Goal: Task Accomplishment & Management: Complete application form

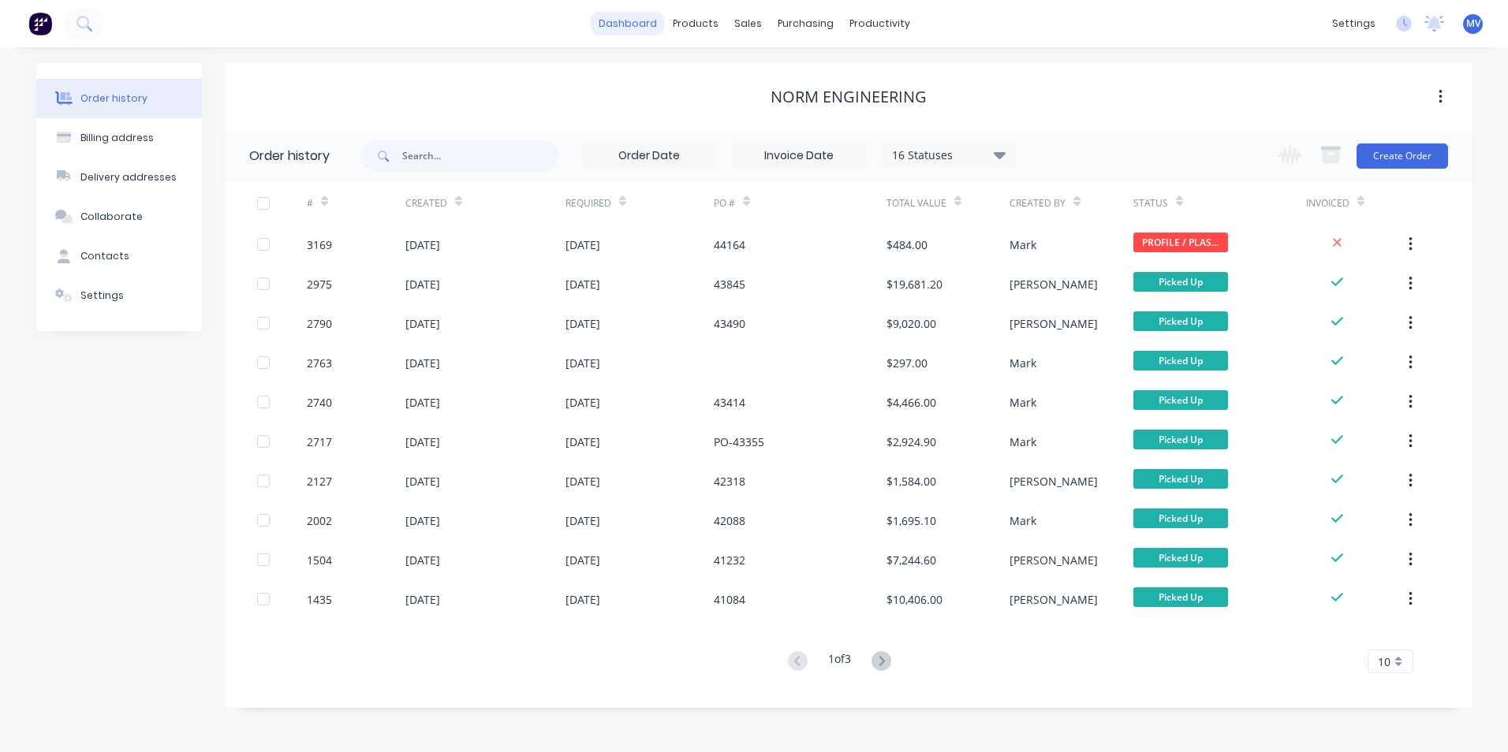
click at [628, 21] on link "dashboard" at bounding box center [628, 24] width 74 height 24
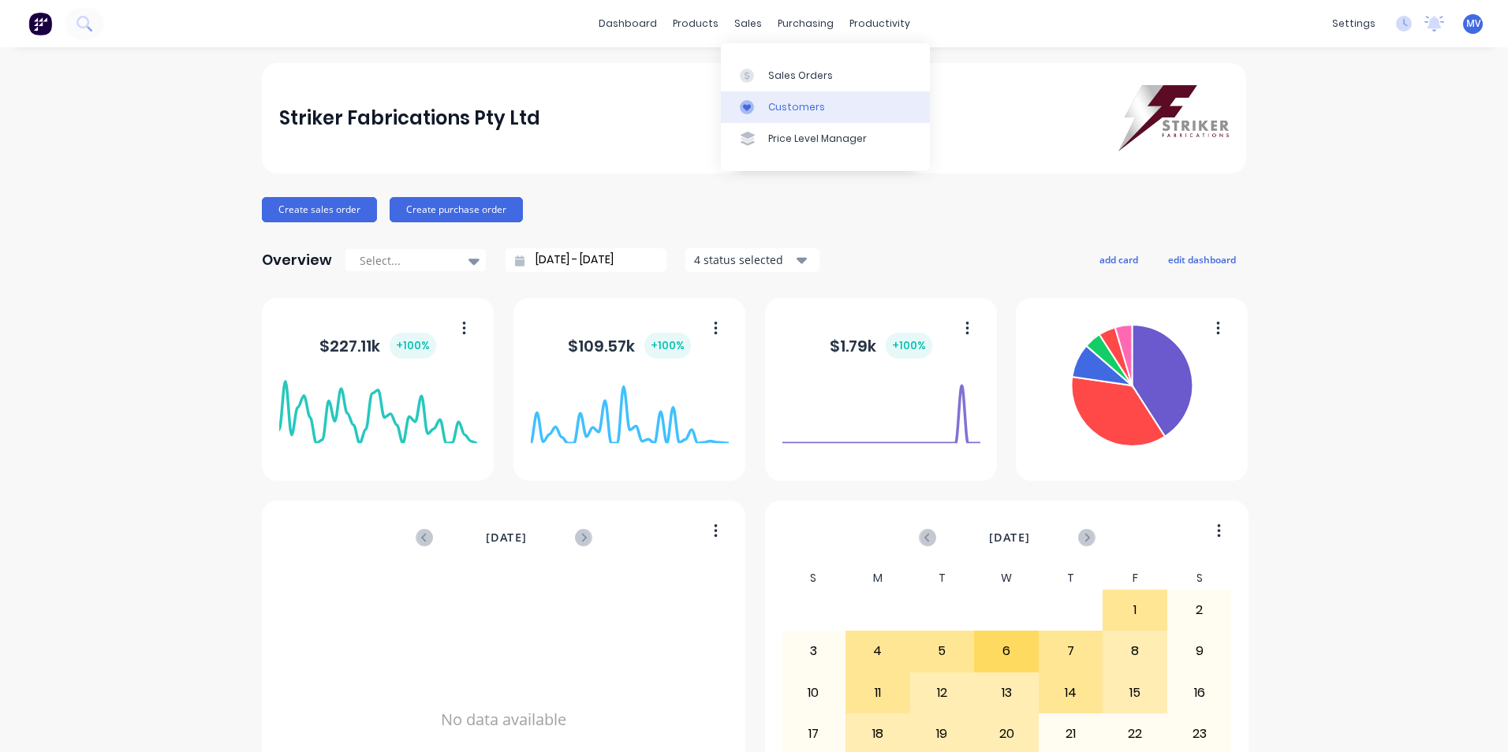
click at [793, 106] on div "Customers" at bounding box center [796, 107] width 57 height 14
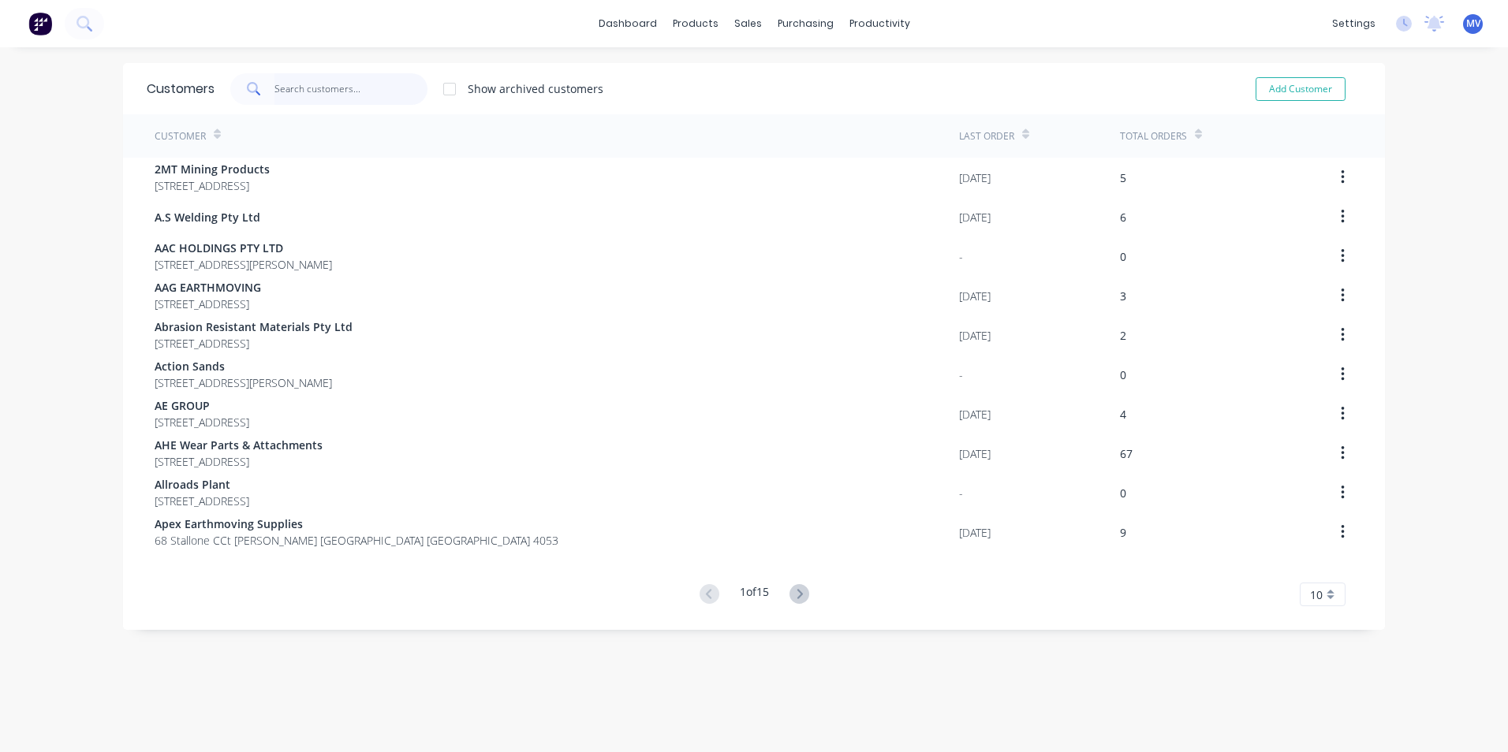
click at [291, 84] on input "text" at bounding box center [351, 89] width 154 height 32
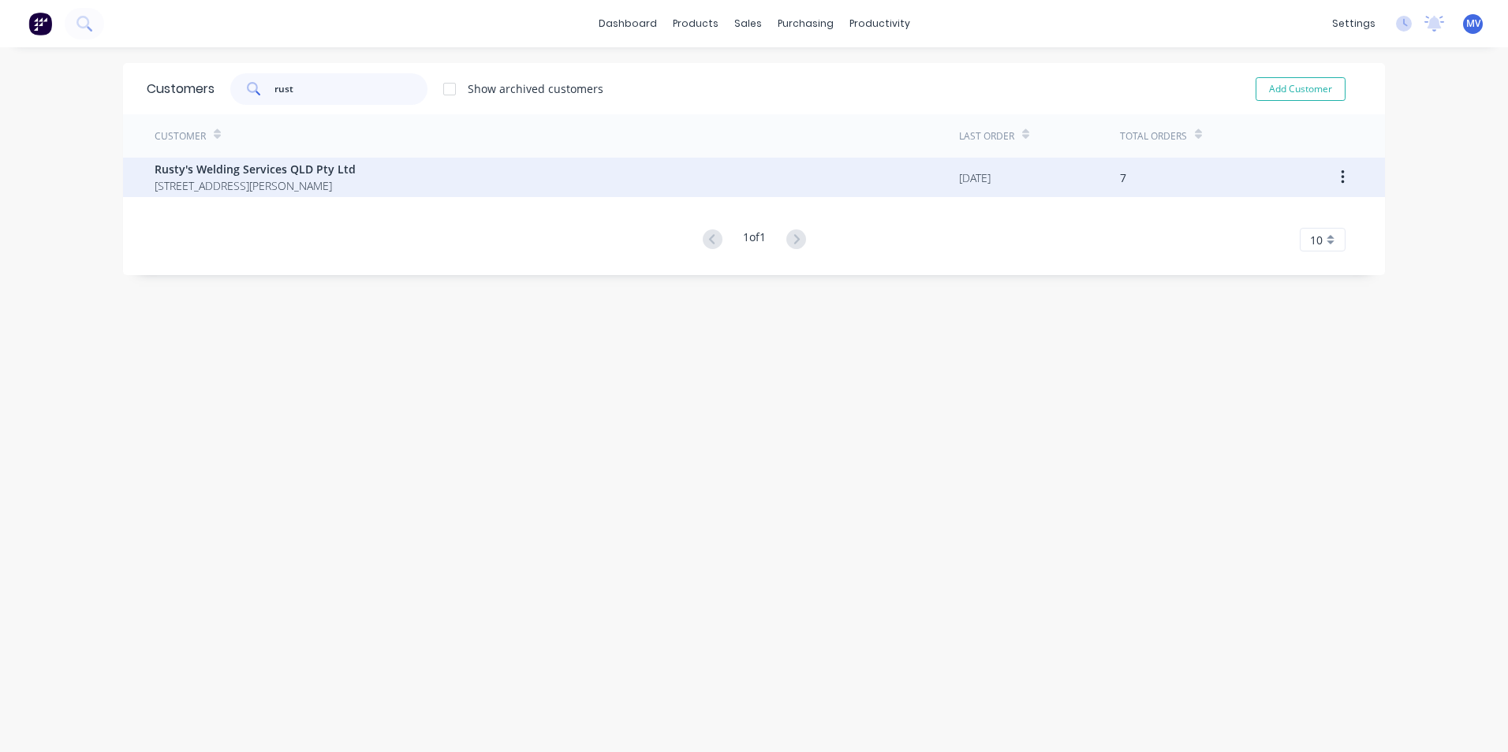
type input "rust"
click at [259, 177] on span "[STREET_ADDRESS][PERSON_NAME]" at bounding box center [255, 185] width 201 height 17
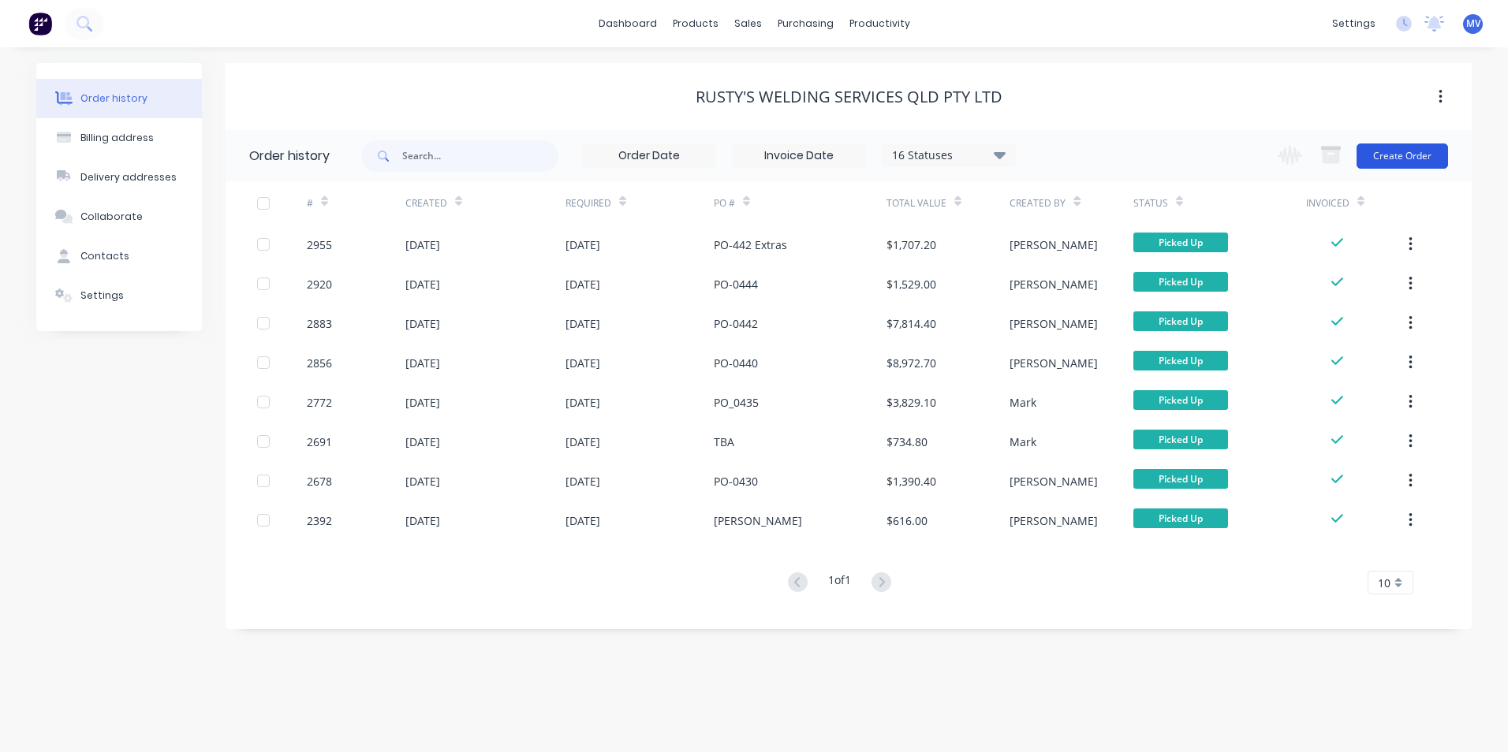
click at [1384, 145] on button "Create Order" at bounding box center [1401, 156] width 91 height 25
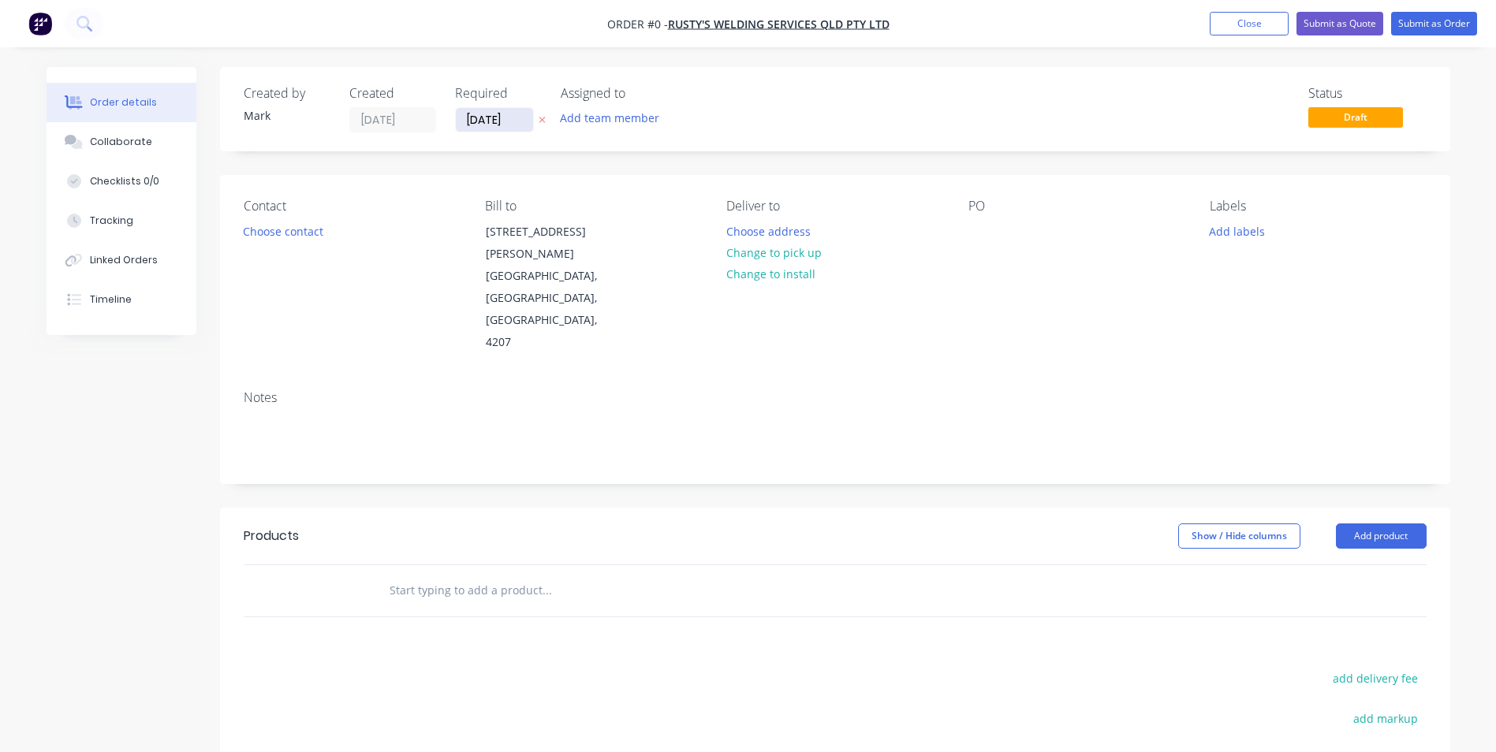
click at [506, 115] on input "[DATE]" at bounding box center [494, 120] width 77 height 24
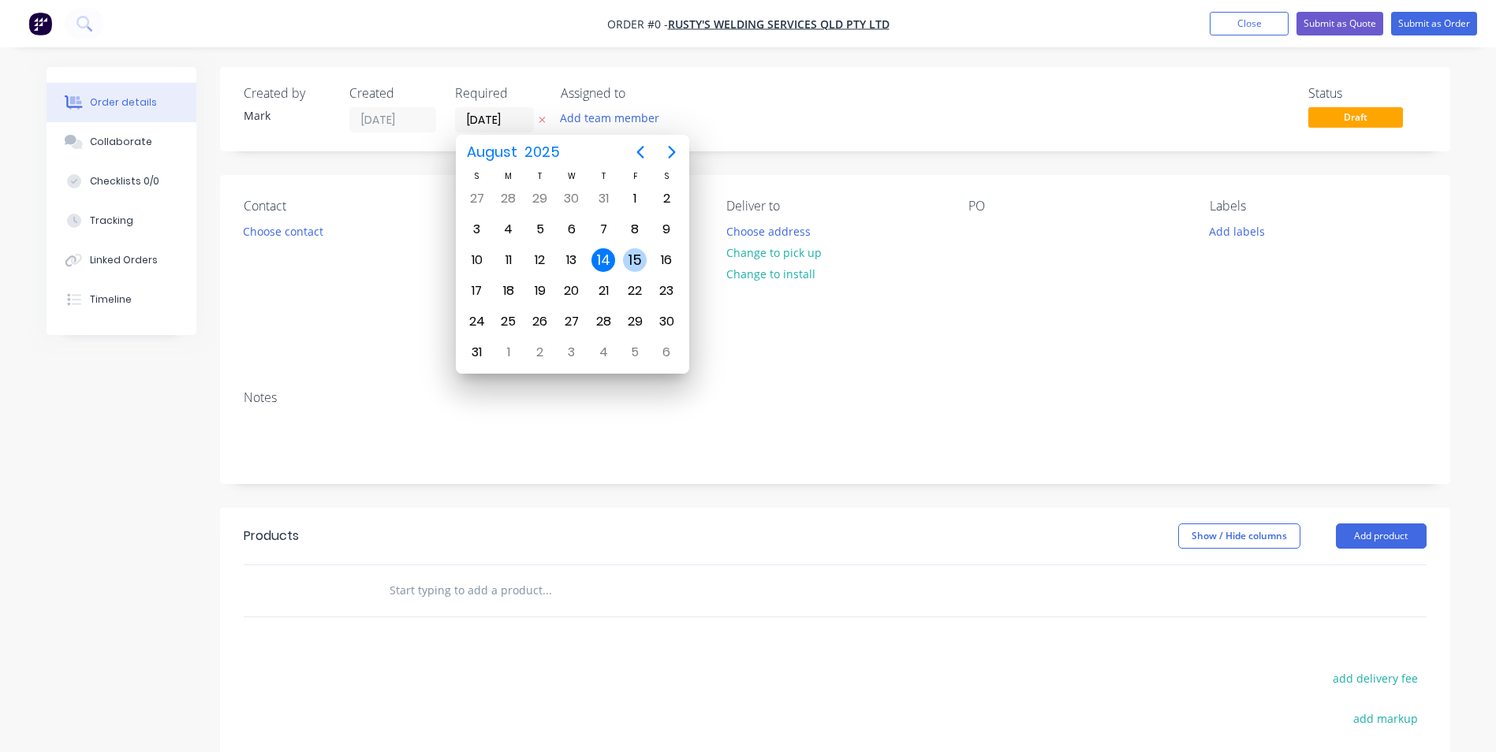
click at [636, 259] on div "15" at bounding box center [635, 260] width 24 height 24
type input "[DATE]"
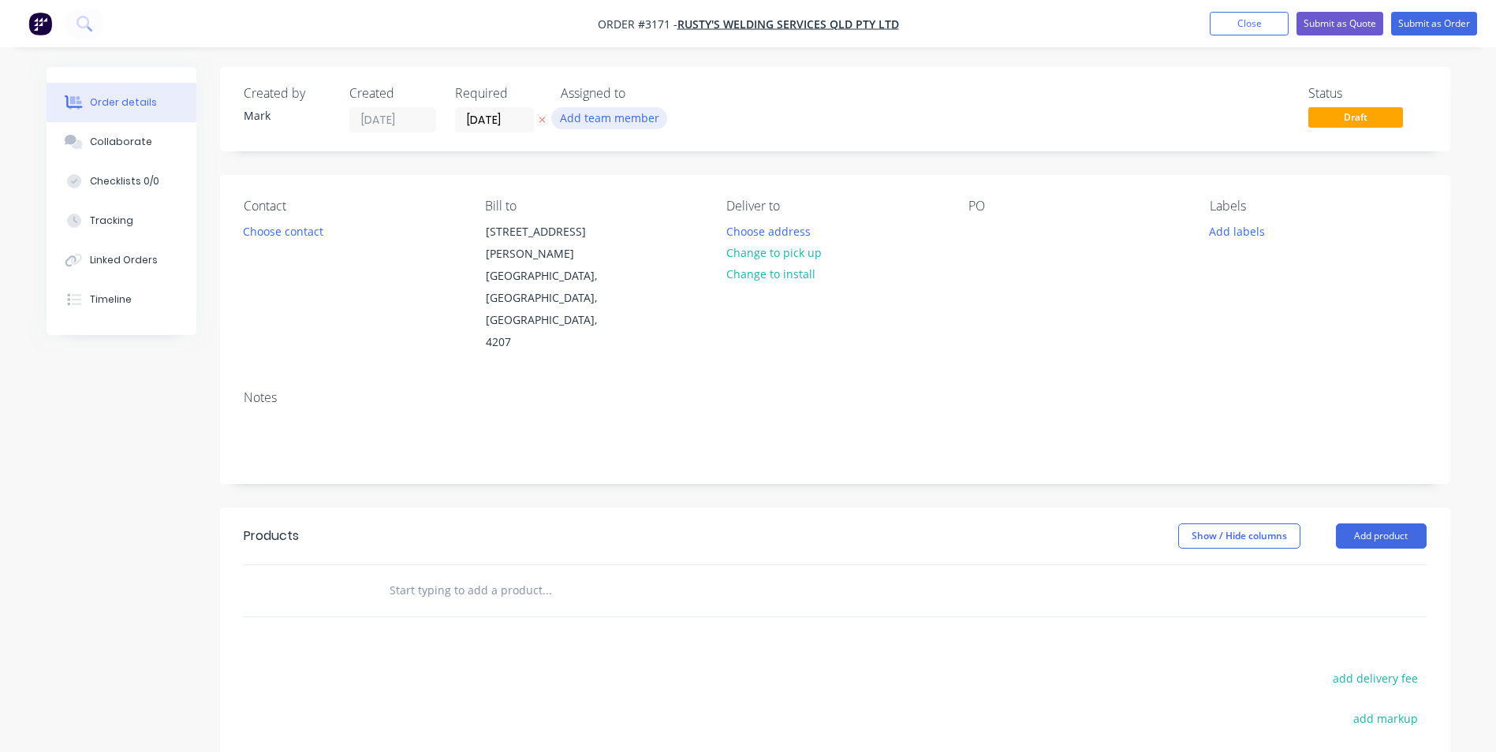
click at [610, 121] on button "Add team member" at bounding box center [609, 117] width 116 height 21
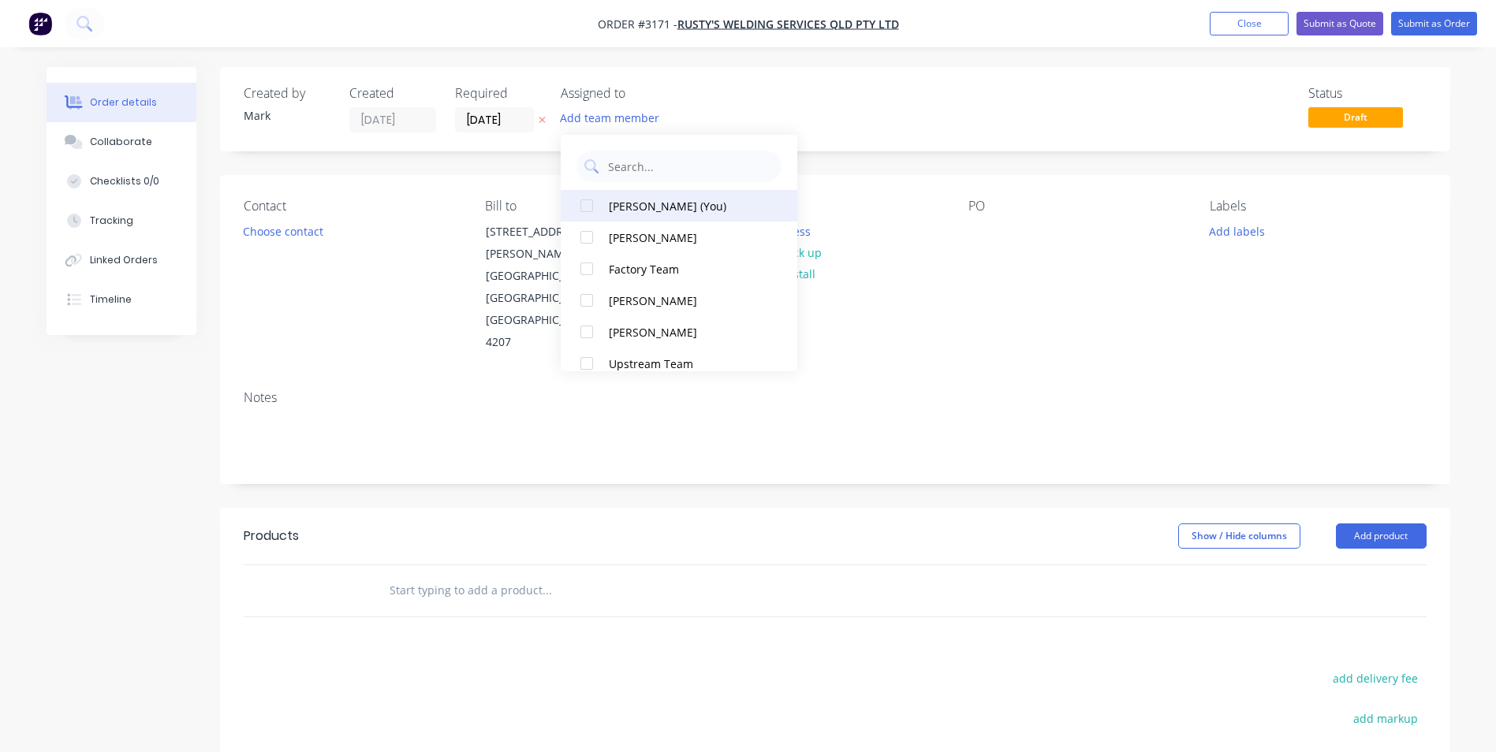
click at [621, 203] on div "[PERSON_NAME] (You)" at bounding box center [688, 206] width 158 height 17
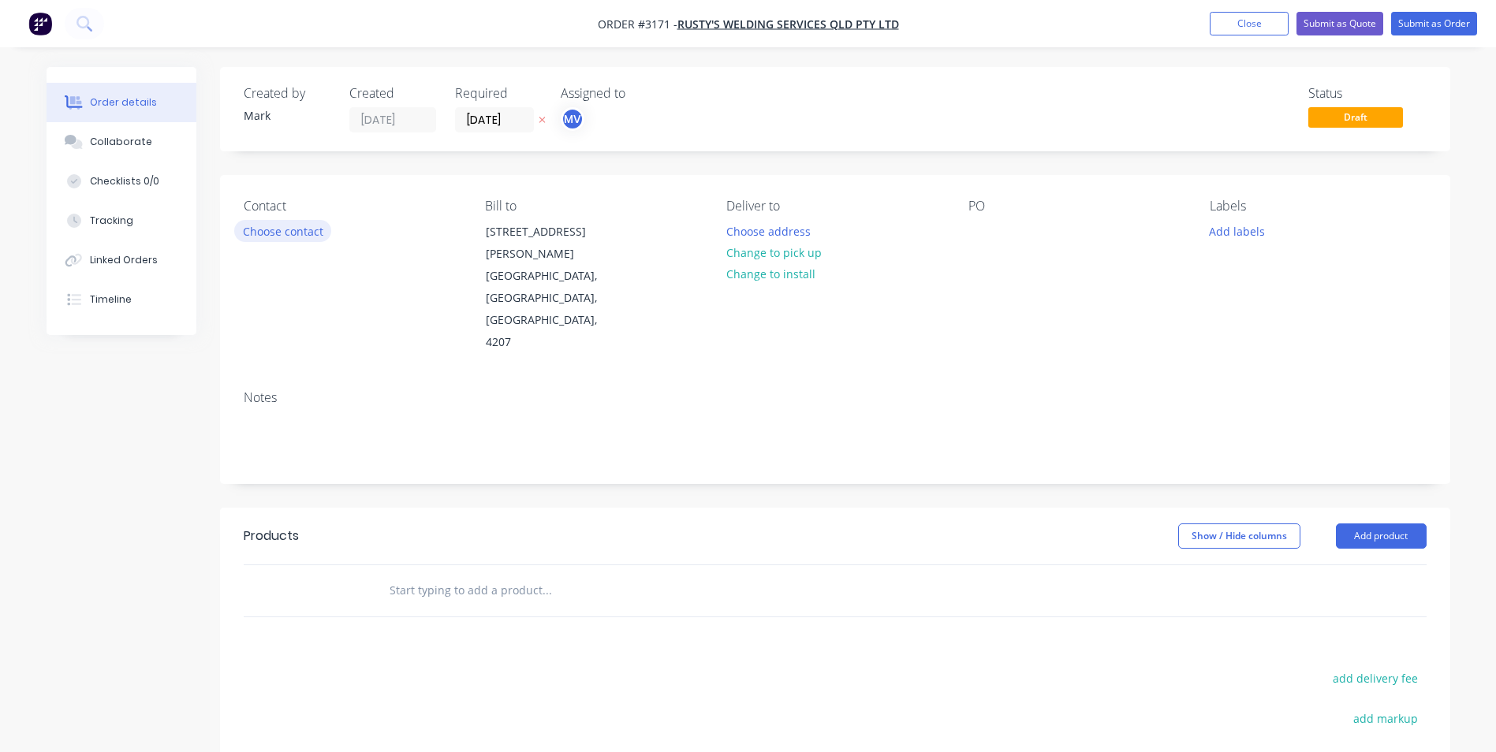
click at [289, 229] on button "Choose contact" at bounding box center [282, 230] width 97 height 21
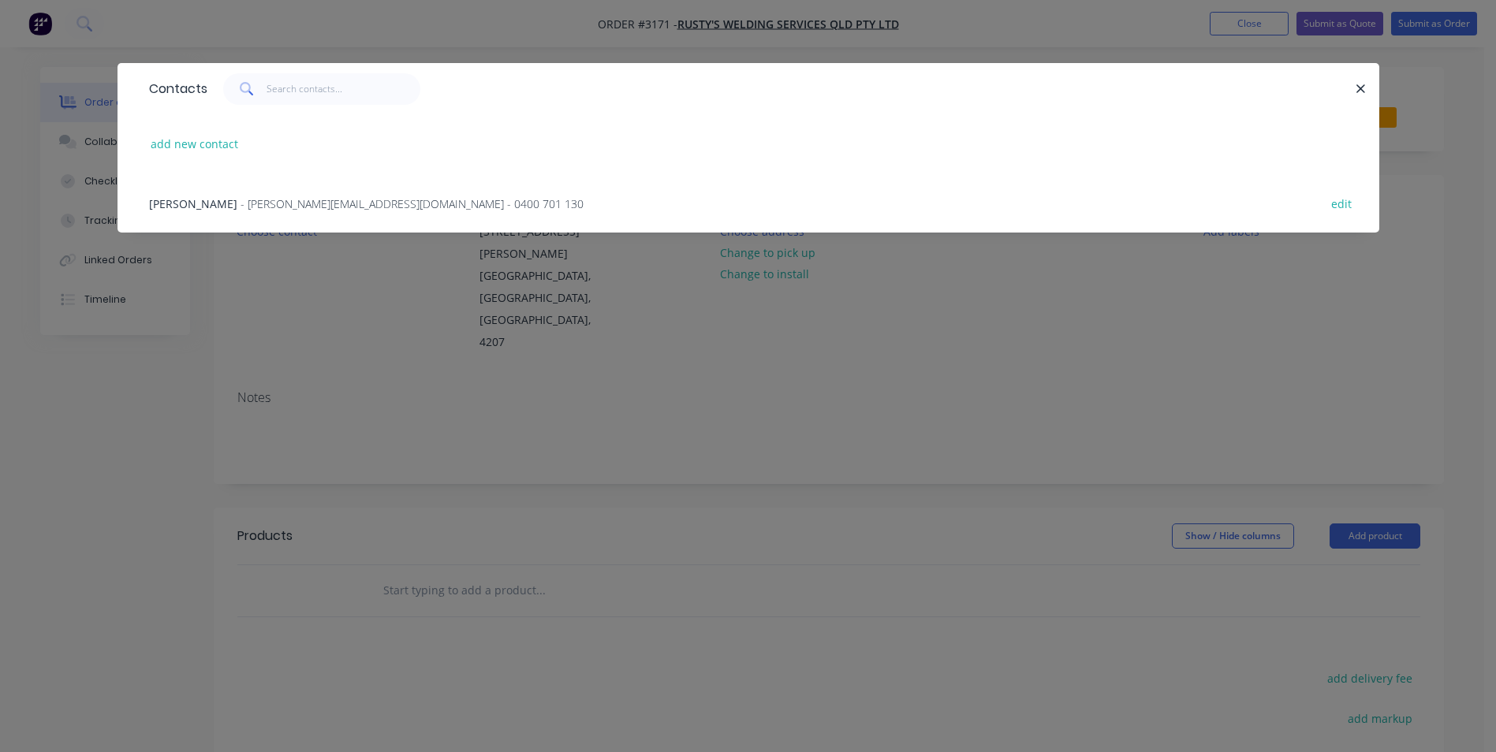
click at [241, 205] on span "- [PERSON_NAME][EMAIL_ADDRESS][DOMAIN_NAME] - 0400 701 130" at bounding box center [412, 203] width 343 height 15
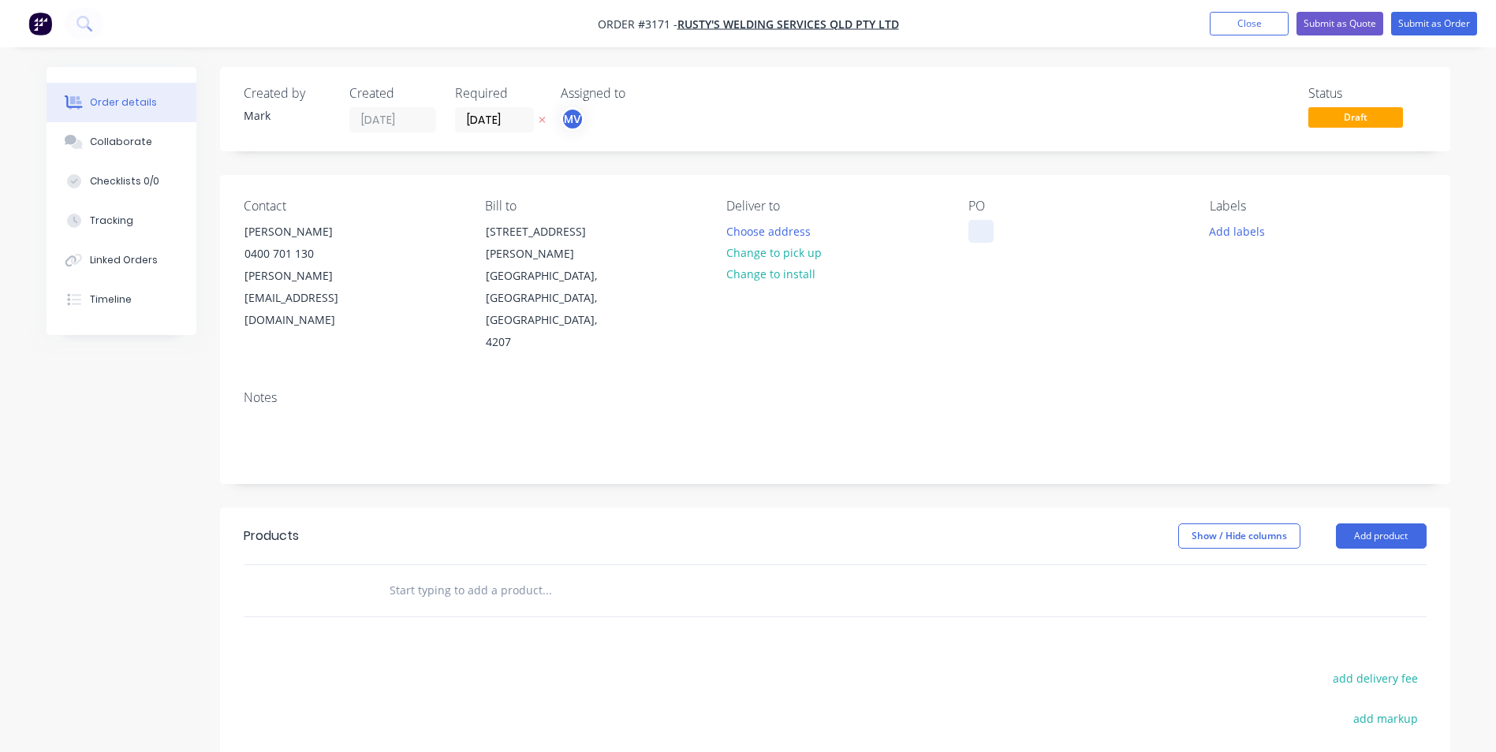
click at [978, 223] on div at bounding box center [980, 231] width 25 height 23
click at [991, 229] on div "po-0463" at bounding box center [1002, 231] width 68 height 23
click at [1229, 232] on button "Add labels" at bounding box center [1237, 230] width 73 height 21
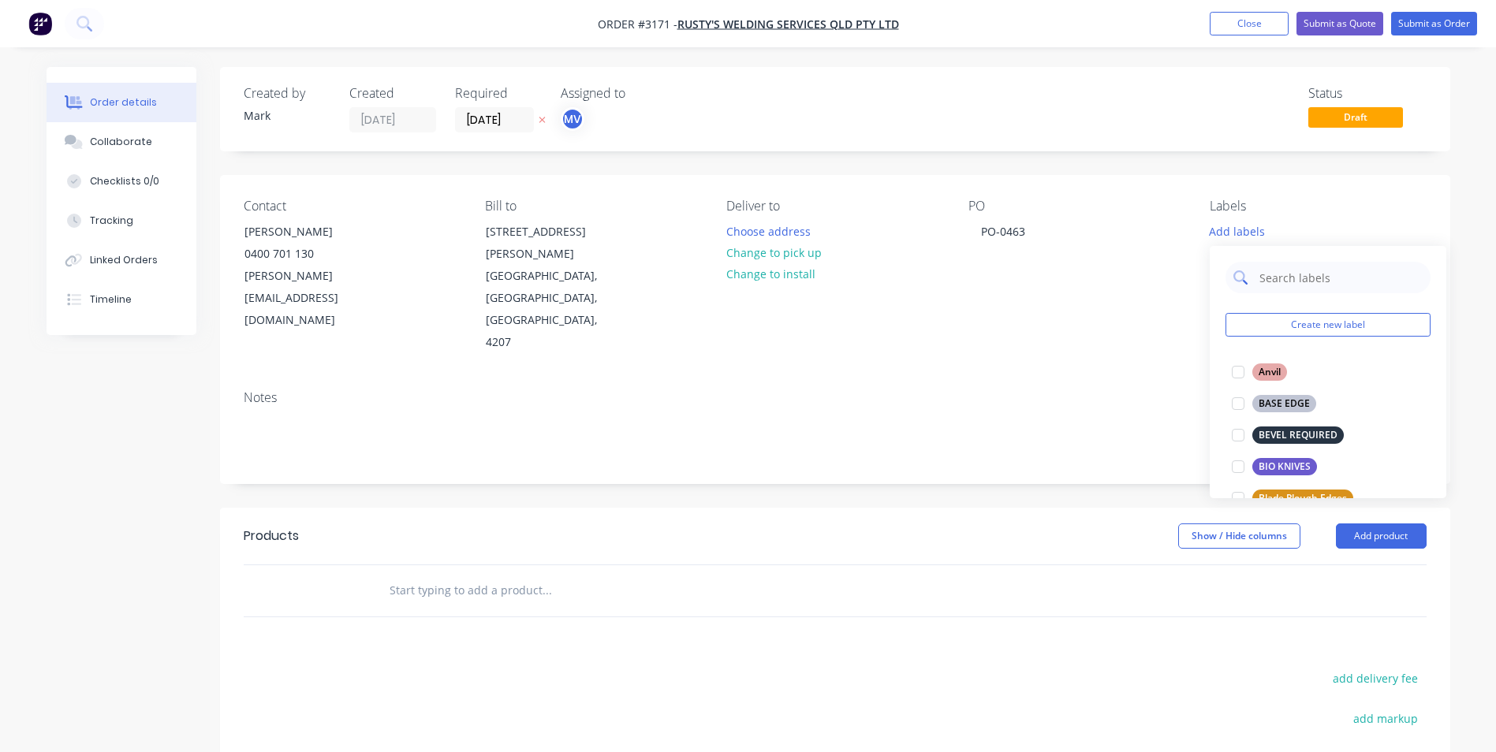
click at [1285, 277] on input "text" at bounding box center [1340, 278] width 165 height 32
type input "pro"
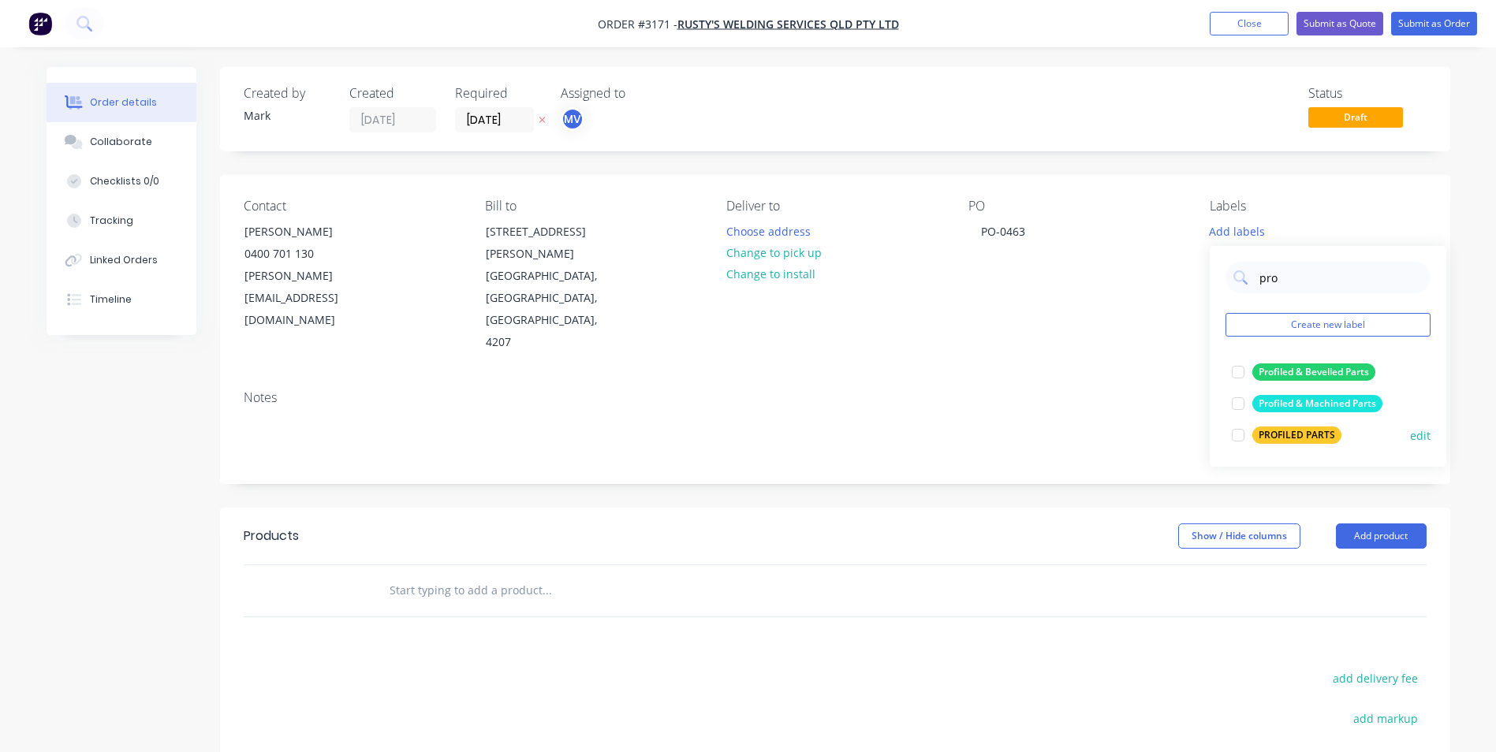
click at [1235, 434] on div at bounding box center [1238, 436] width 32 height 32
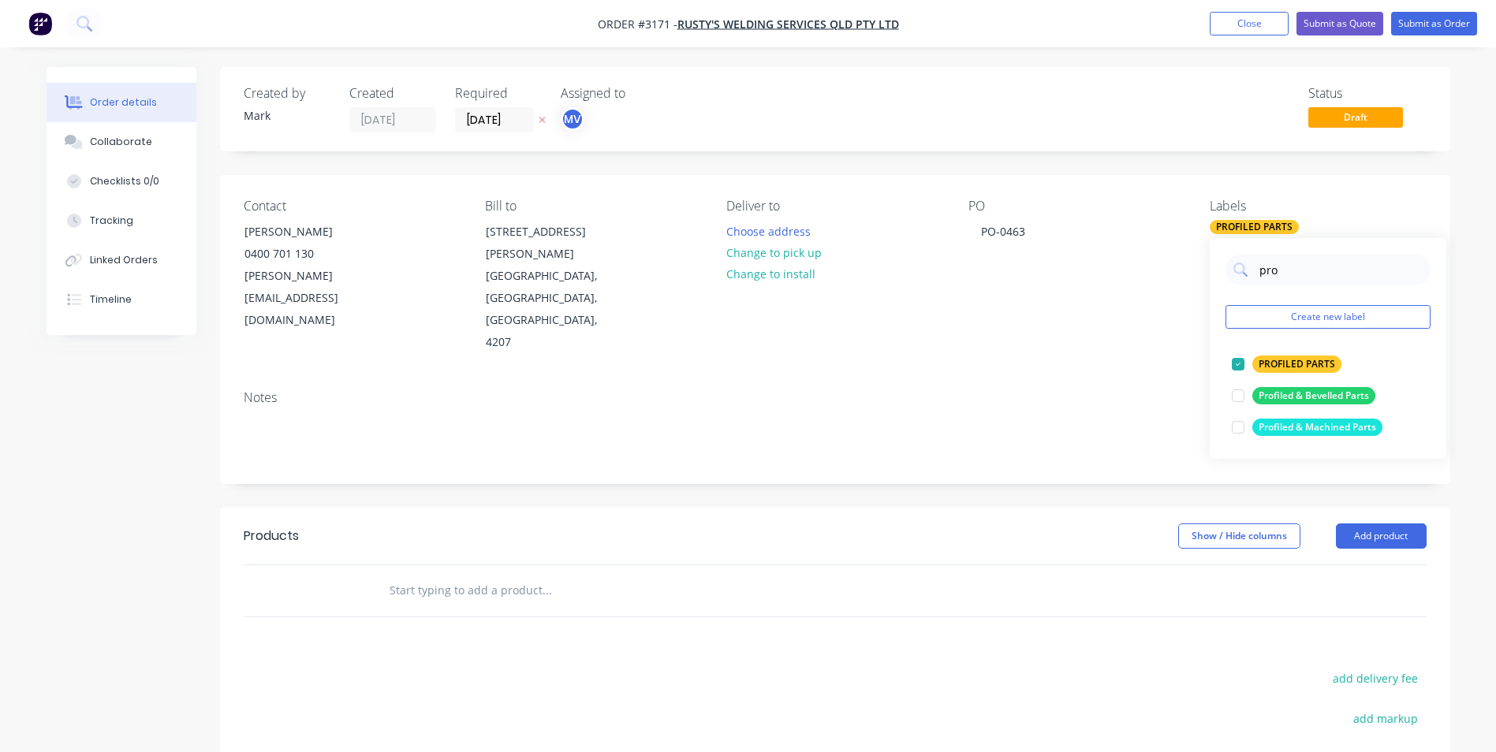
click at [1267, 708] on div "add markup" at bounding box center [1327, 728] width 197 height 40
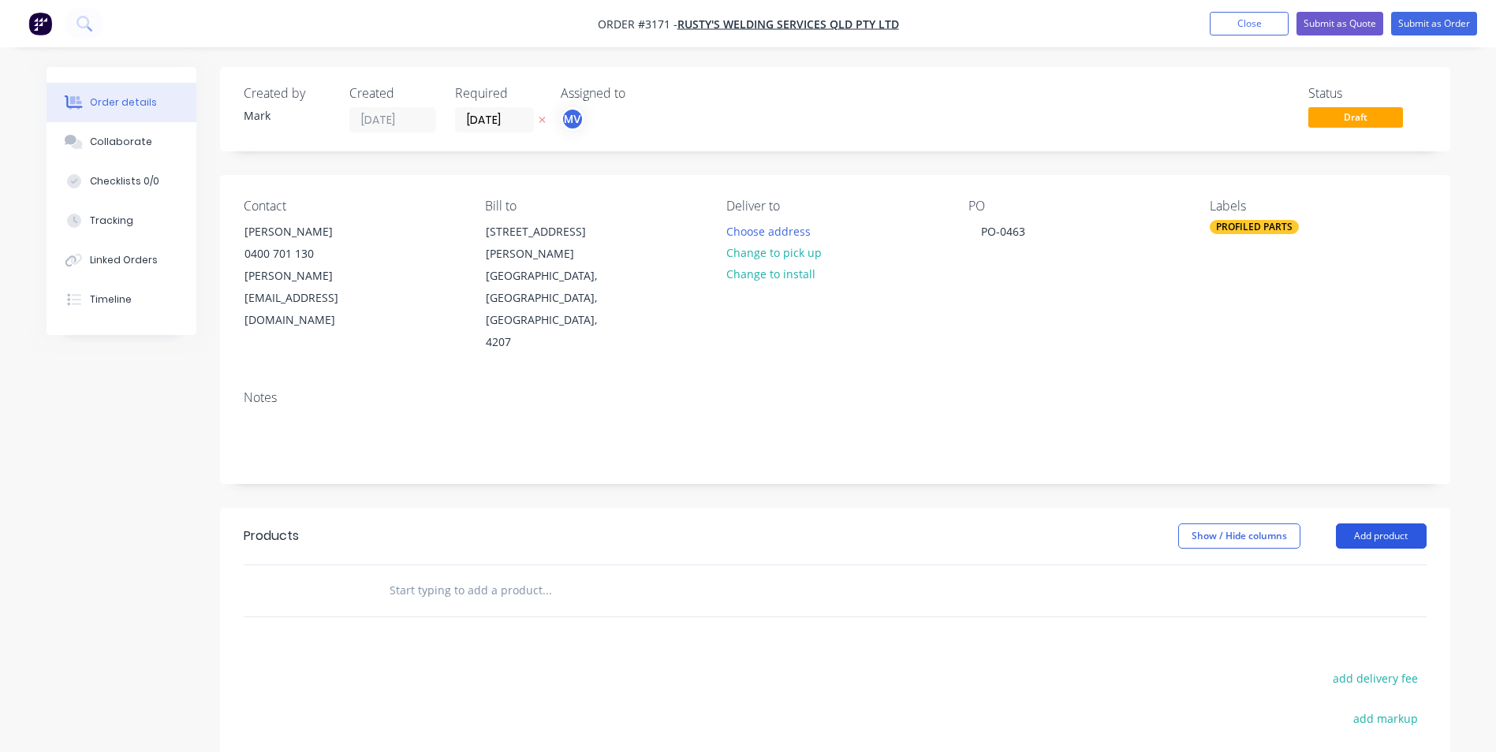
click at [1367, 524] on button "Add product" at bounding box center [1381, 536] width 91 height 25
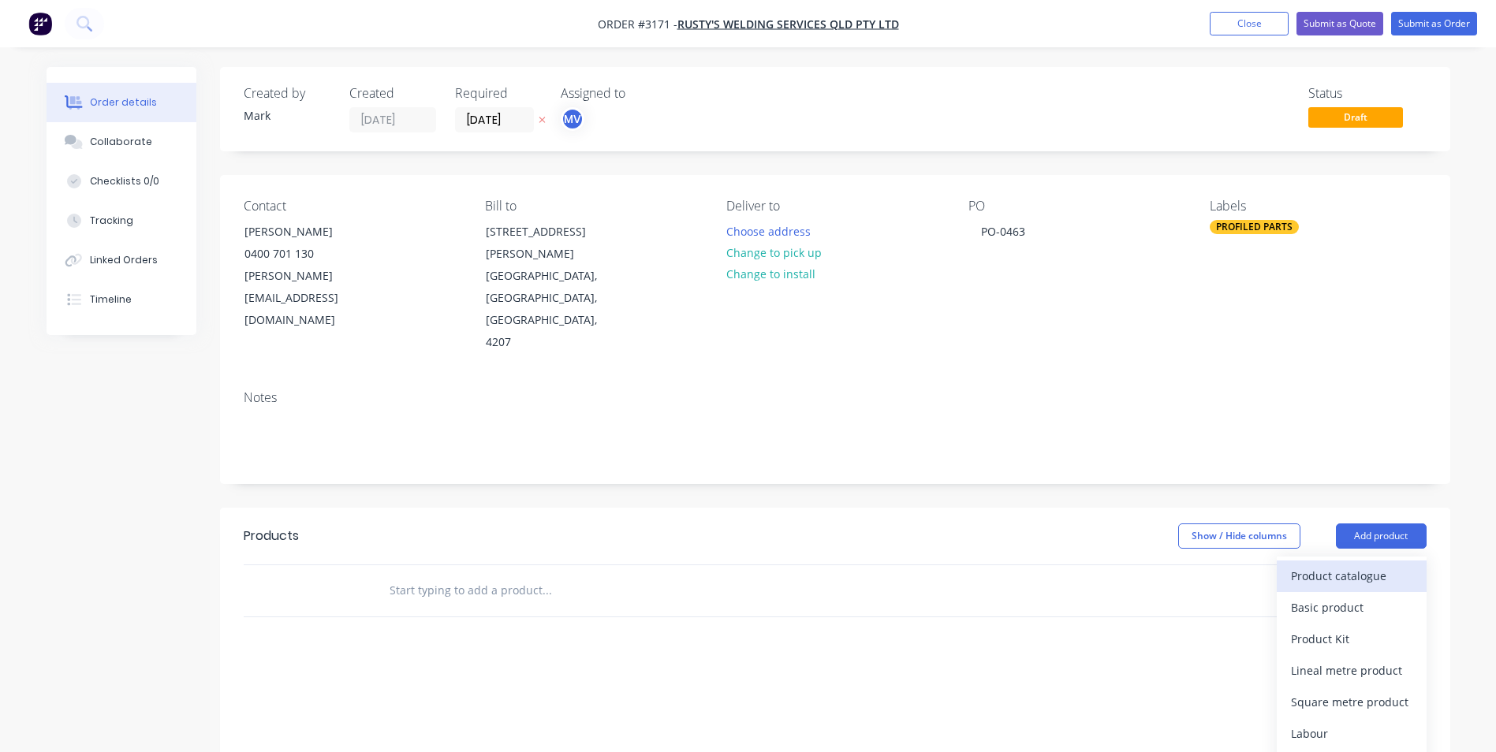
click at [1352, 565] on div "Product catalogue" at bounding box center [1351, 576] width 121 height 23
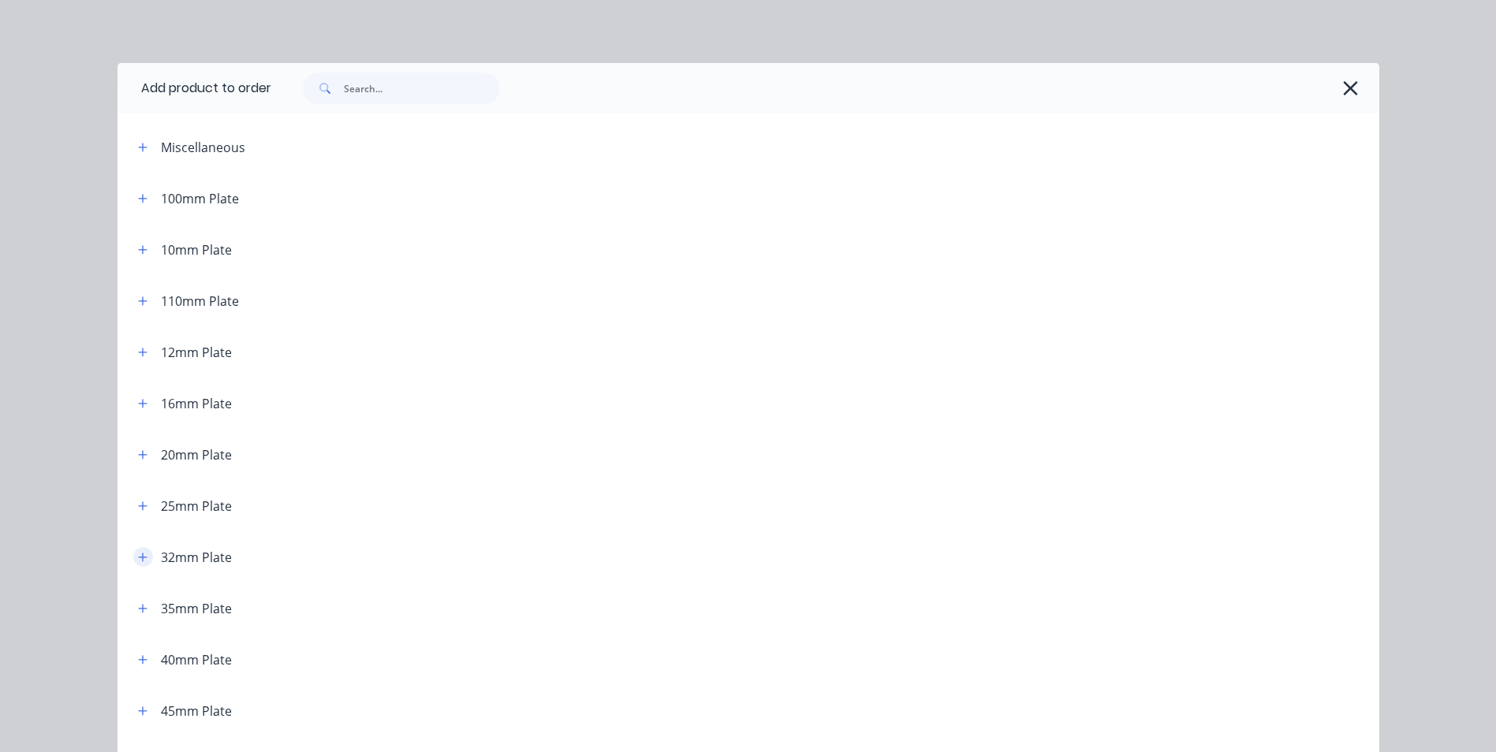
click at [138, 557] on icon "button" at bounding box center [142, 557] width 9 height 9
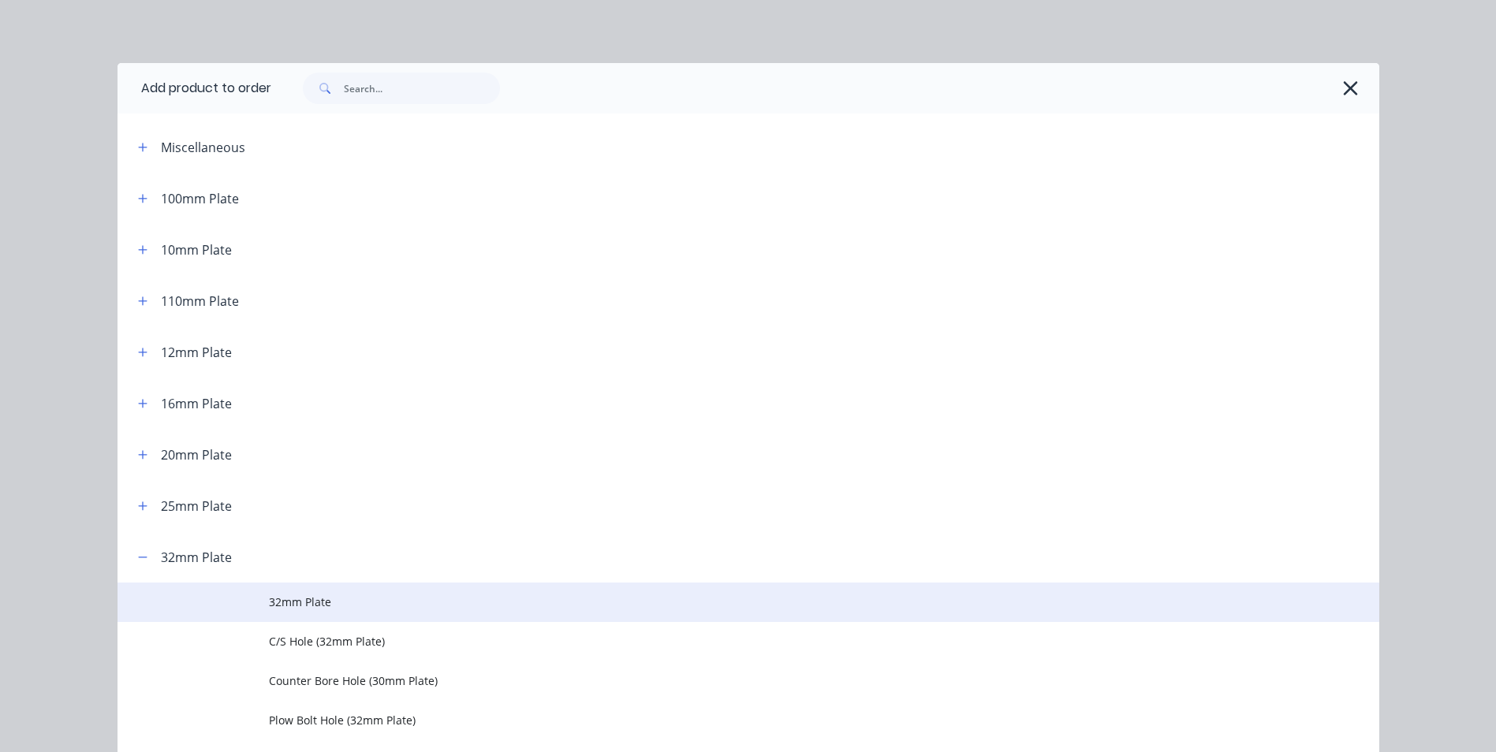
click at [346, 600] on span "32mm Plate" at bounding box center [713, 602] width 888 height 17
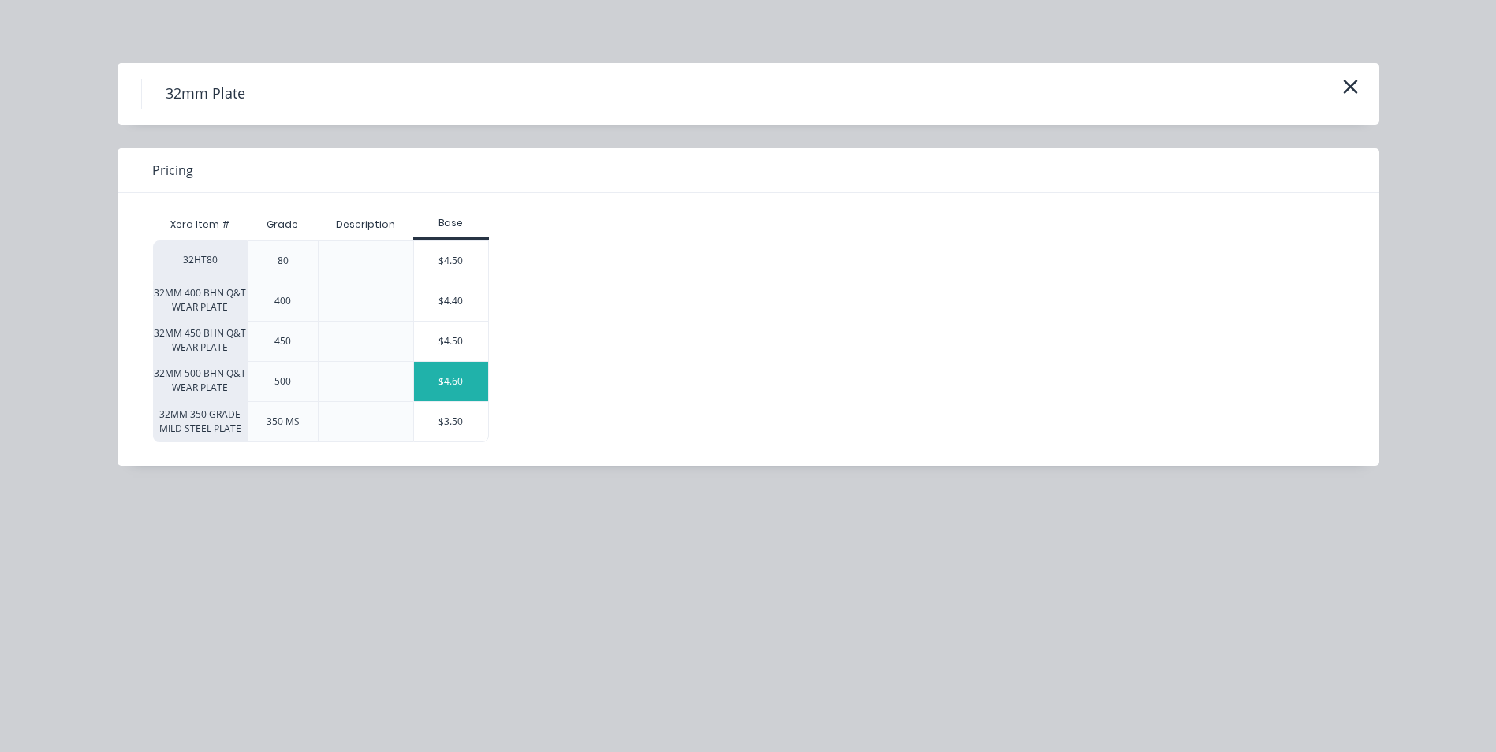
click at [476, 375] on div "$4.60" at bounding box center [451, 381] width 74 height 39
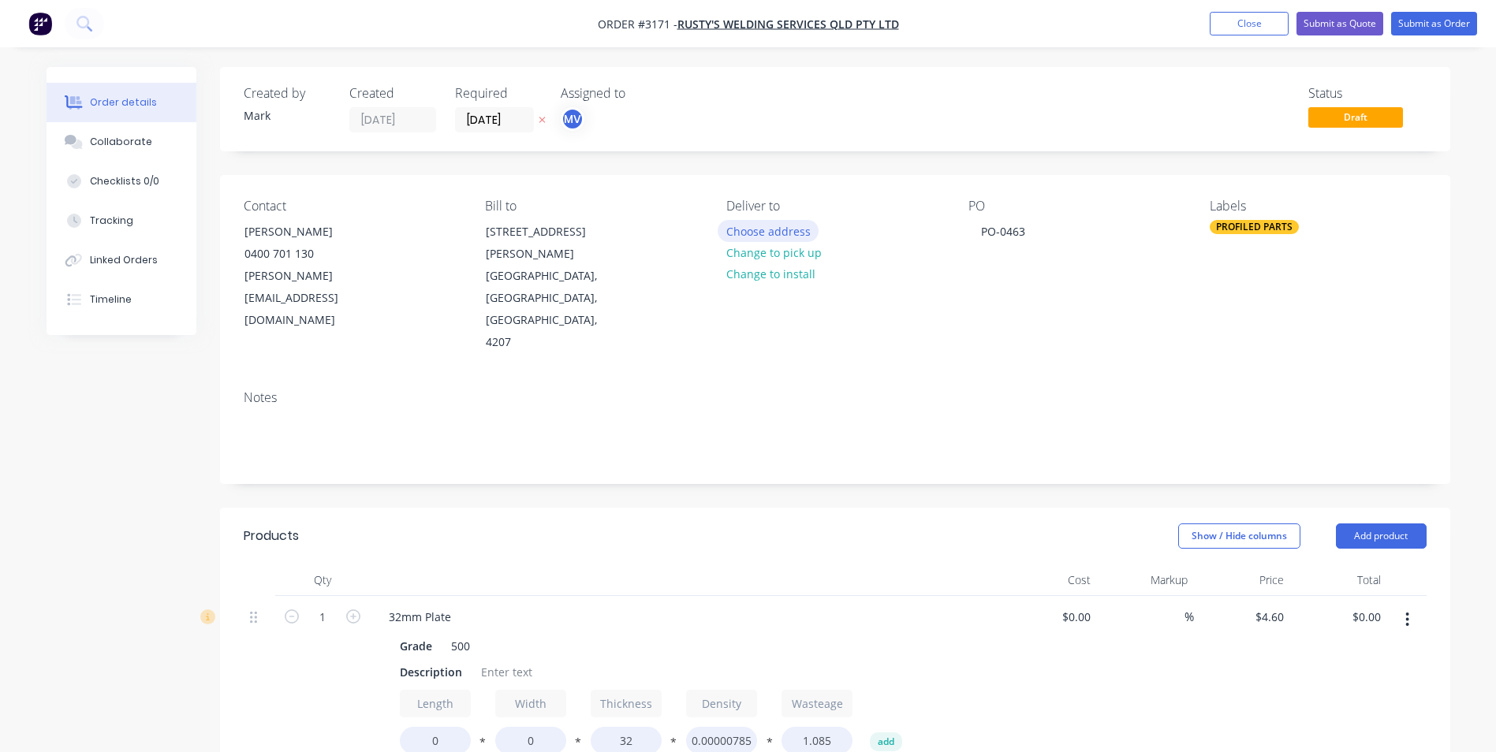
click at [769, 229] on button "Choose address" at bounding box center [768, 230] width 101 height 21
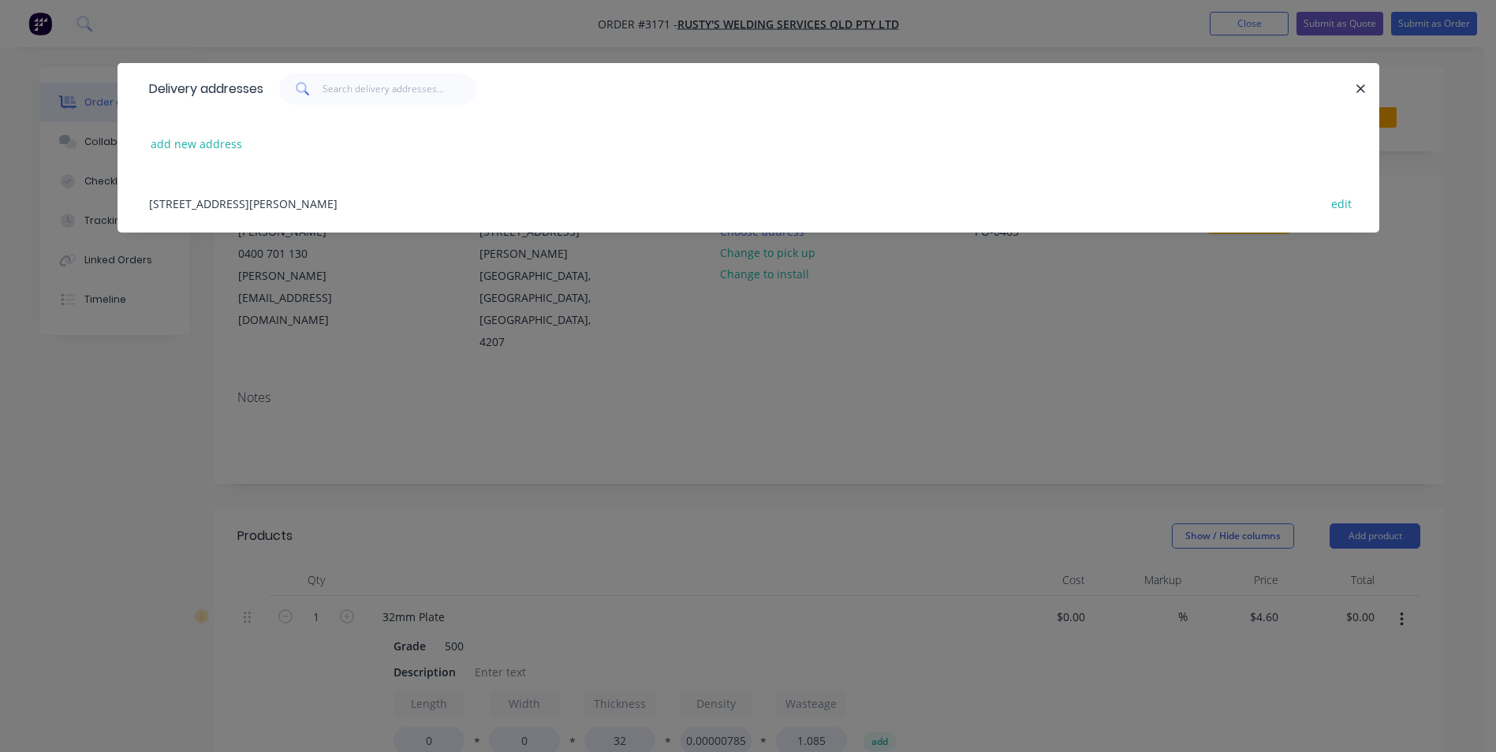
click at [982, 292] on div "Delivery addresses add new address [STREET_ADDRESS][PERSON_NAME] edit" at bounding box center [748, 376] width 1496 height 752
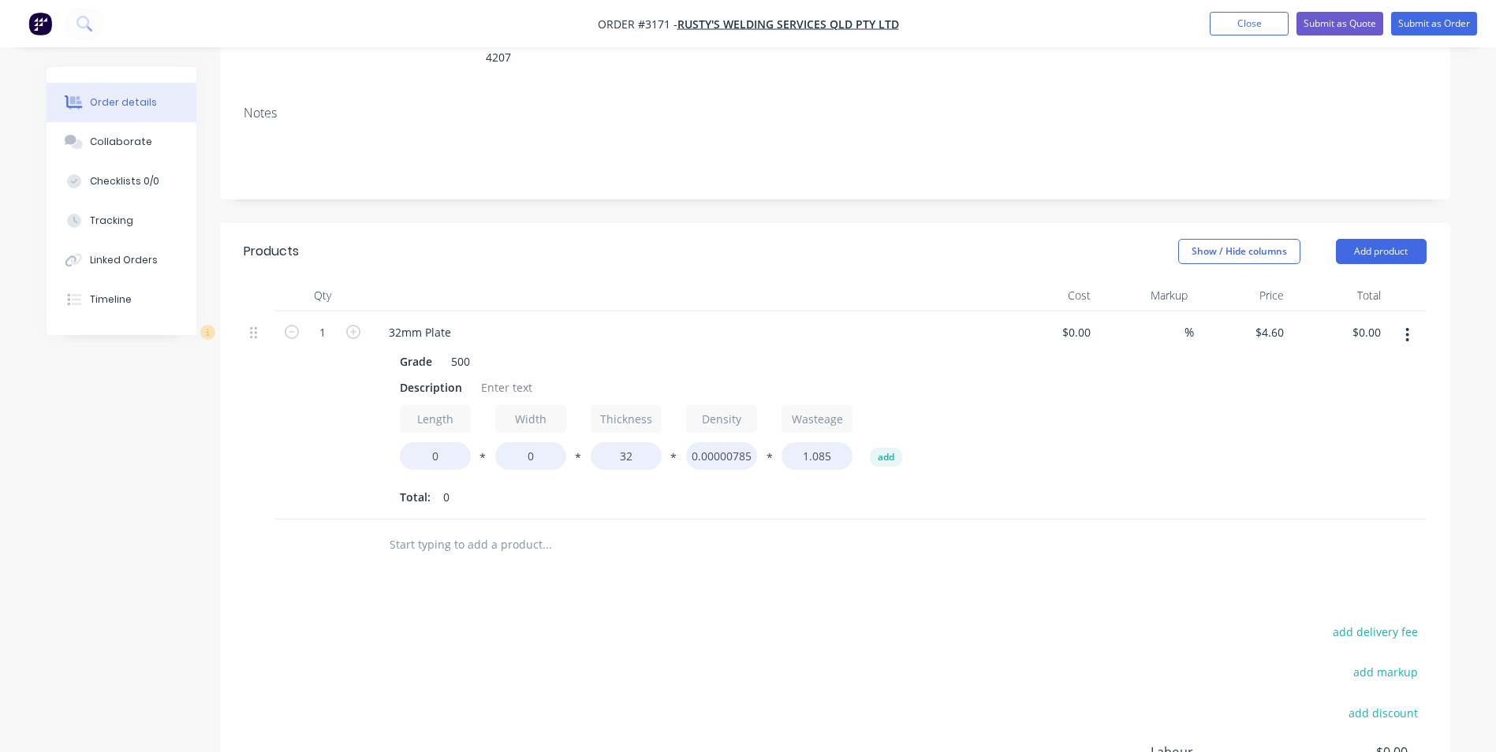
scroll to position [315, 0]
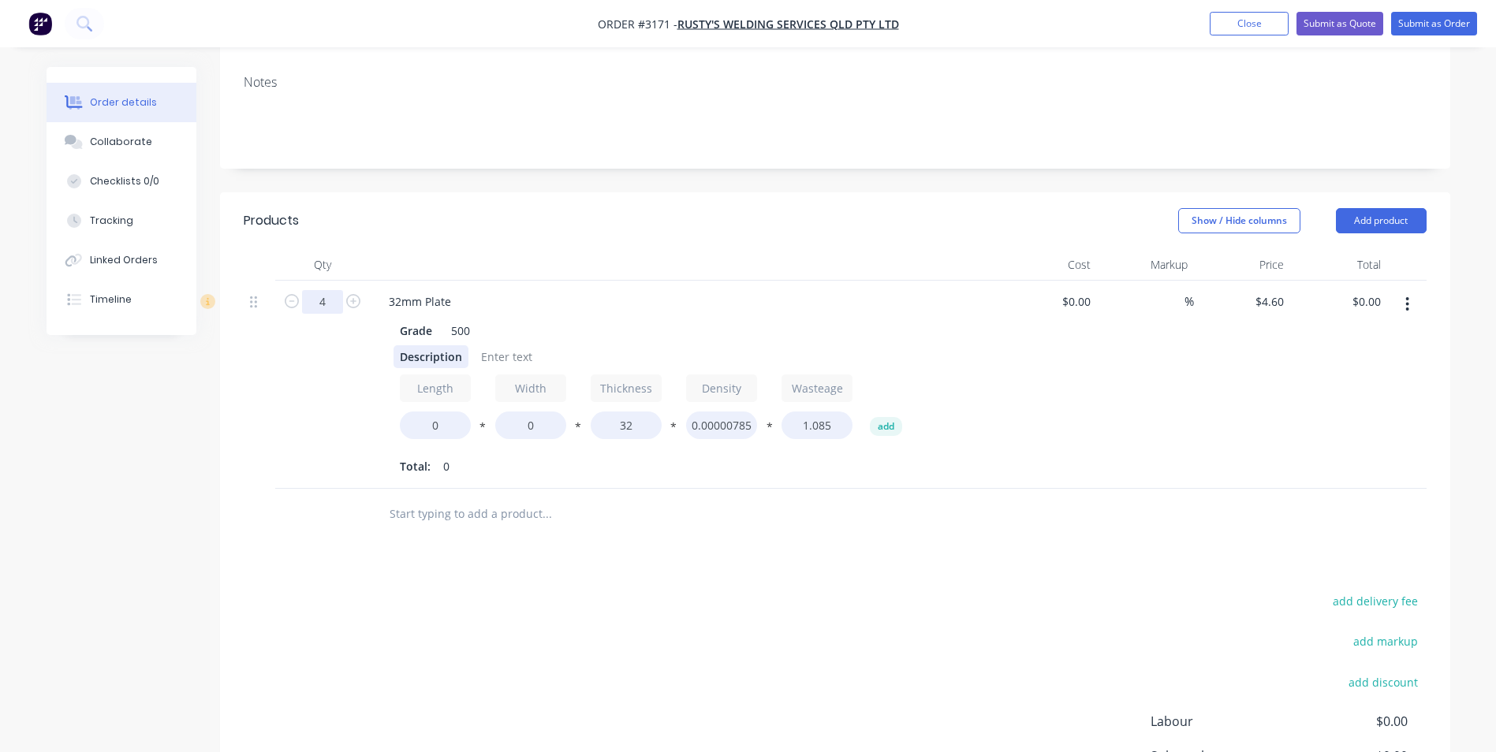
type input "4"
drag, startPoint x: 397, startPoint y: 289, endPoint x: 465, endPoint y: 292, distance: 67.9
click at [465, 345] on div "Description" at bounding box center [431, 356] width 75 height 23
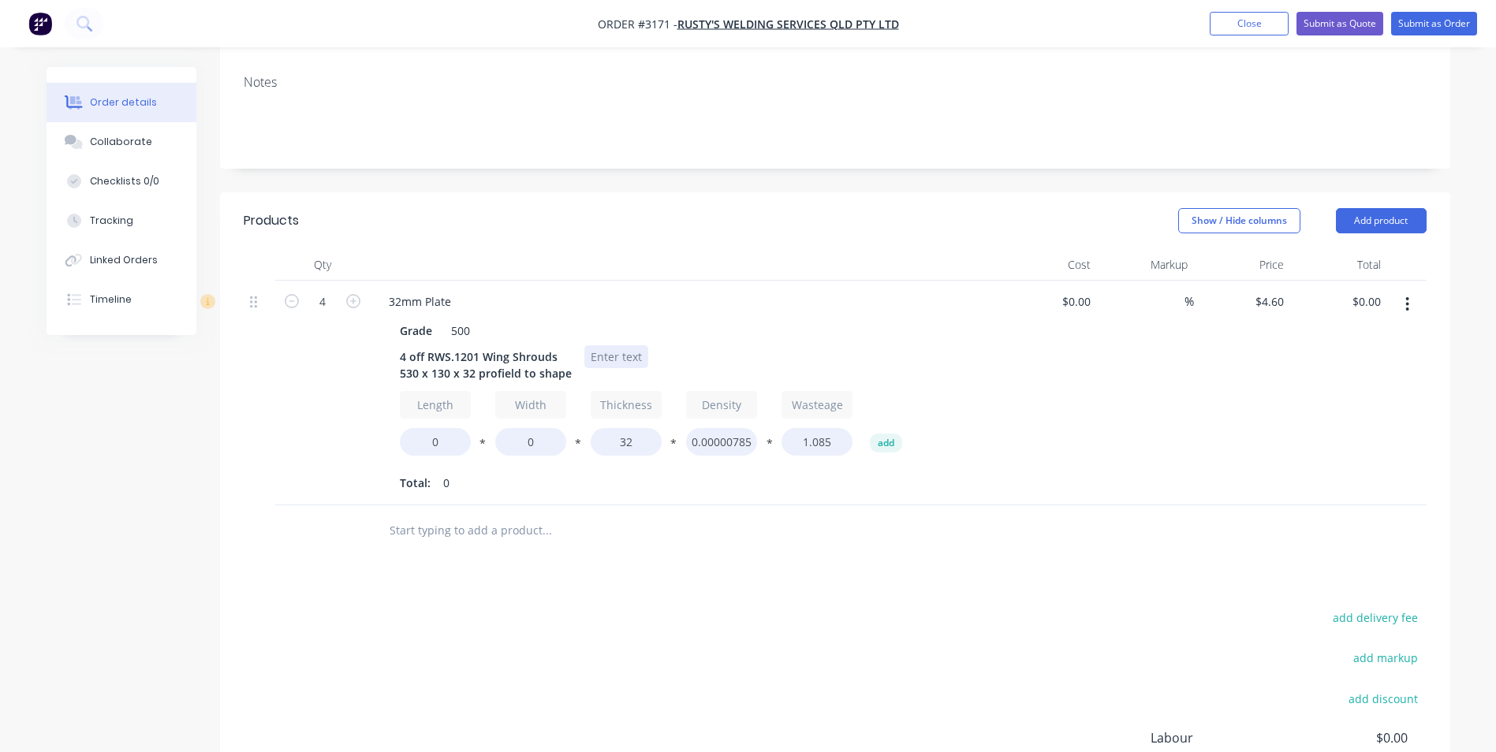
click at [613, 345] on div at bounding box center [616, 356] width 64 height 23
drag, startPoint x: 445, startPoint y: 385, endPoint x: 391, endPoint y: 382, distance: 53.7
click at [391, 382] on div "Grade 500 4 off RWS.1201 Wing Shrouds 530 x 130 x 32 profield to shape $97.25 e…" at bounding box center [685, 405] width 618 height 179
type input "4"
type input "530"
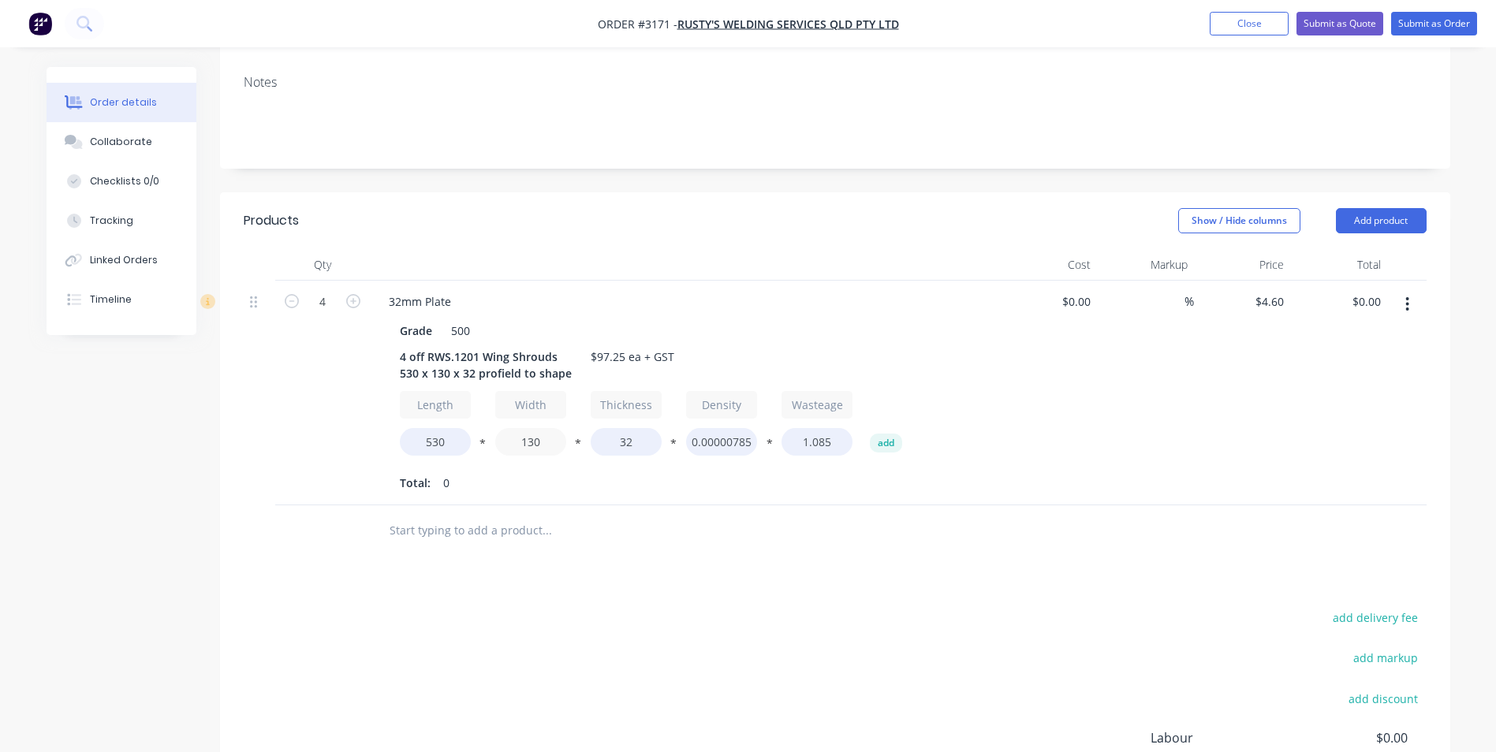
type input "130"
type input "$349.60"
click at [1397, 208] on button "Add product" at bounding box center [1381, 220] width 91 height 25
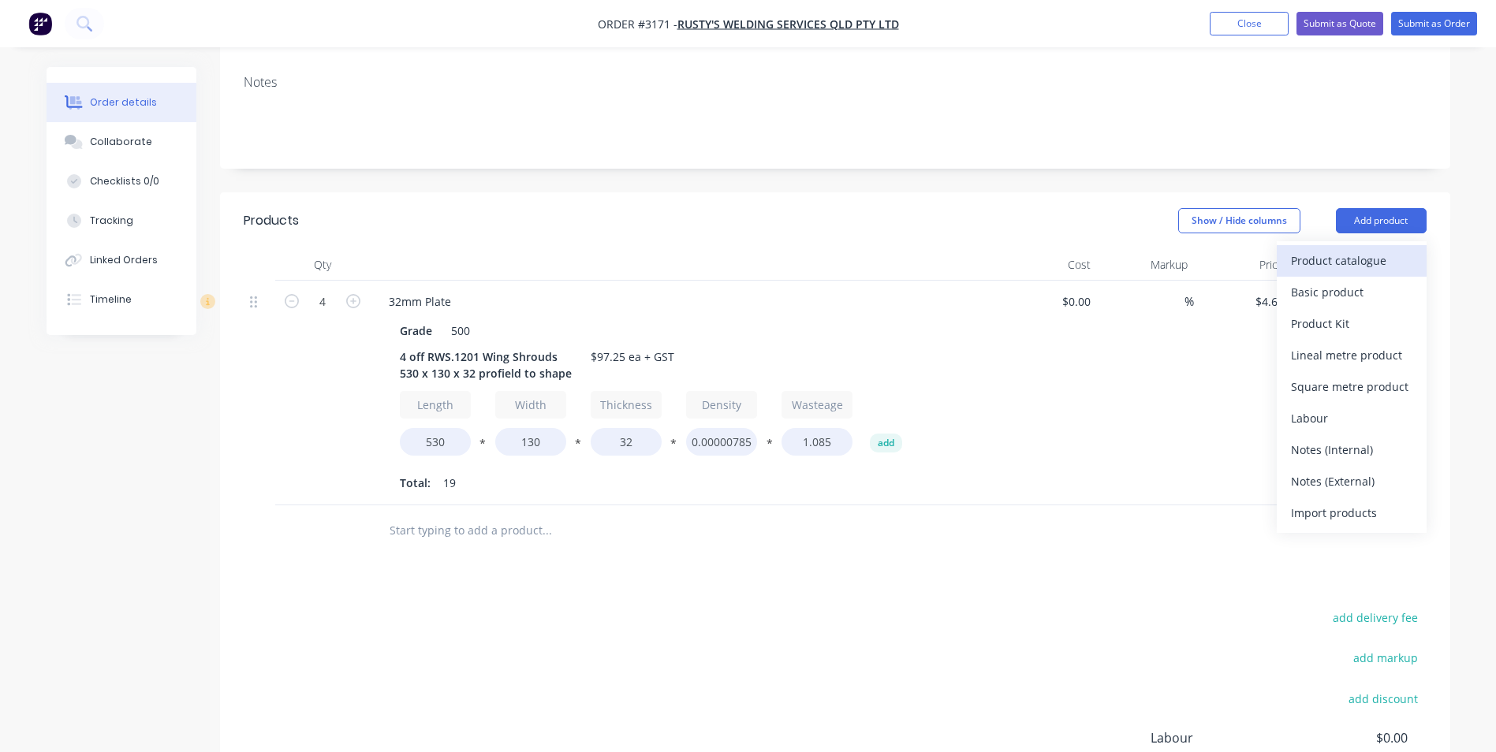
click at [1349, 249] on div "Product catalogue" at bounding box center [1351, 260] width 121 height 23
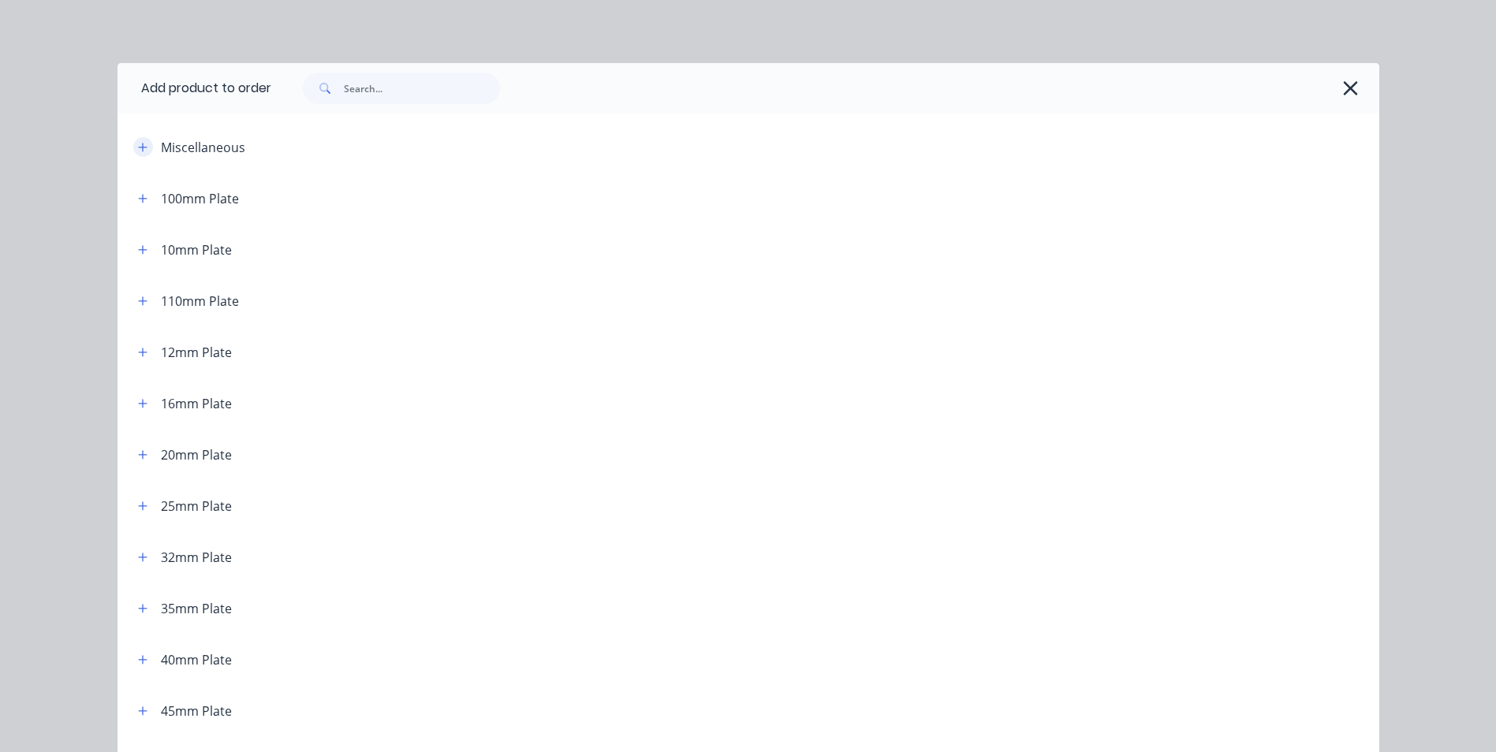
click at [138, 147] on icon "button" at bounding box center [142, 147] width 9 height 9
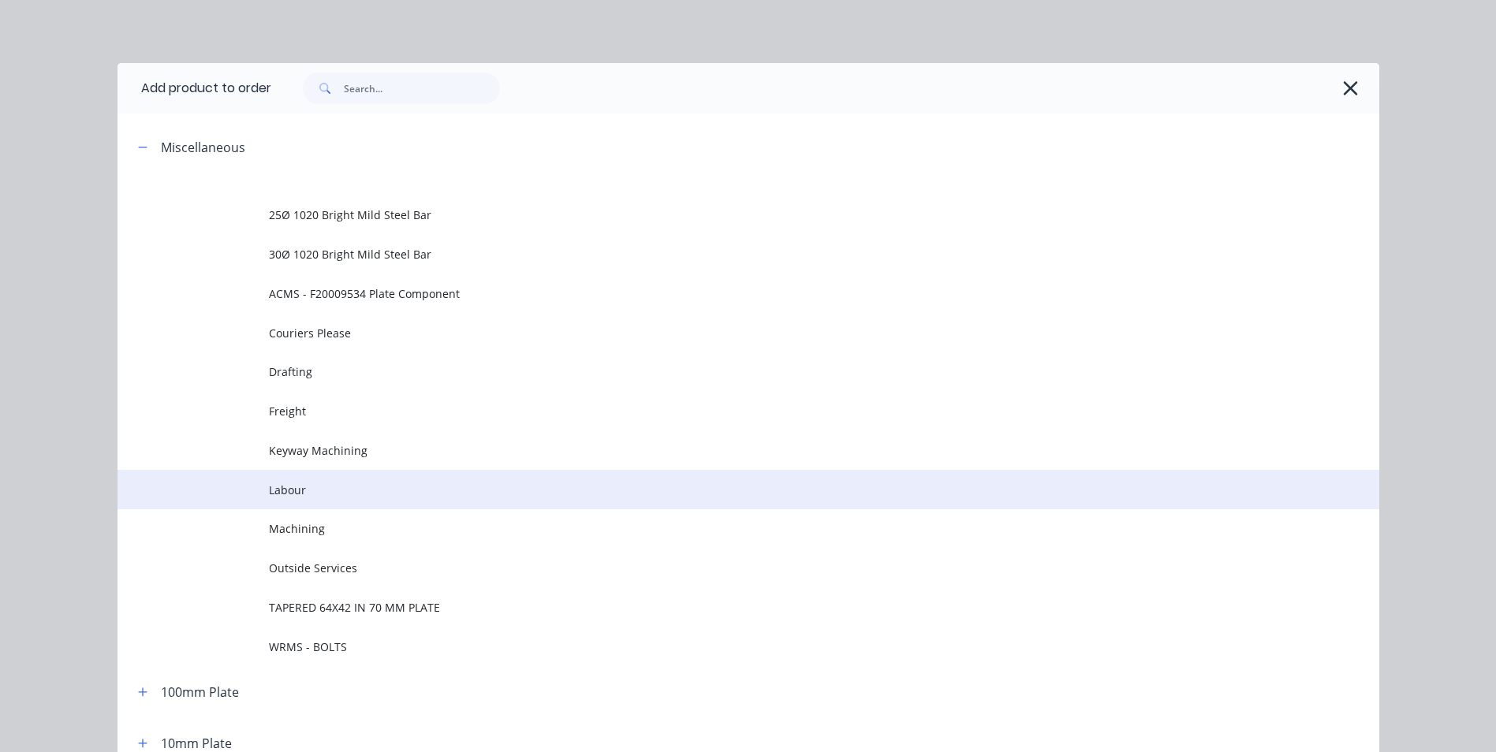
click at [315, 490] on span "Labour" at bounding box center [713, 490] width 888 height 17
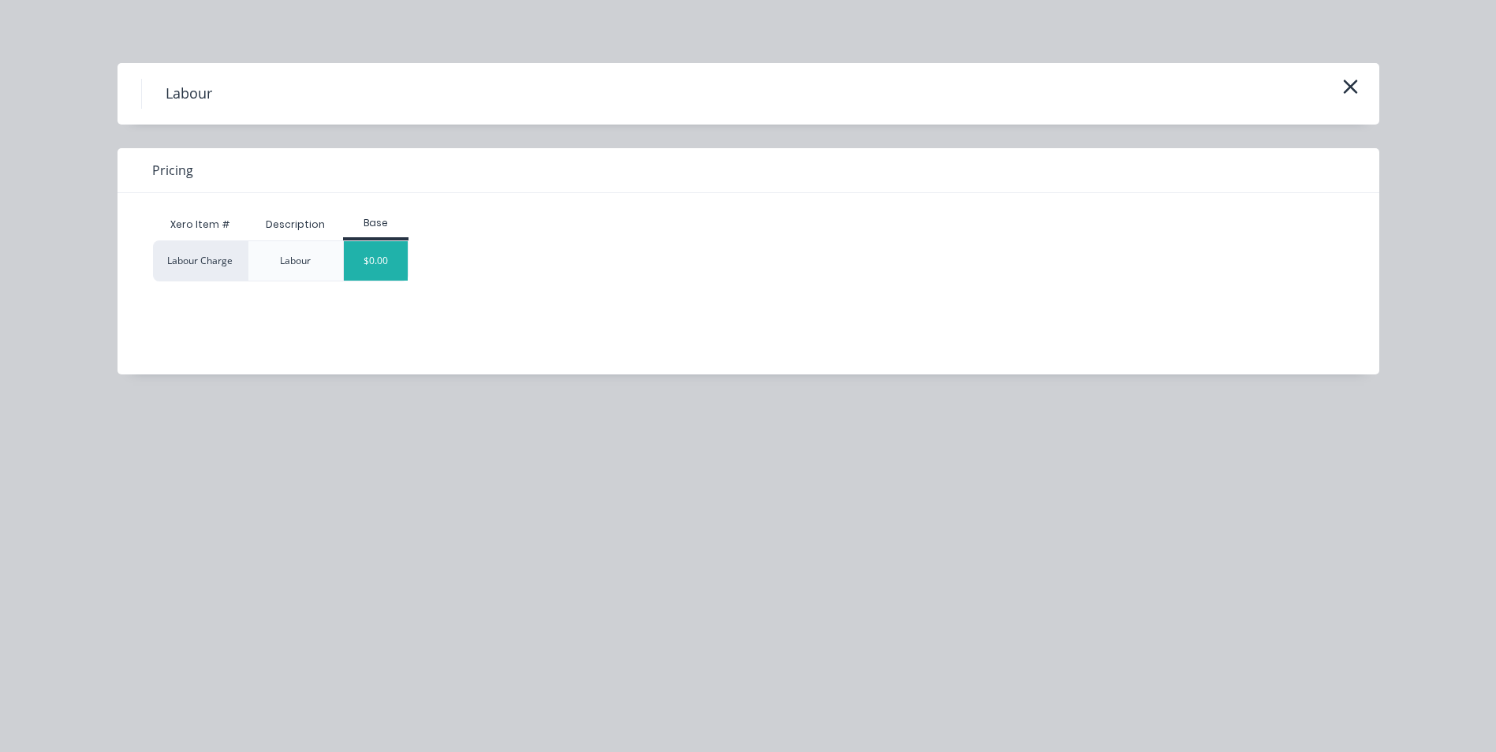
click at [394, 248] on div "$0.00" at bounding box center [376, 260] width 64 height 39
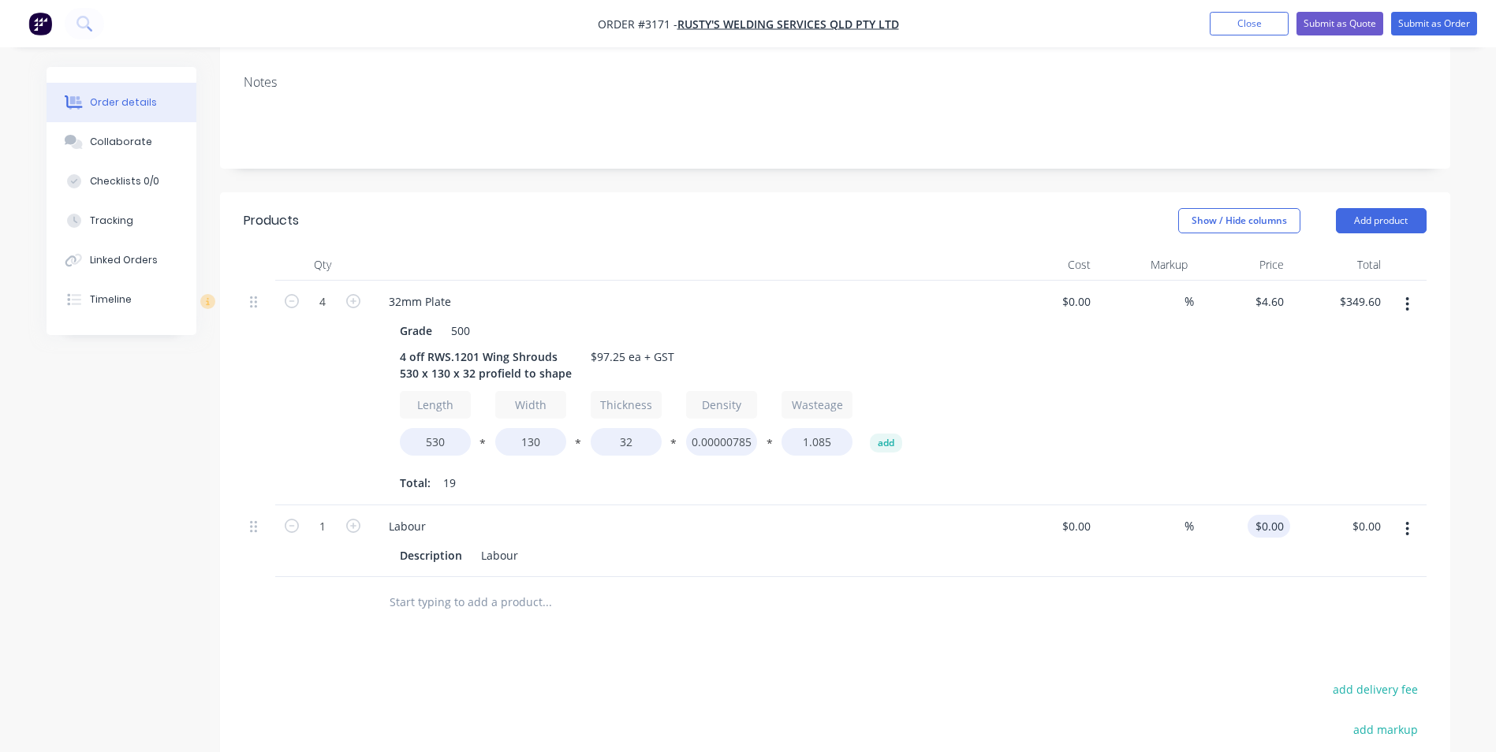
type input "0"
click at [1265, 506] on div "0 $0.00" at bounding box center [1242, 542] width 97 height 72
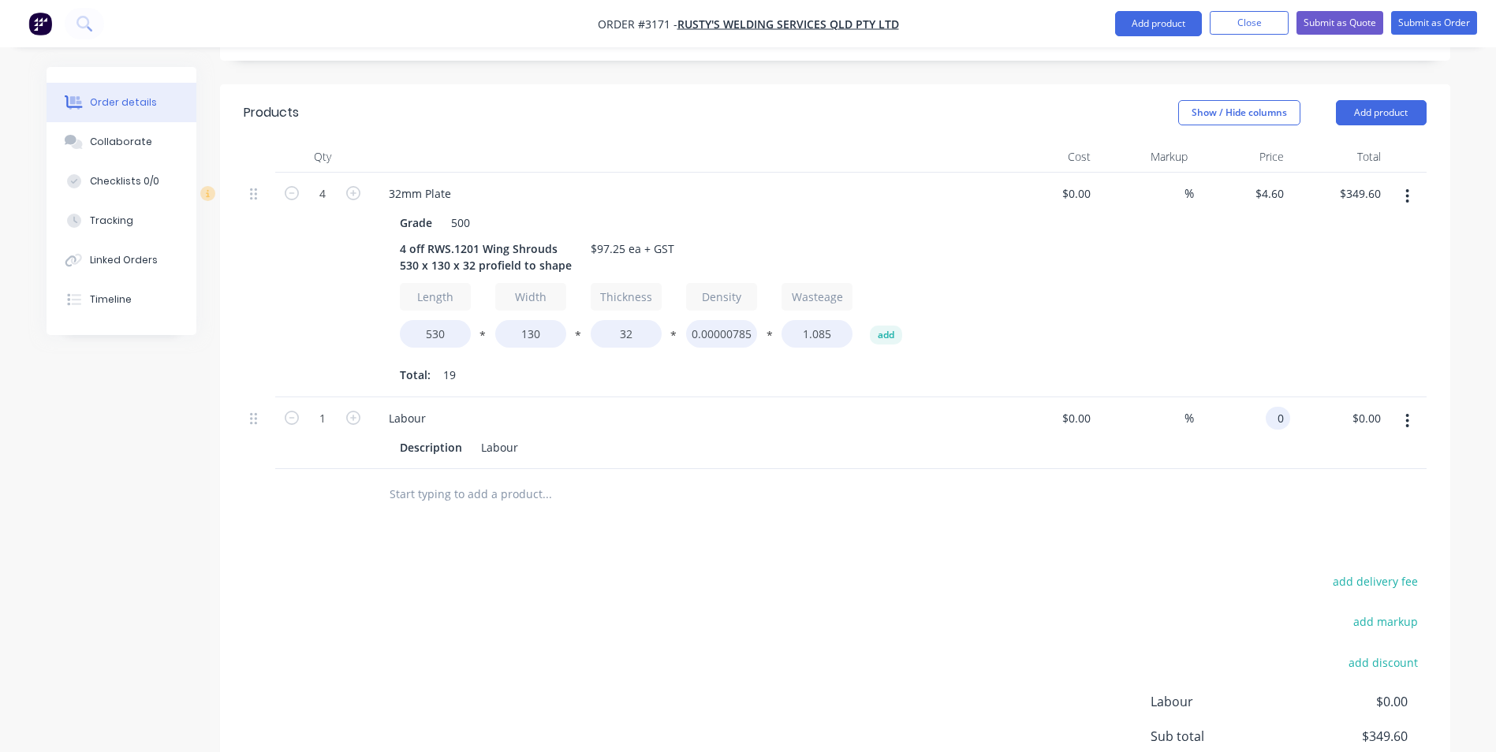
scroll to position [473, 0]
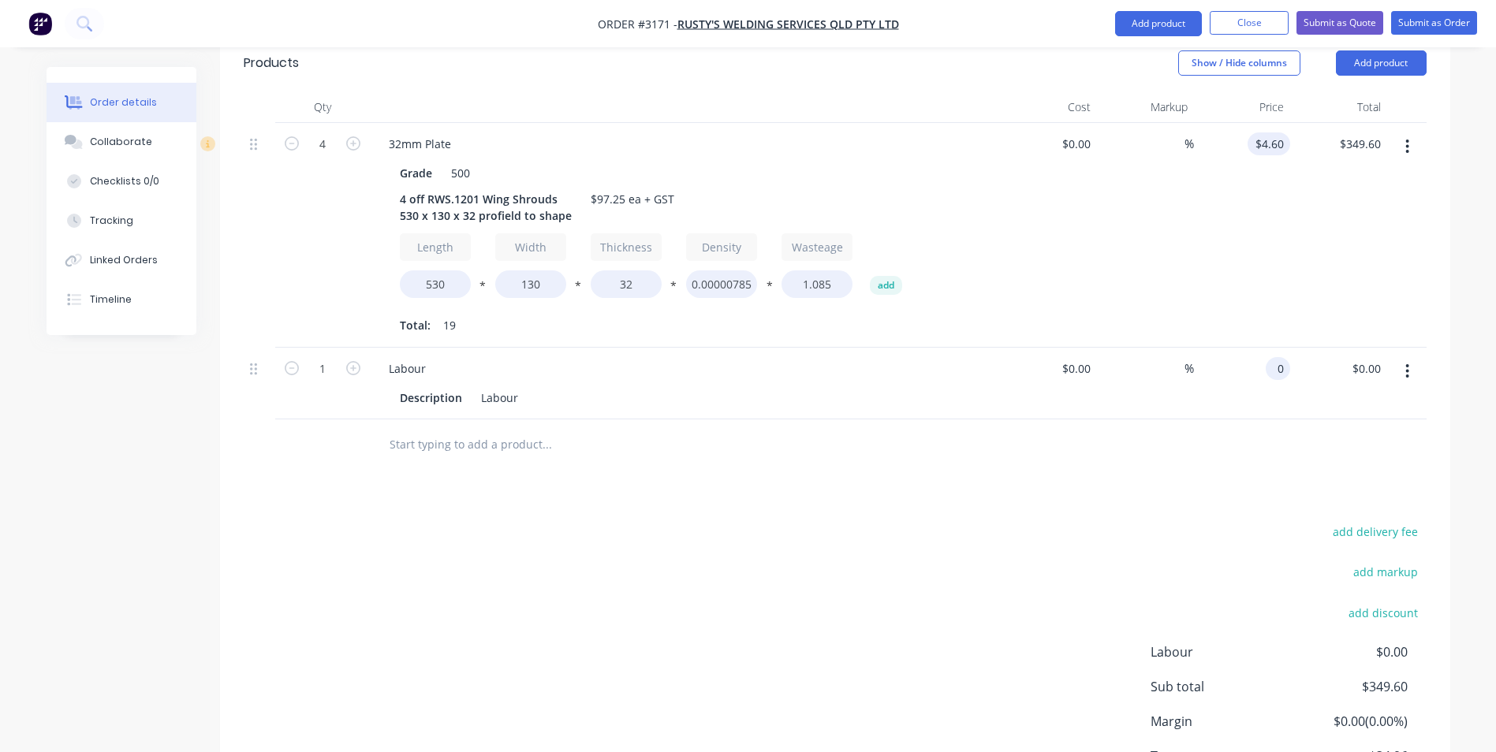
type input "4.6"
type input "$0.00"
click at [1278, 132] on input "4.6" at bounding box center [1272, 143] width 36 height 23
type input "$4.40"
type input "$334.40"
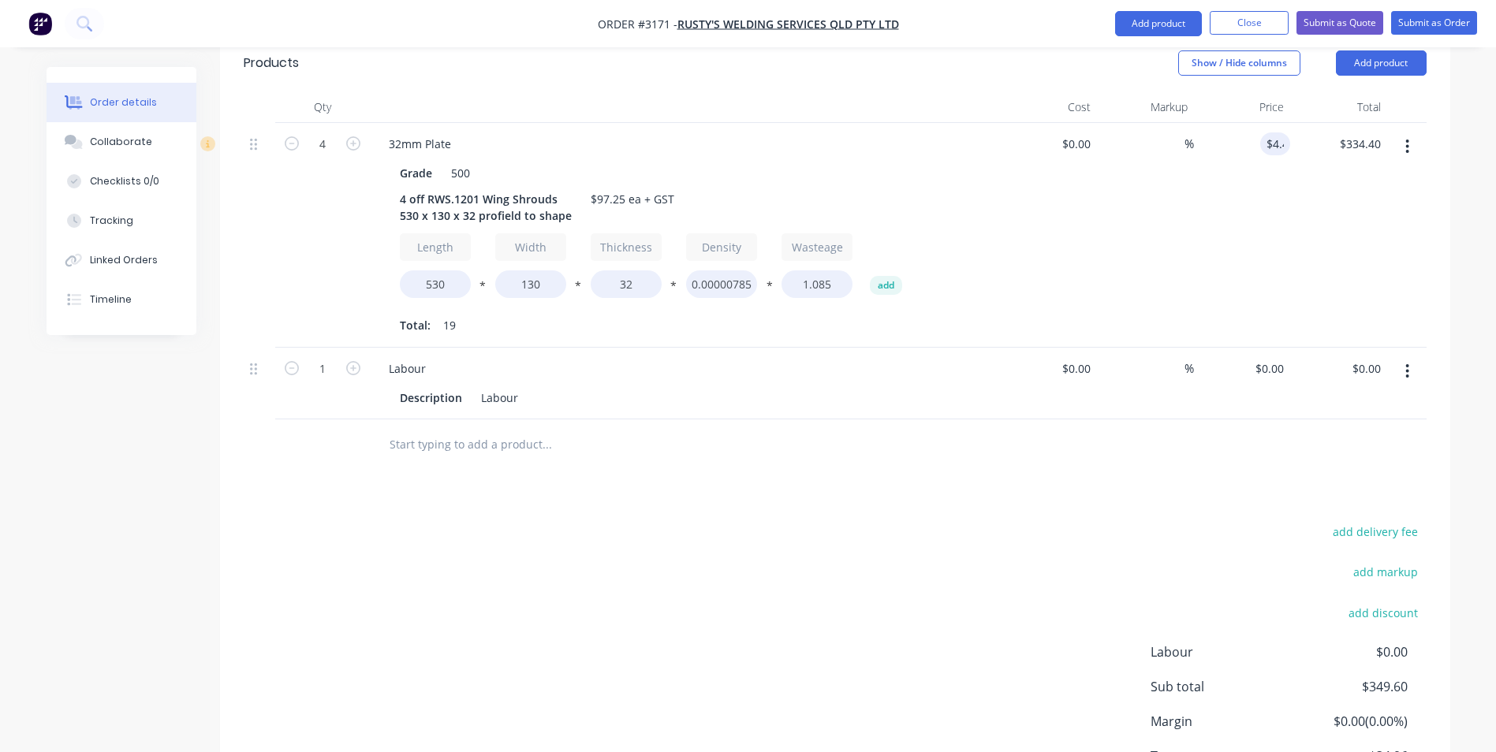
click at [1240, 182] on div "$4.40 4.4" at bounding box center [1242, 235] width 97 height 225
click at [1267, 348] on div "0 $0.00" at bounding box center [1242, 384] width 97 height 72
type input "$54.60"
click at [1161, 415] on div "Products Show / Hide columns Add product Qty Cost Markup Price Total 4 32mm Pla…" at bounding box center [835, 442] width 1230 height 815
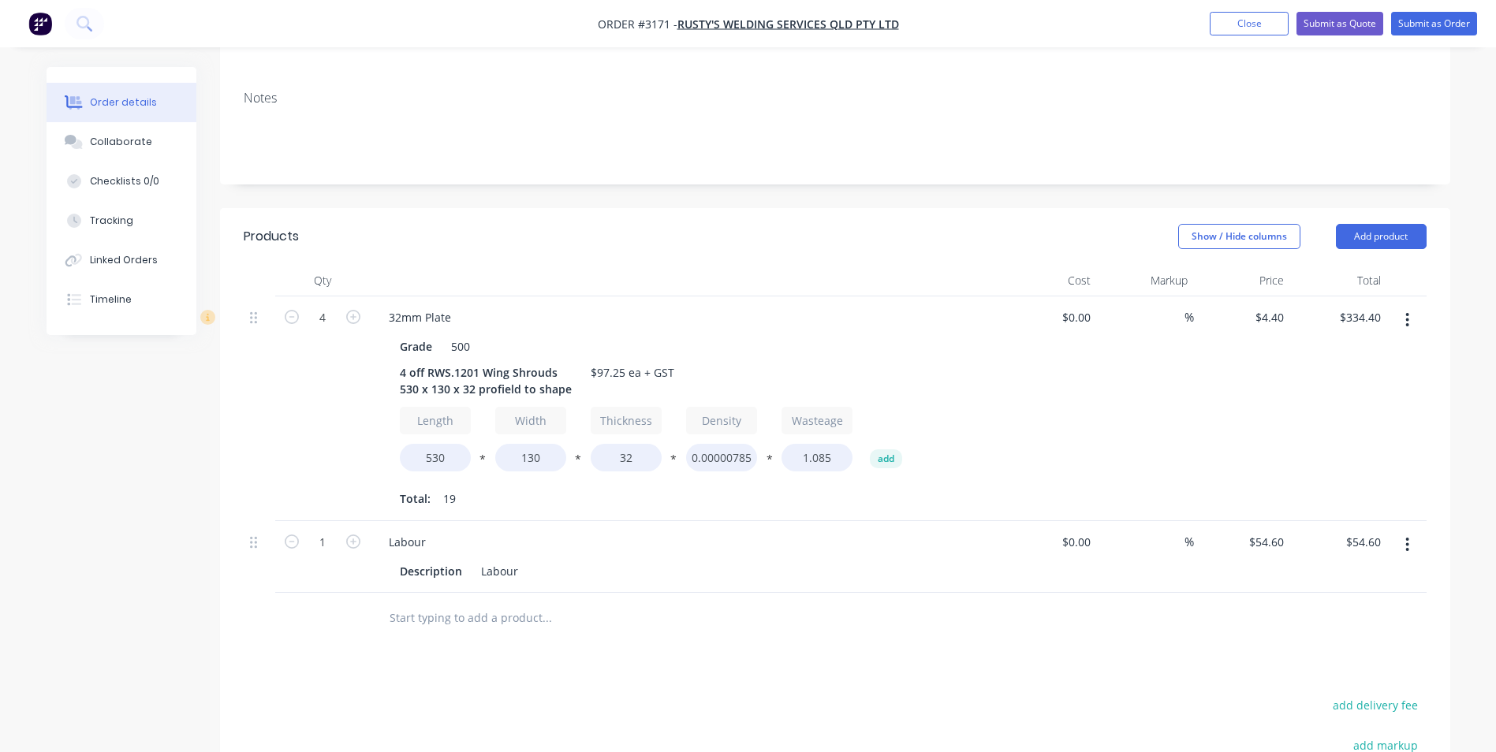
scroll to position [79, 0]
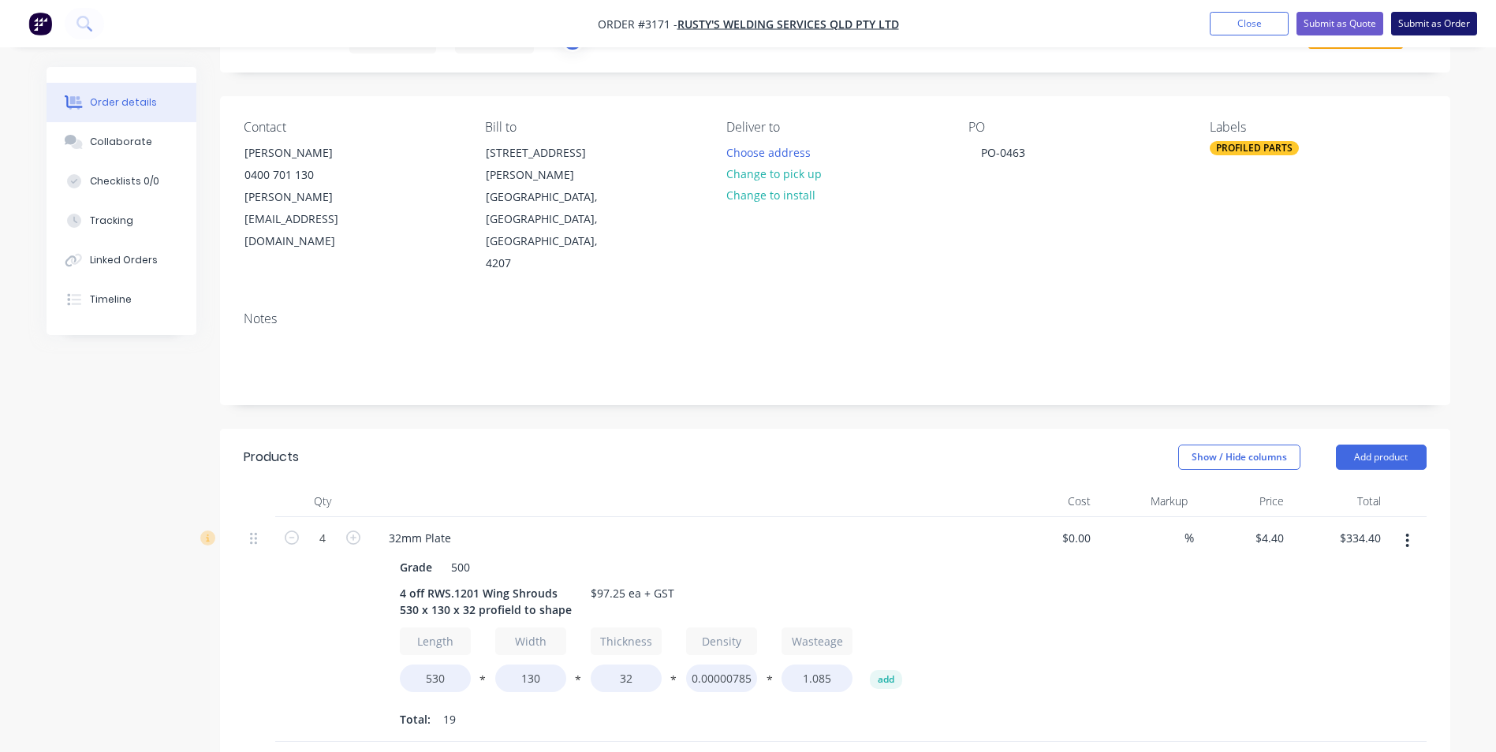
click at [1431, 20] on button "Submit as Order" at bounding box center [1434, 24] width 86 height 24
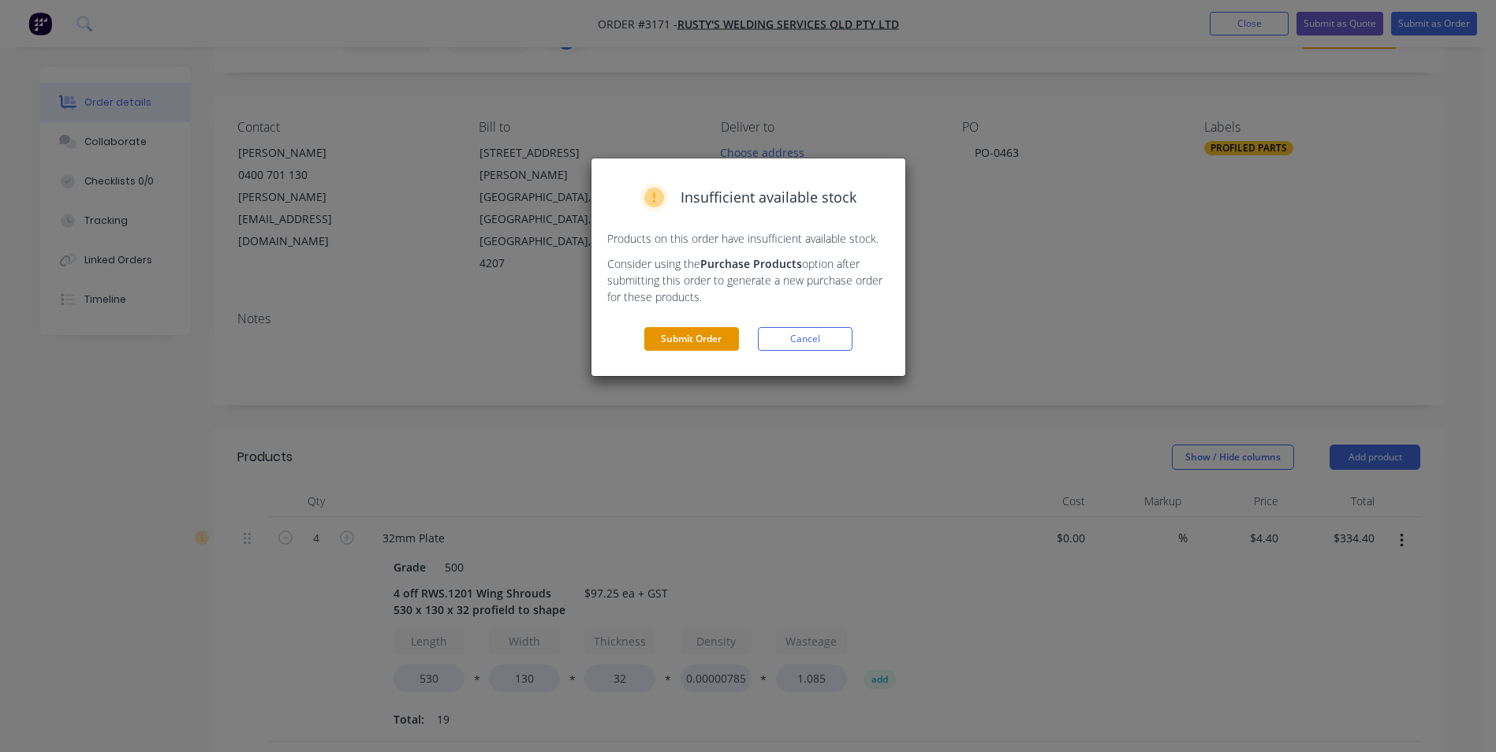
click at [685, 332] on button "Submit Order" at bounding box center [691, 339] width 95 height 24
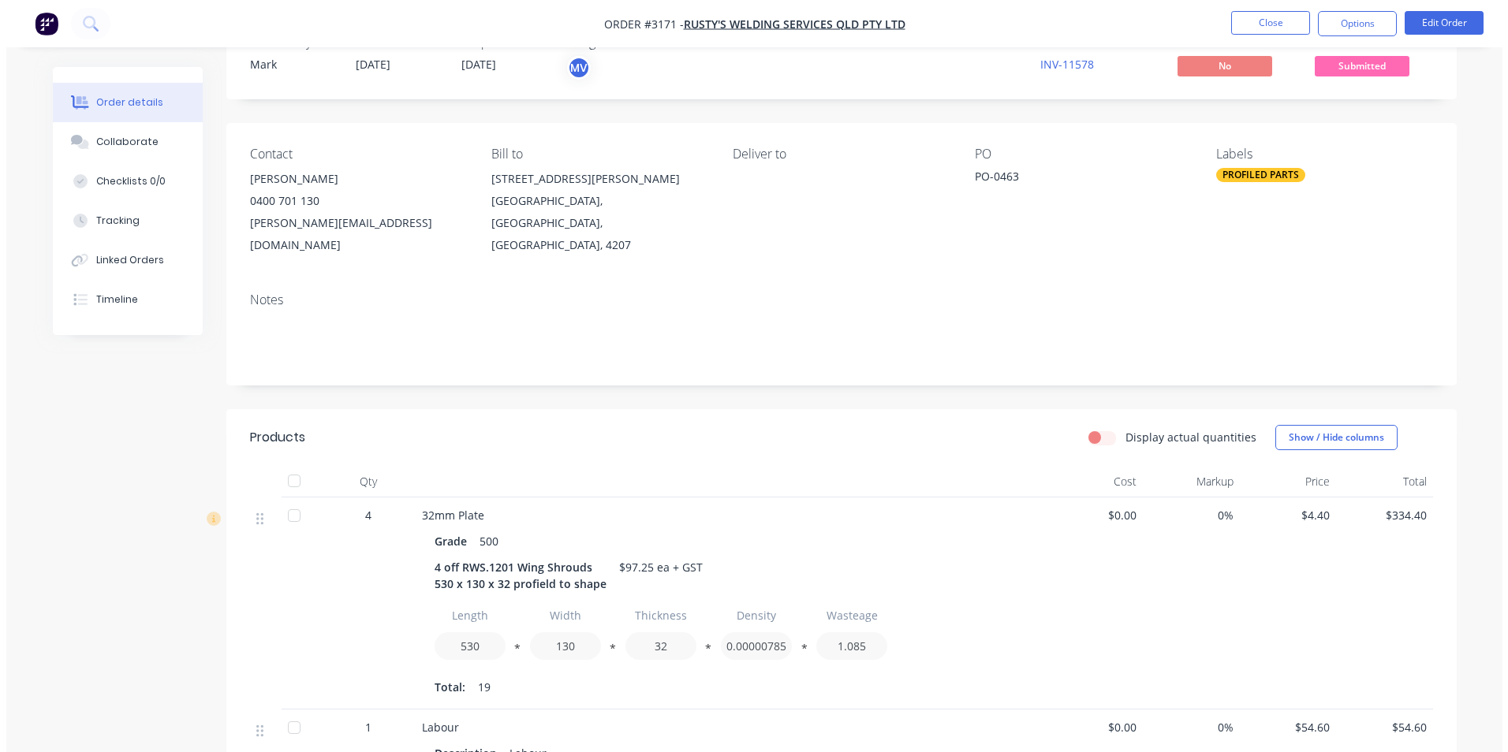
scroll to position [0, 0]
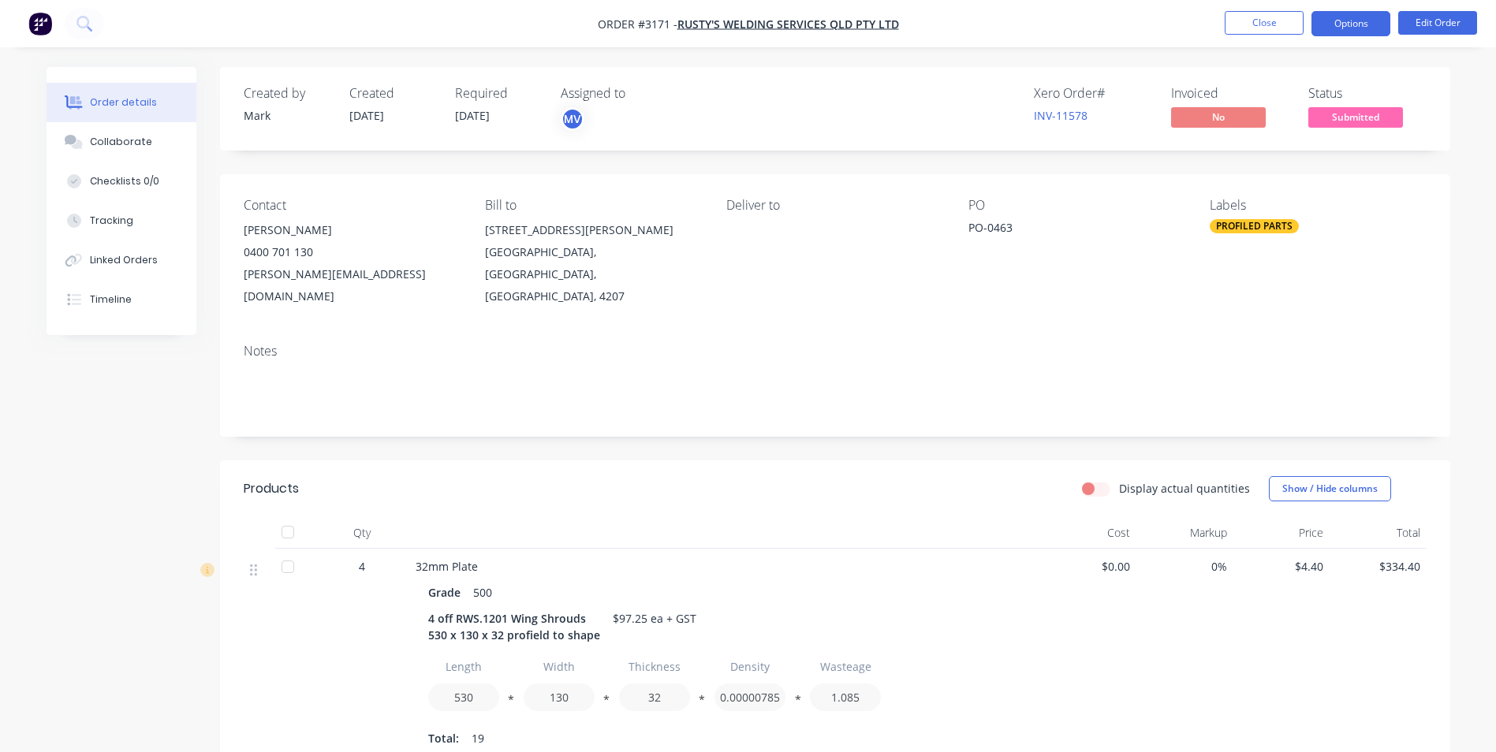
click at [1338, 20] on button "Options" at bounding box center [1350, 23] width 79 height 25
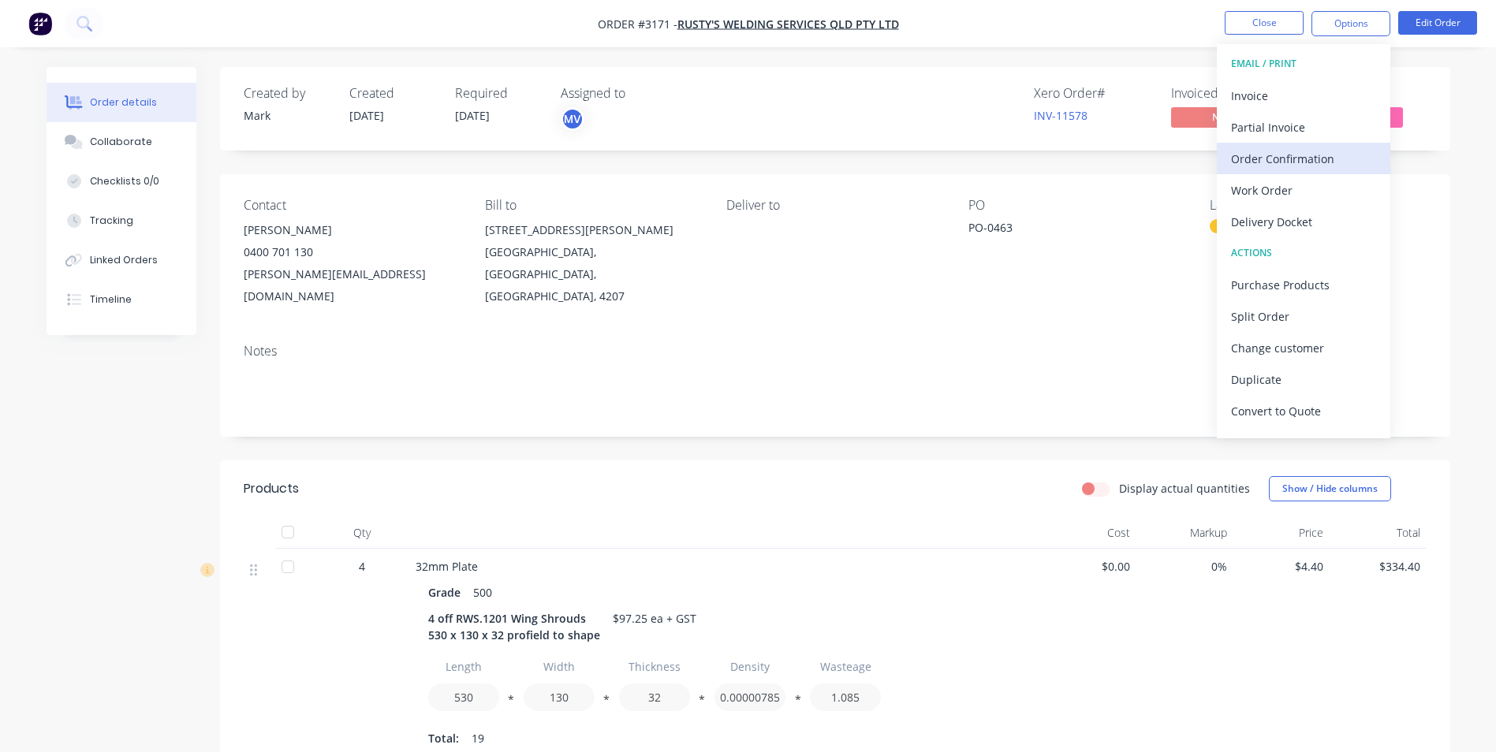
click at [1260, 157] on div "Order Confirmation" at bounding box center [1303, 158] width 145 height 23
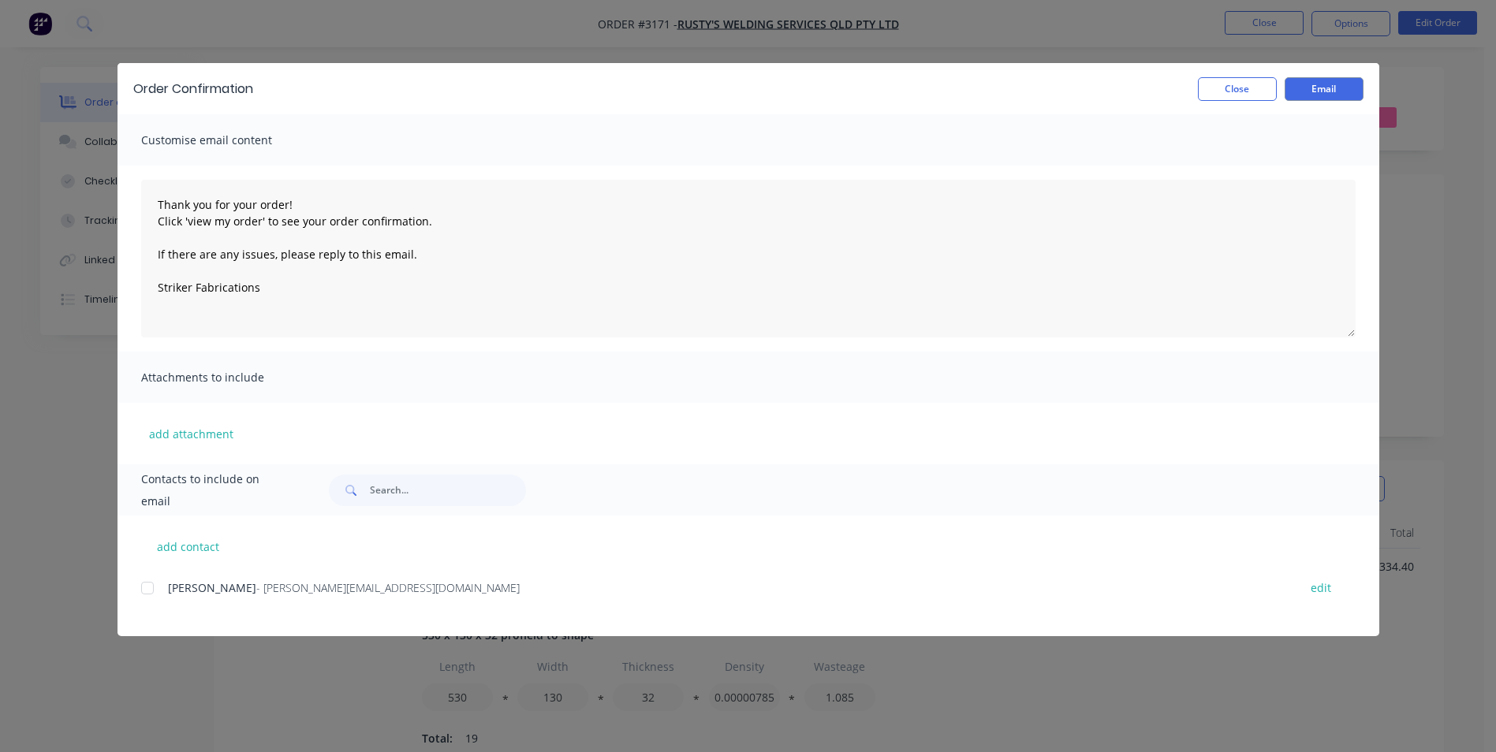
click at [152, 592] on div at bounding box center [148, 589] width 32 height 32
click at [1323, 82] on button "Email" at bounding box center [1324, 89] width 79 height 24
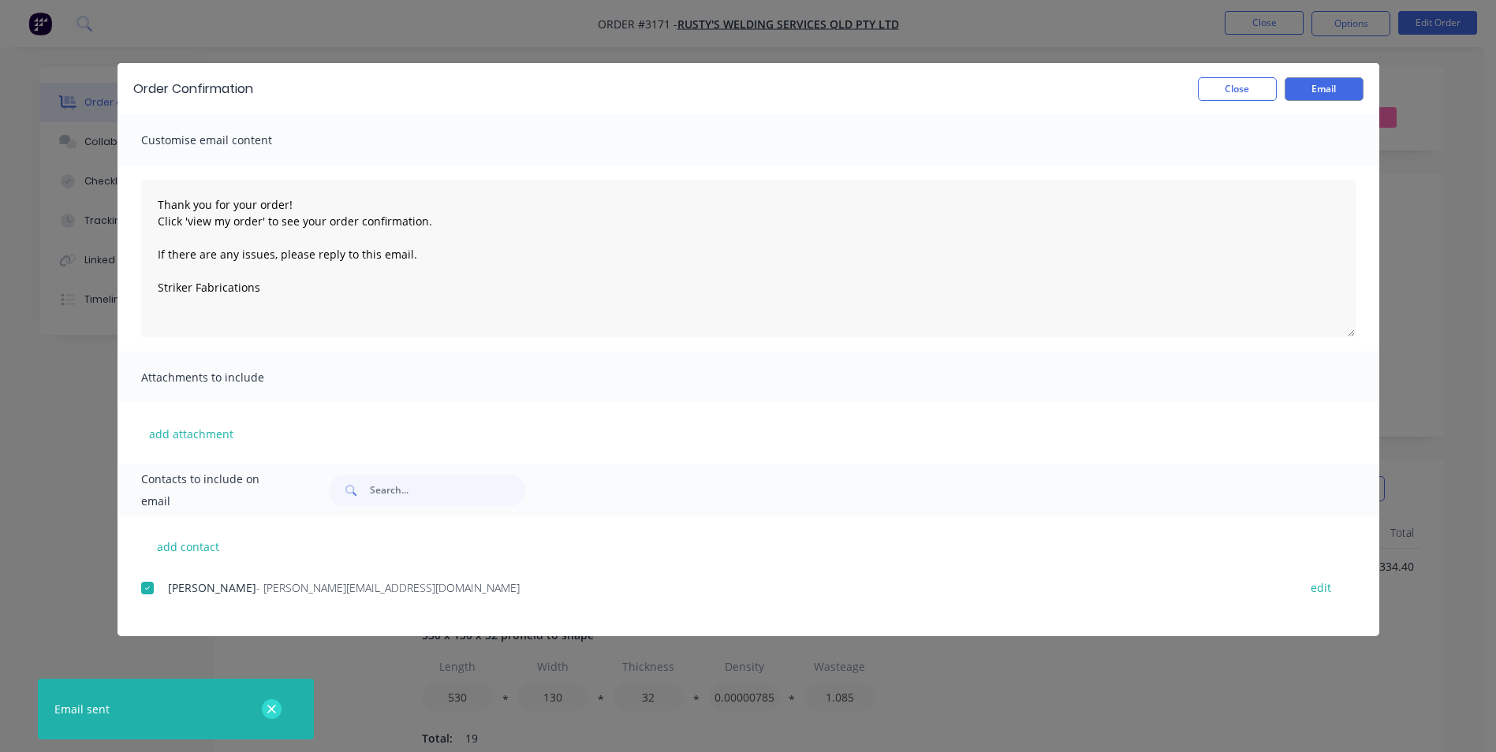
click at [273, 709] on icon "button" at bounding box center [271, 709] width 9 height 9
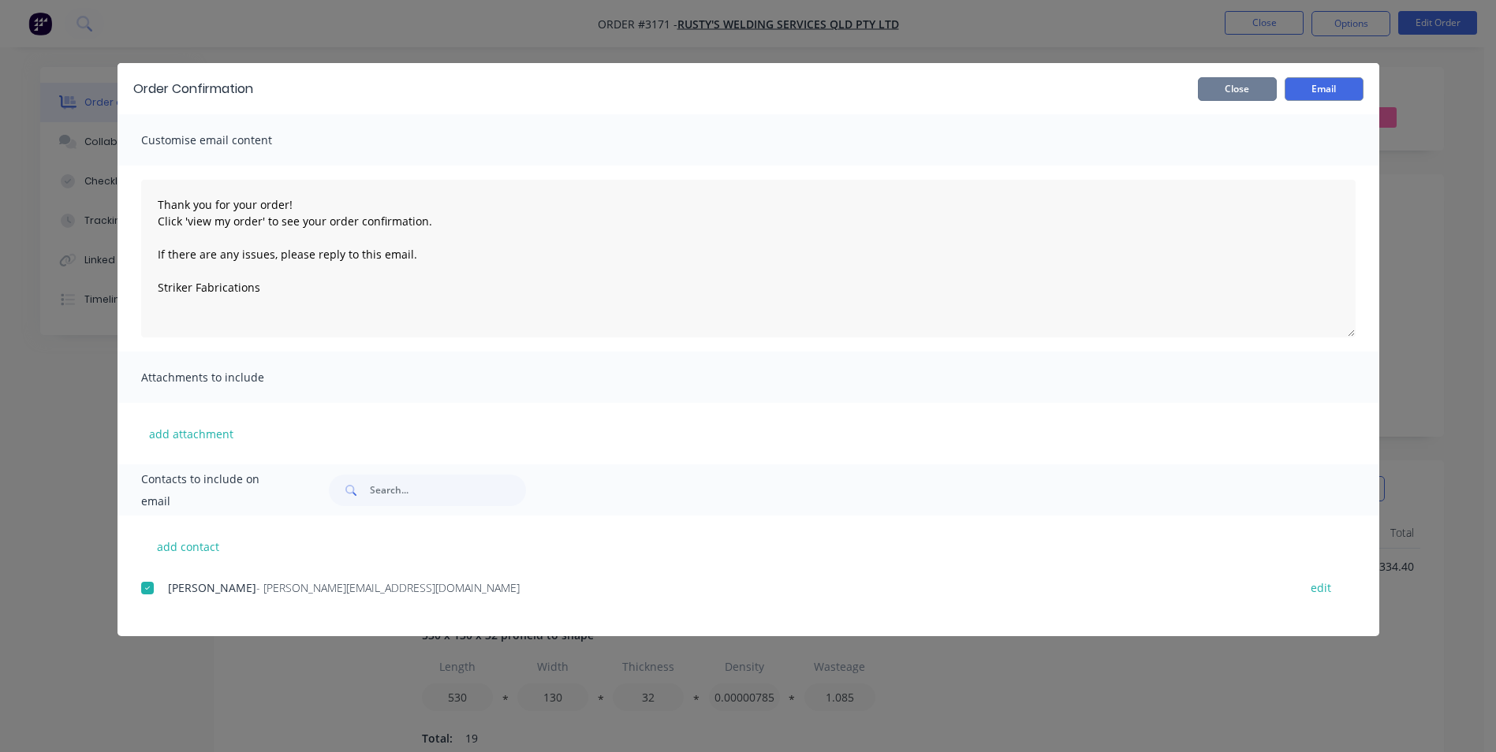
click at [1244, 86] on button "Close" at bounding box center [1237, 89] width 79 height 24
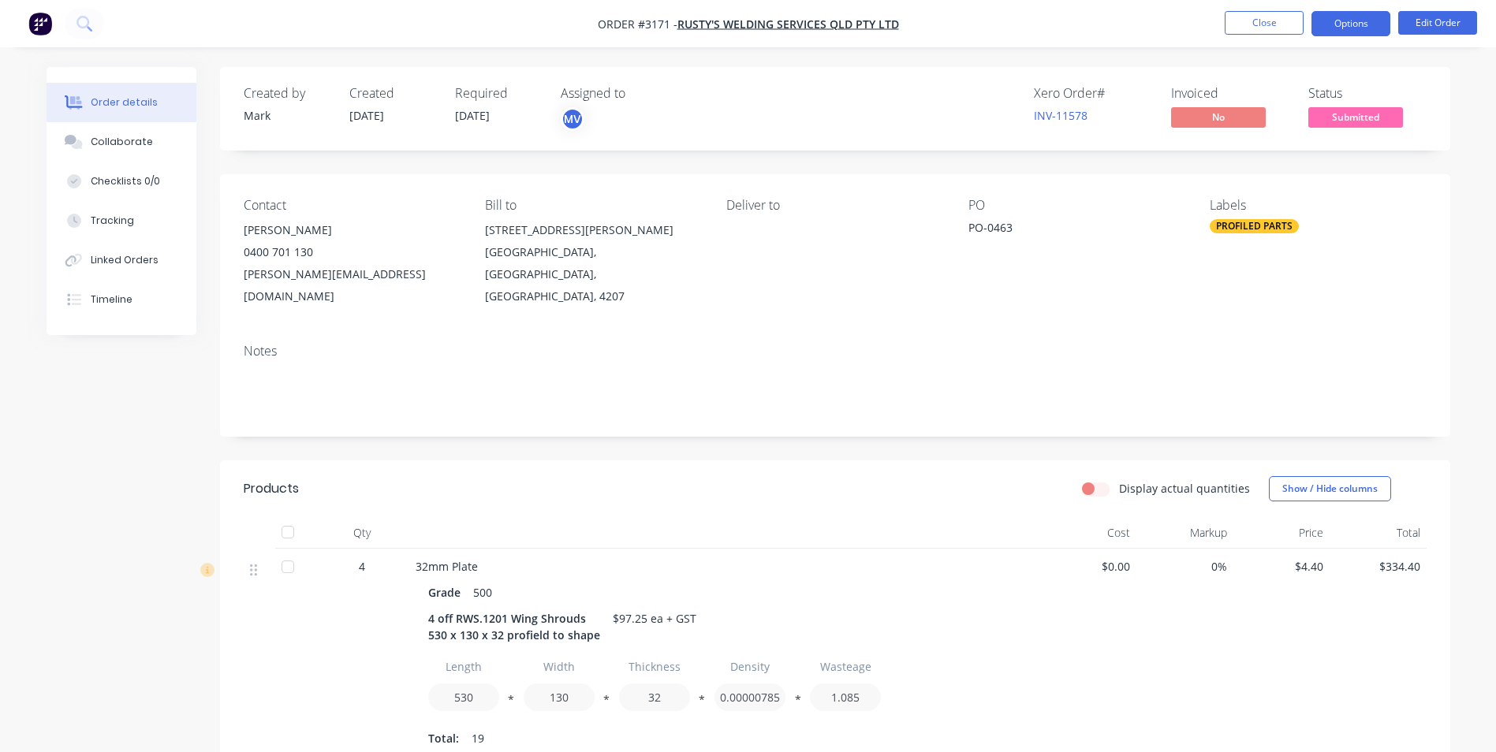
click at [1365, 16] on button "Options" at bounding box center [1350, 23] width 79 height 25
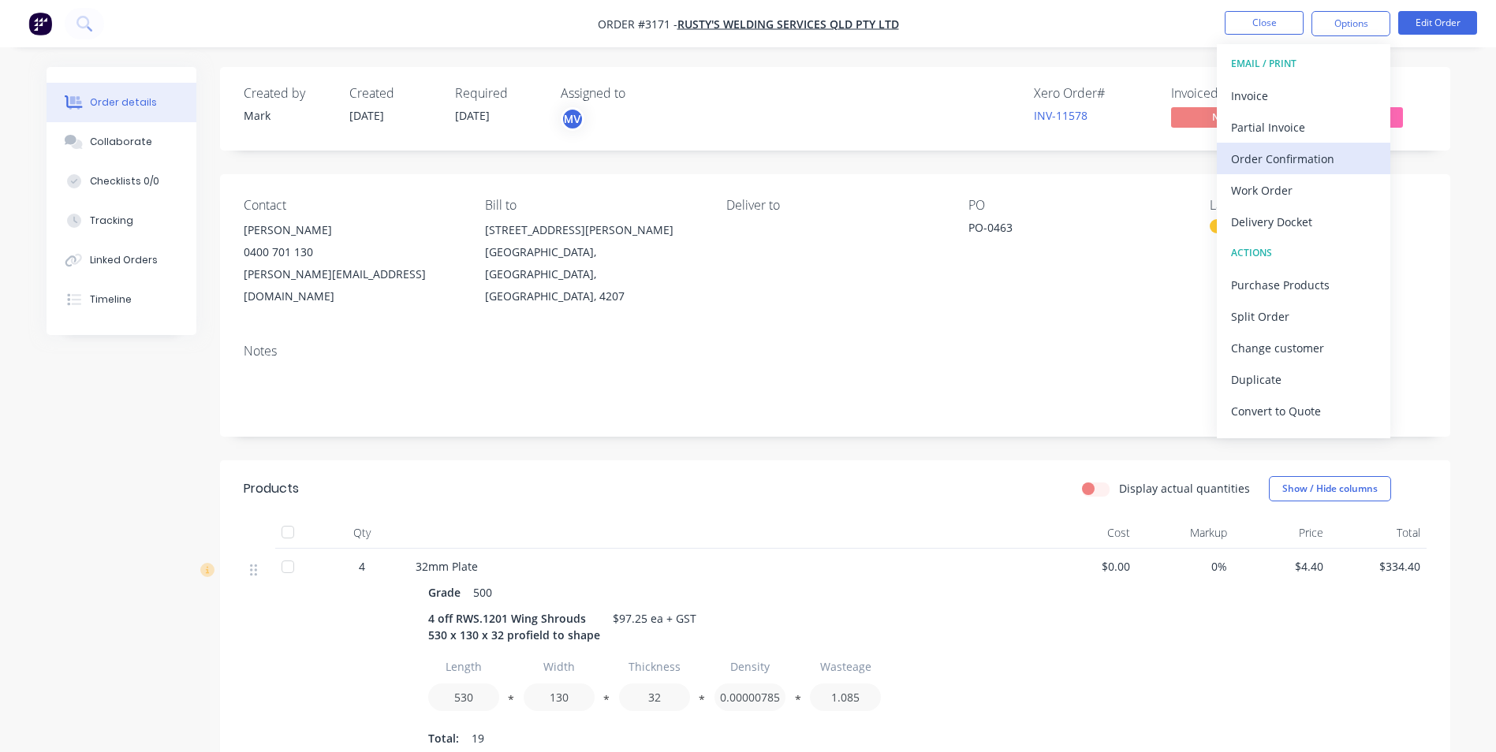
click at [1259, 160] on div "Order Confirmation" at bounding box center [1303, 158] width 145 height 23
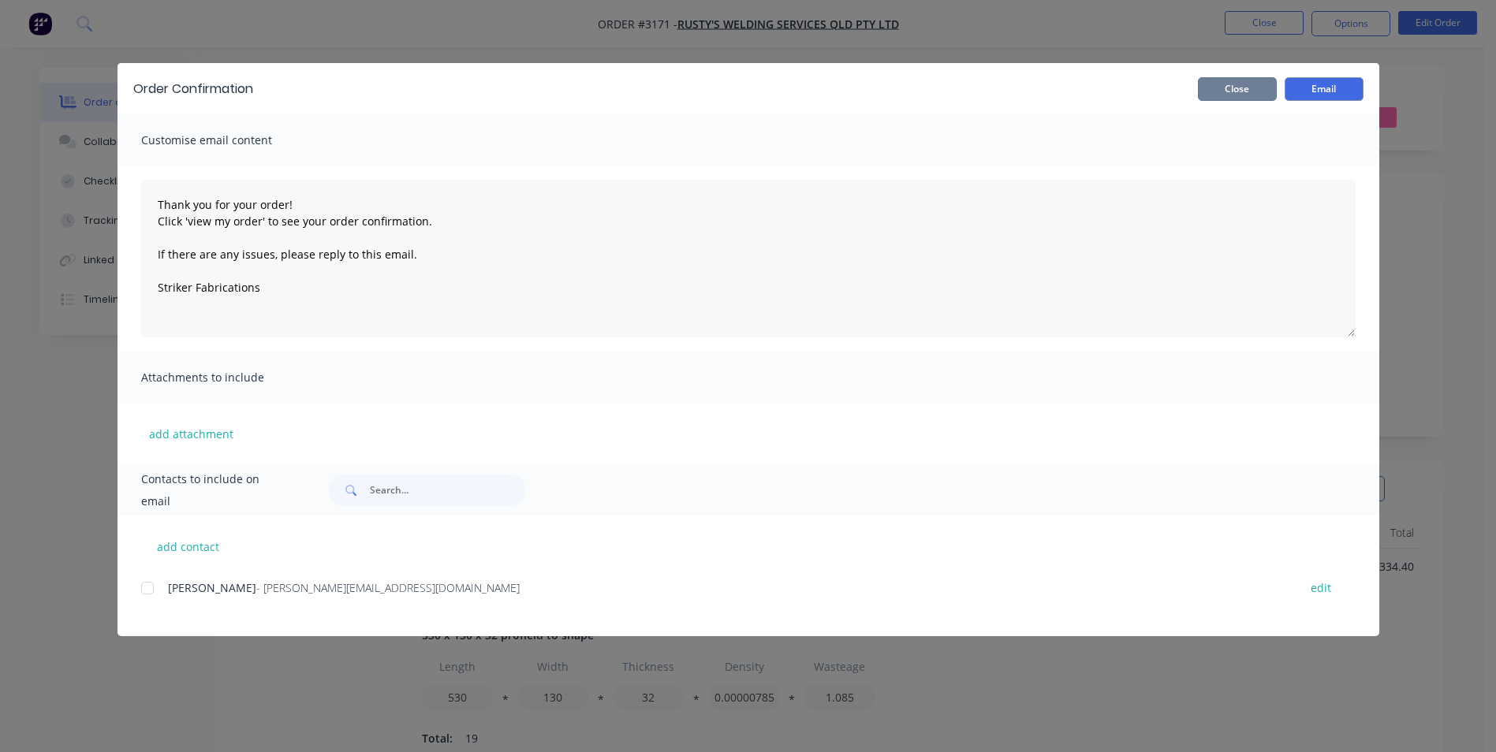
drag, startPoint x: 1244, startPoint y: 94, endPoint x: 1255, endPoint y: 88, distance: 11.6
click at [1248, 91] on button "Close" at bounding box center [1237, 89] width 79 height 24
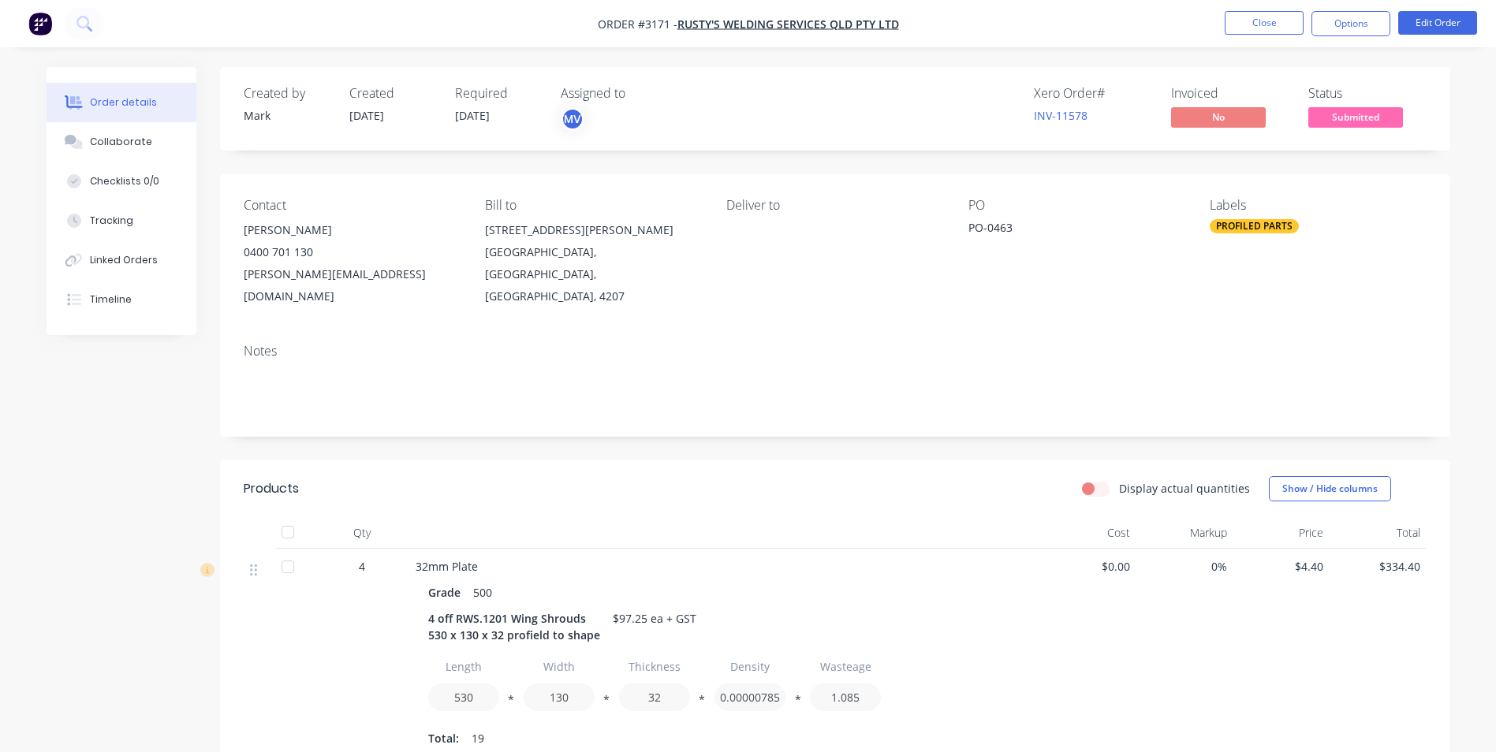
click at [1341, 415] on div "Created by [PERSON_NAME] Created [DATE] Required [DATE] Assigned to MV Xero Ord…" at bounding box center [835, 575] width 1230 height 1017
click at [1341, 23] on button "Options" at bounding box center [1350, 23] width 79 height 25
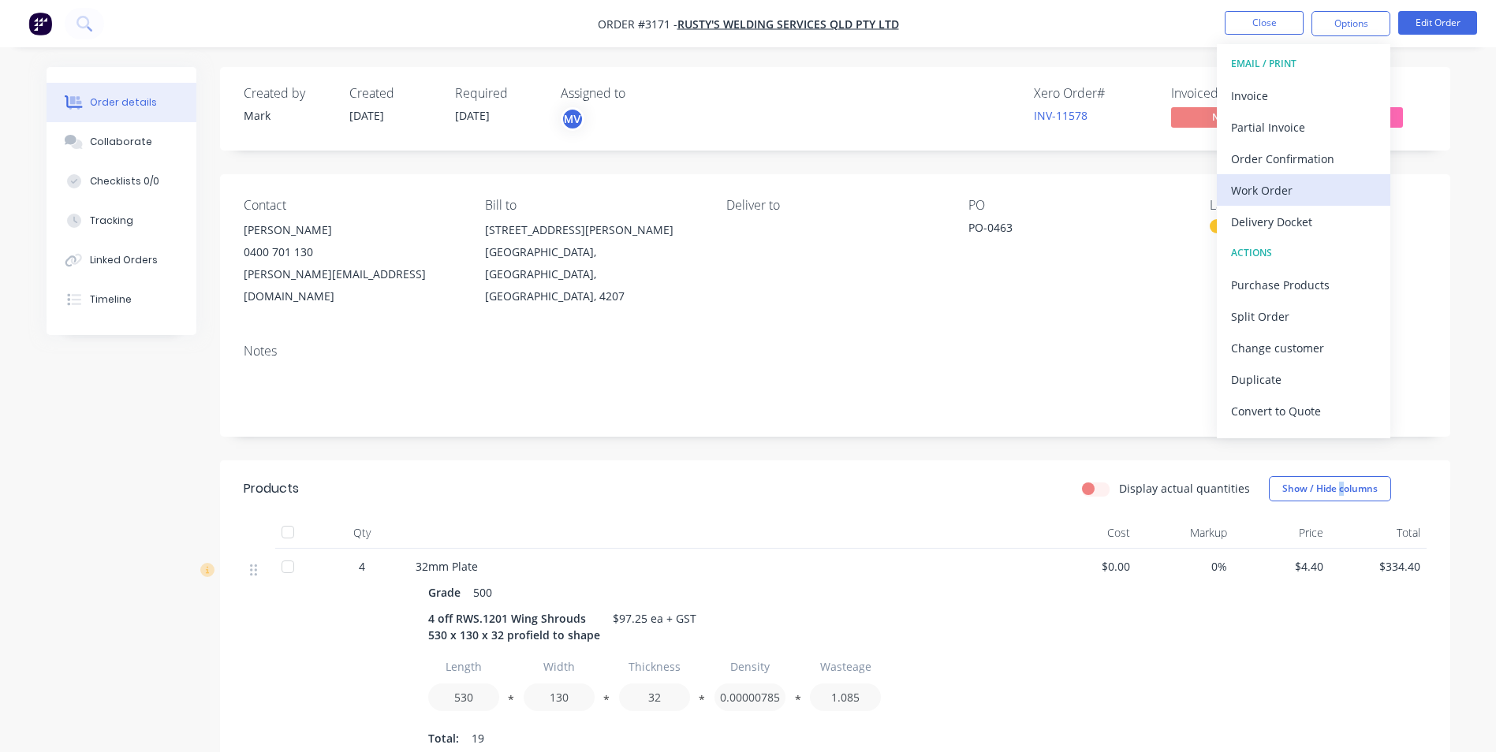
click at [1264, 196] on div "Work Order" at bounding box center [1303, 190] width 145 height 23
click at [1289, 190] on div "Custom" at bounding box center [1303, 190] width 145 height 23
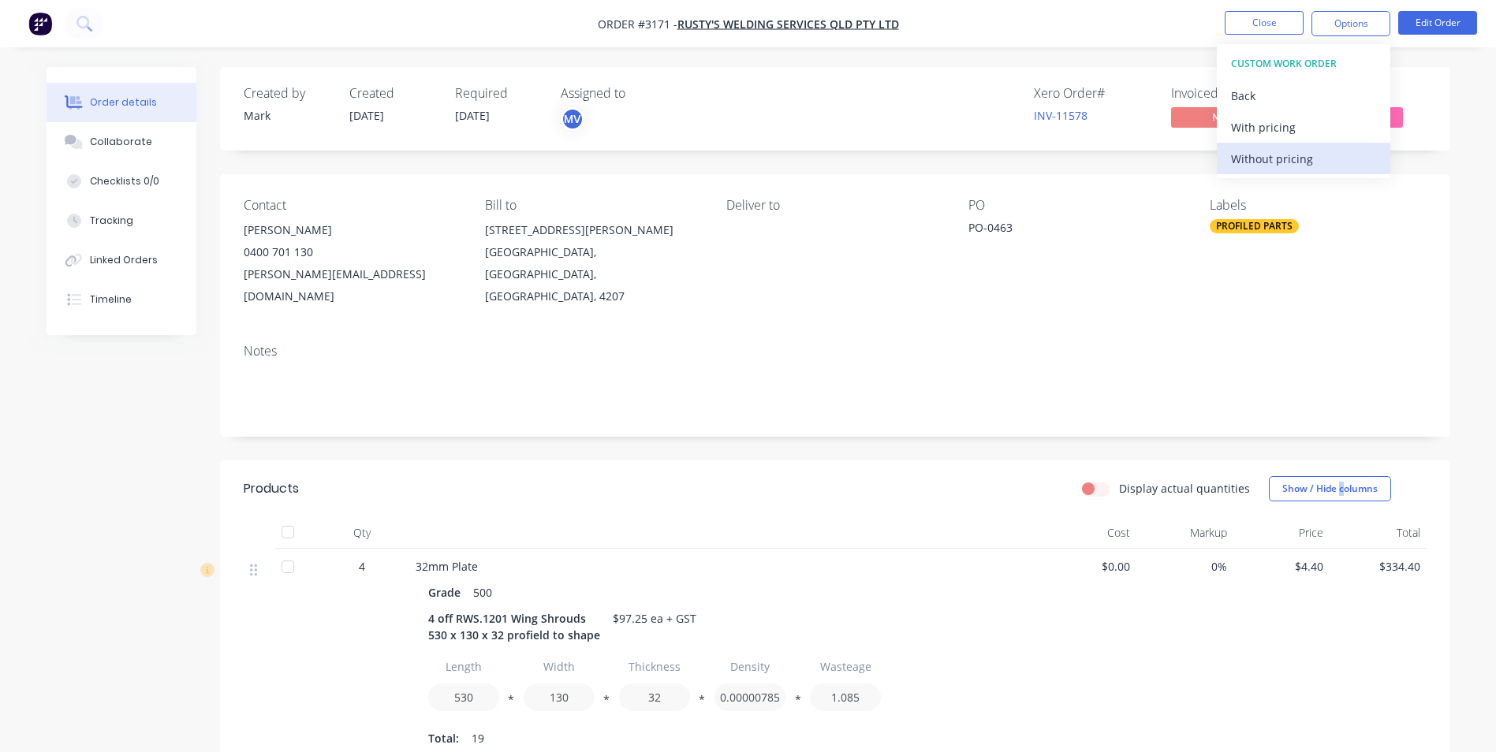
click at [1279, 156] on div "Without pricing" at bounding box center [1303, 158] width 145 height 23
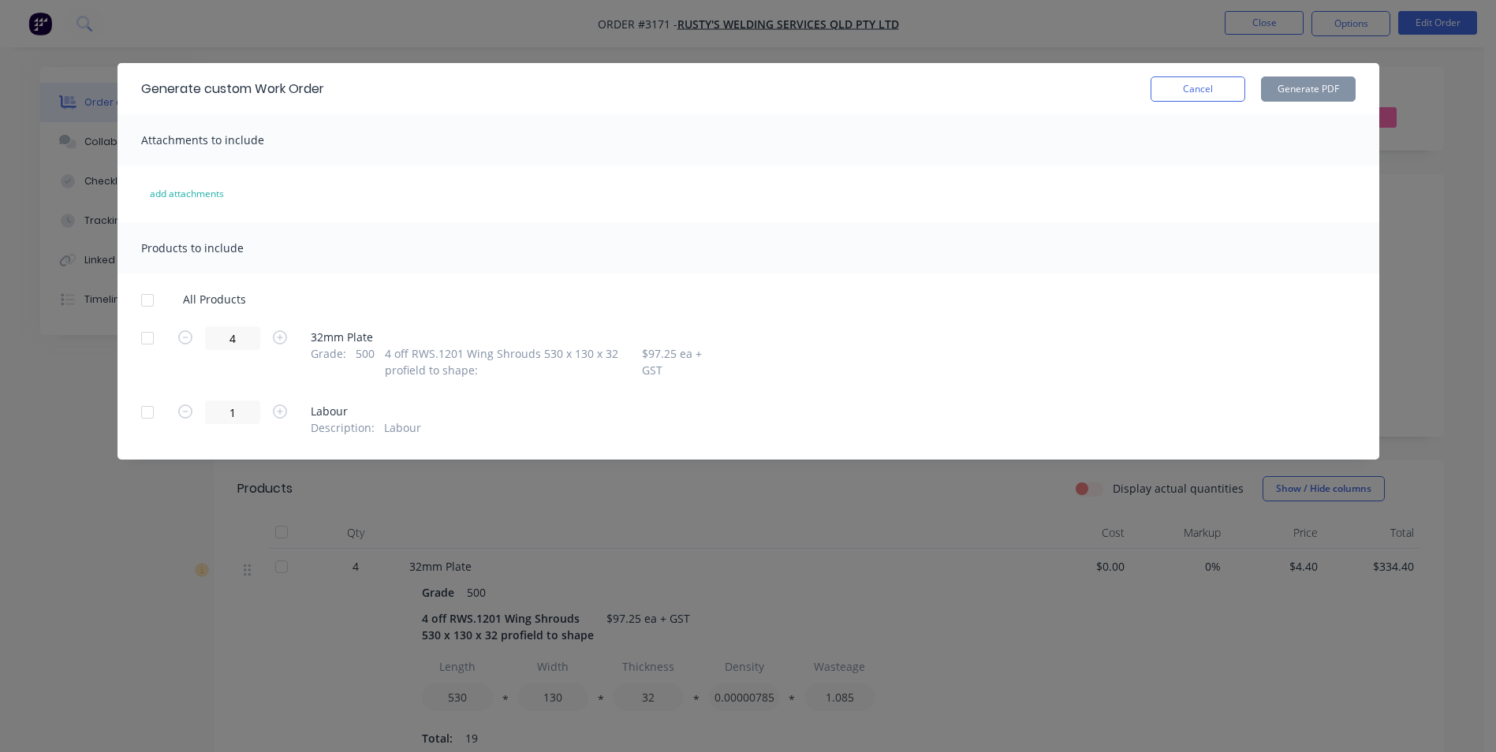
click at [144, 338] on div at bounding box center [148, 339] width 32 height 32
click at [1281, 88] on button "Generate PDF" at bounding box center [1308, 88] width 95 height 25
click at [1205, 86] on button "Cancel" at bounding box center [1198, 88] width 95 height 25
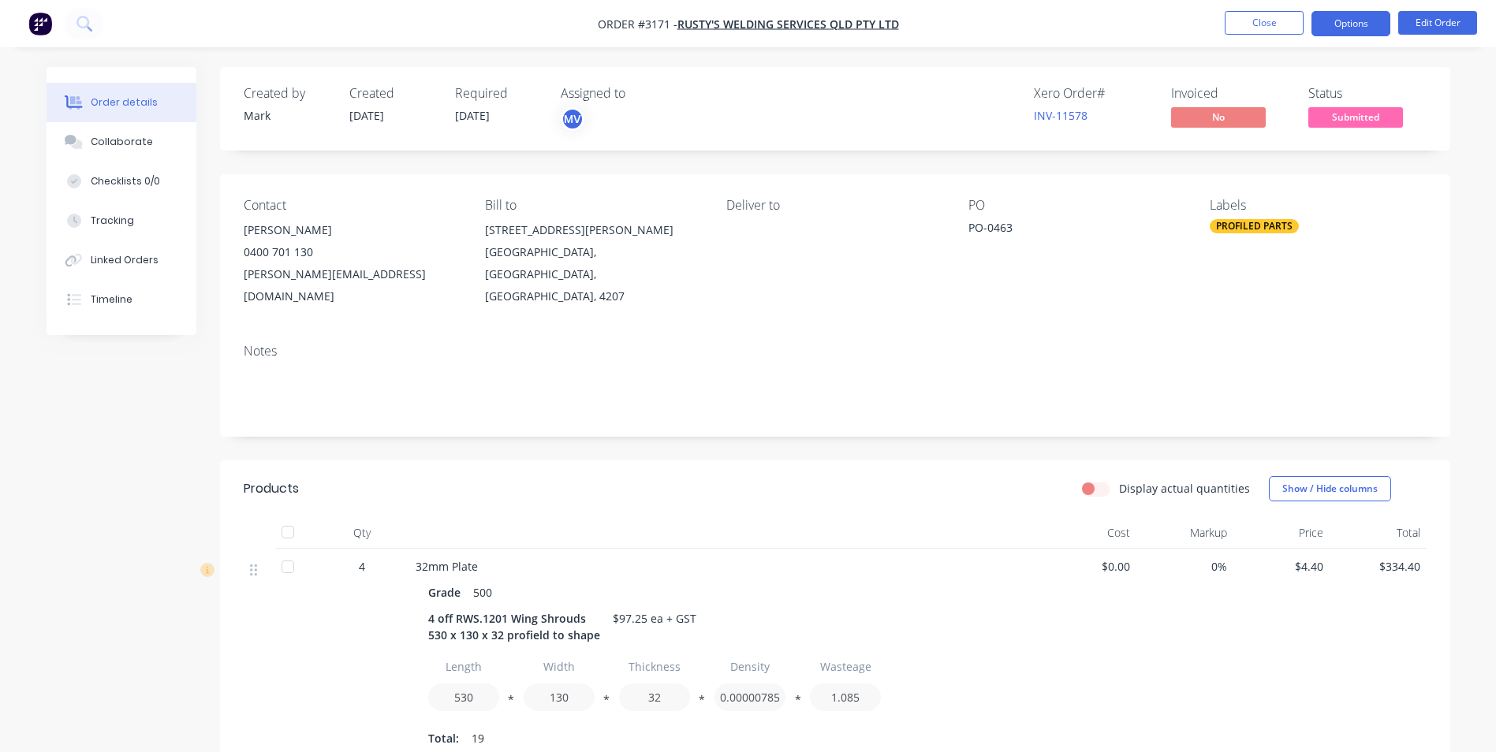
click at [1341, 19] on button "Options" at bounding box center [1350, 23] width 79 height 25
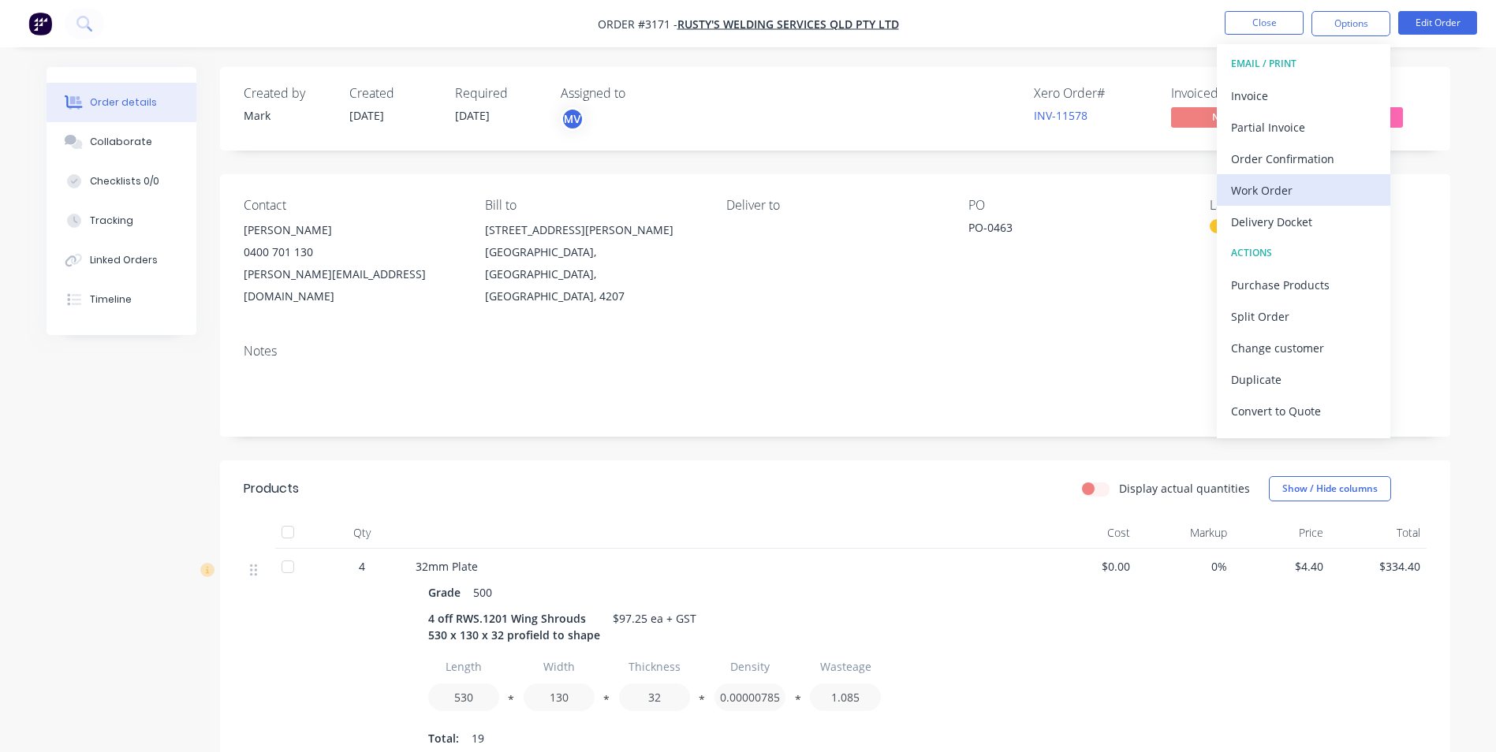
click at [1284, 188] on div "Work Order" at bounding box center [1303, 190] width 145 height 23
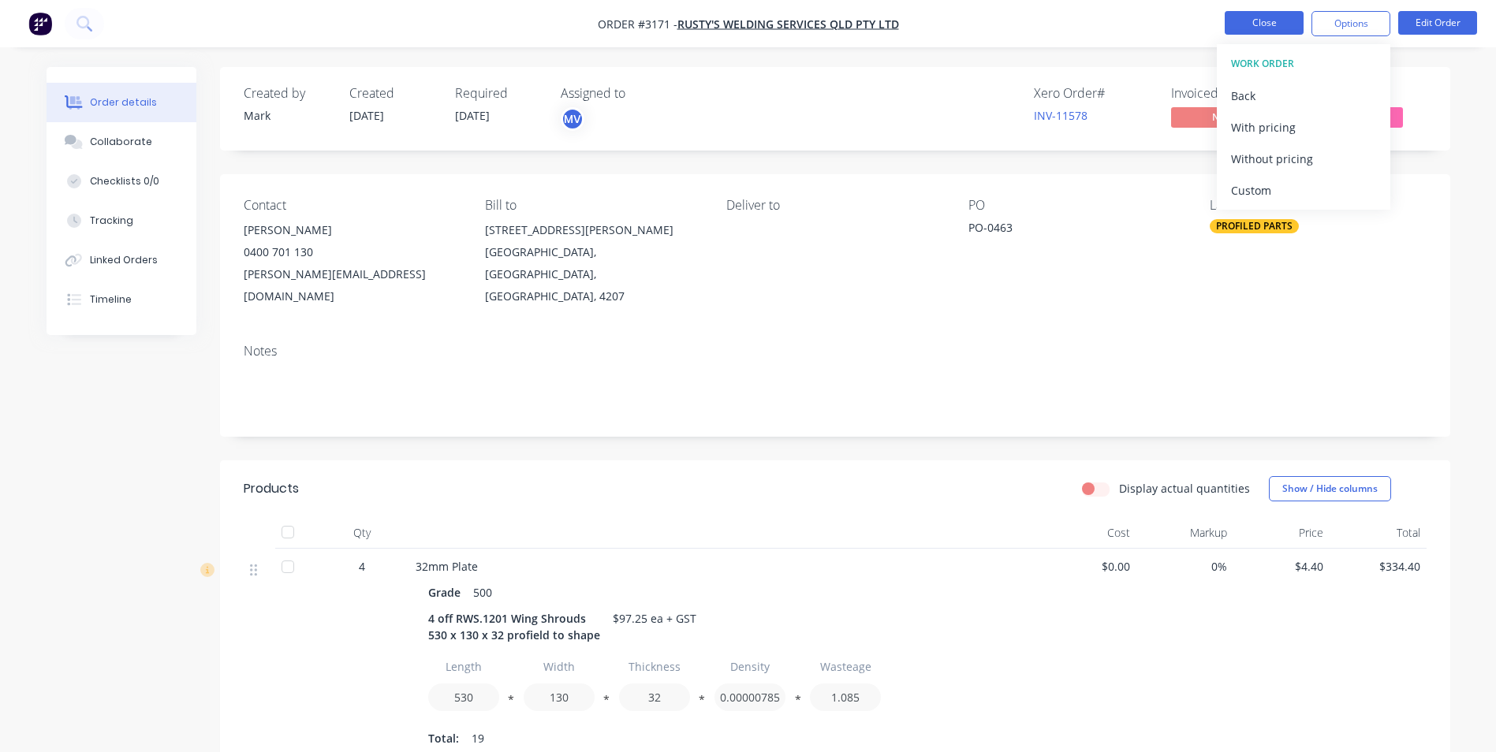
click at [1278, 28] on button "Close" at bounding box center [1264, 23] width 79 height 24
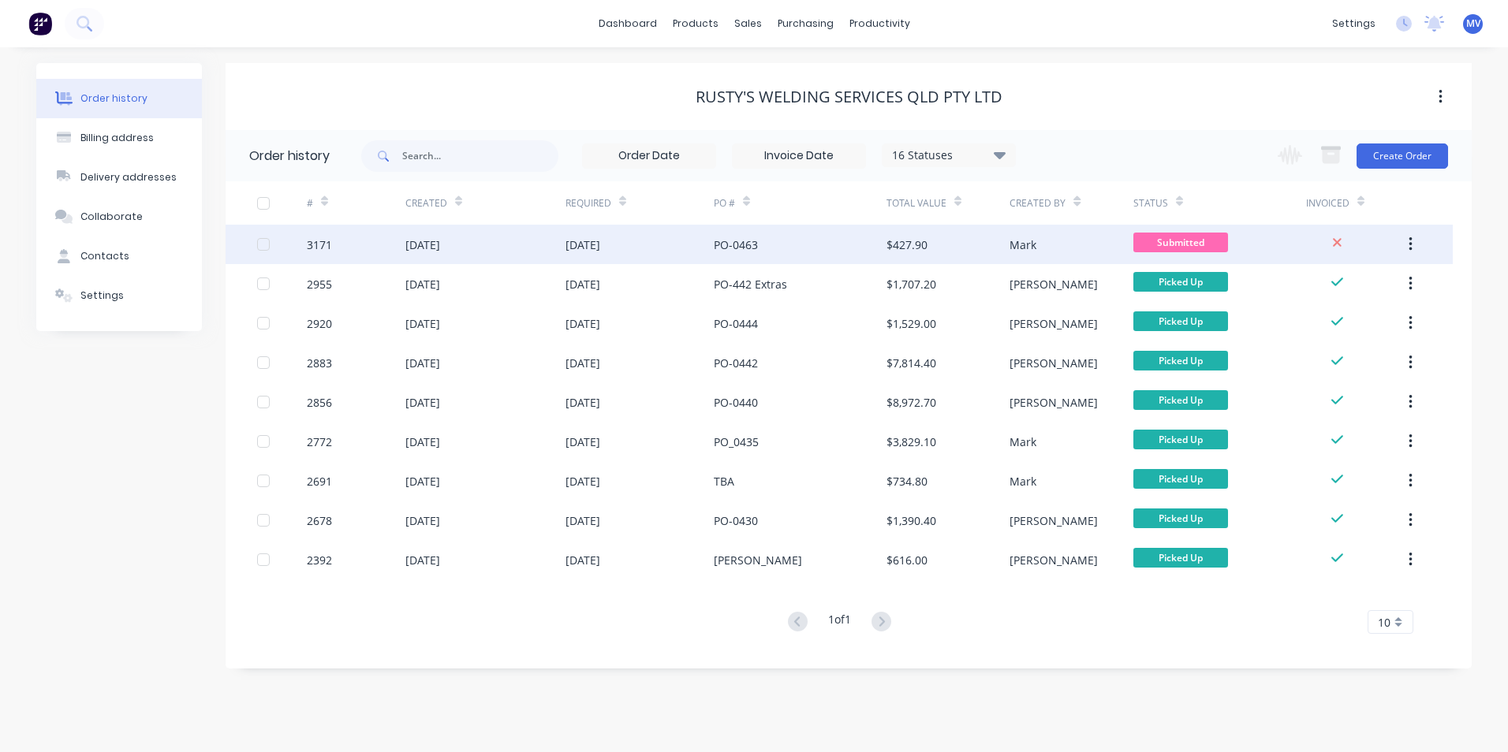
click at [732, 240] on div "PO-0463" at bounding box center [736, 245] width 44 height 17
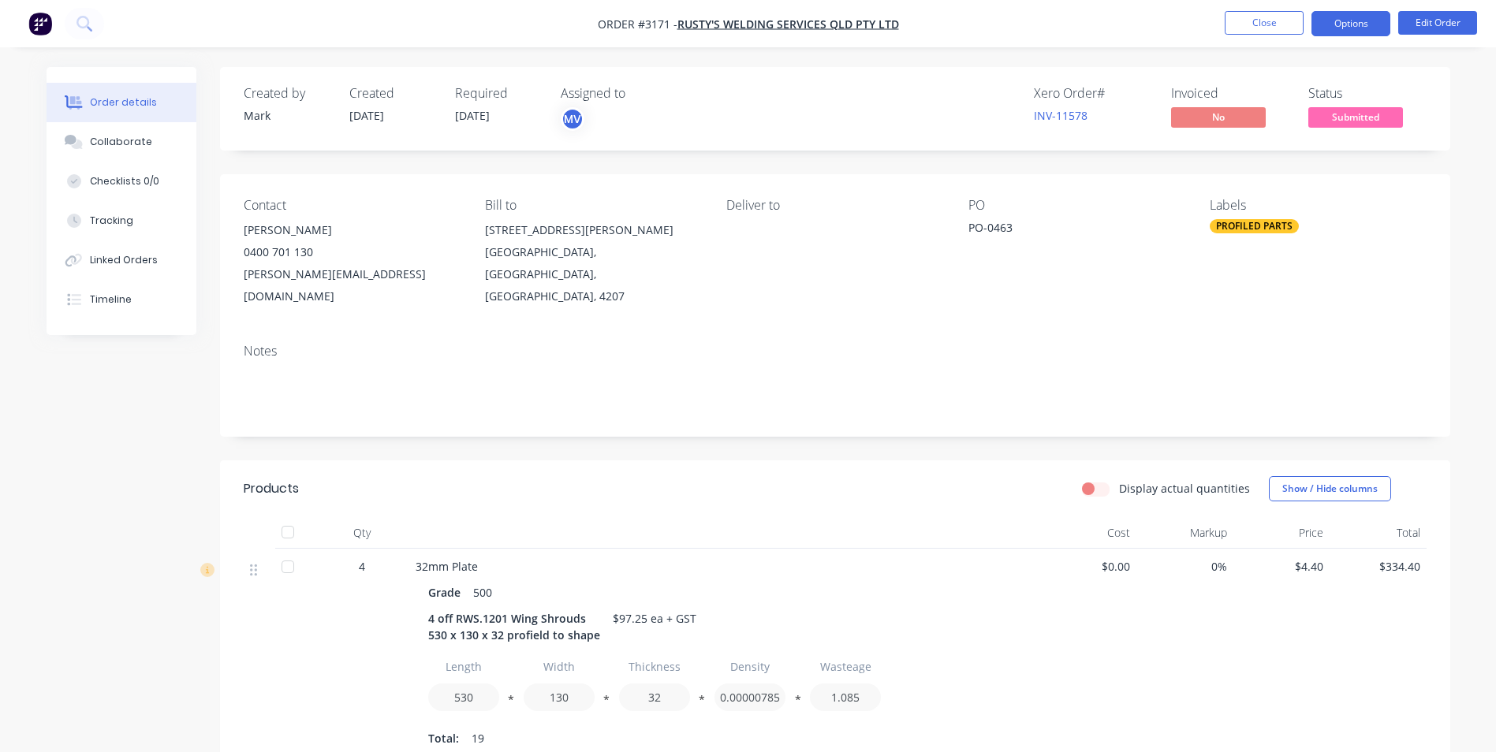
click at [1349, 21] on button "Options" at bounding box center [1350, 23] width 79 height 25
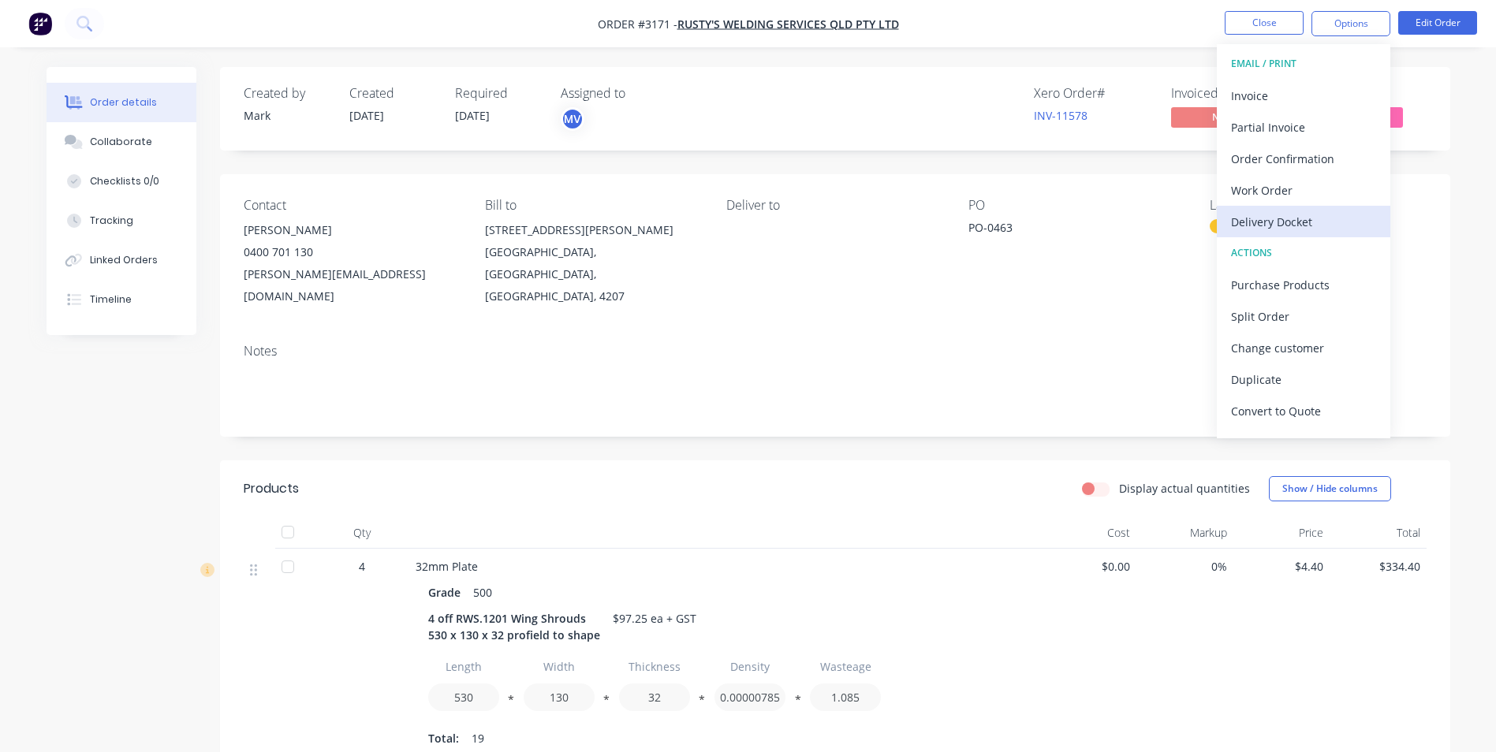
click at [1262, 219] on div "Delivery Docket" at bounding box center [1303, 222] width 145 height 23
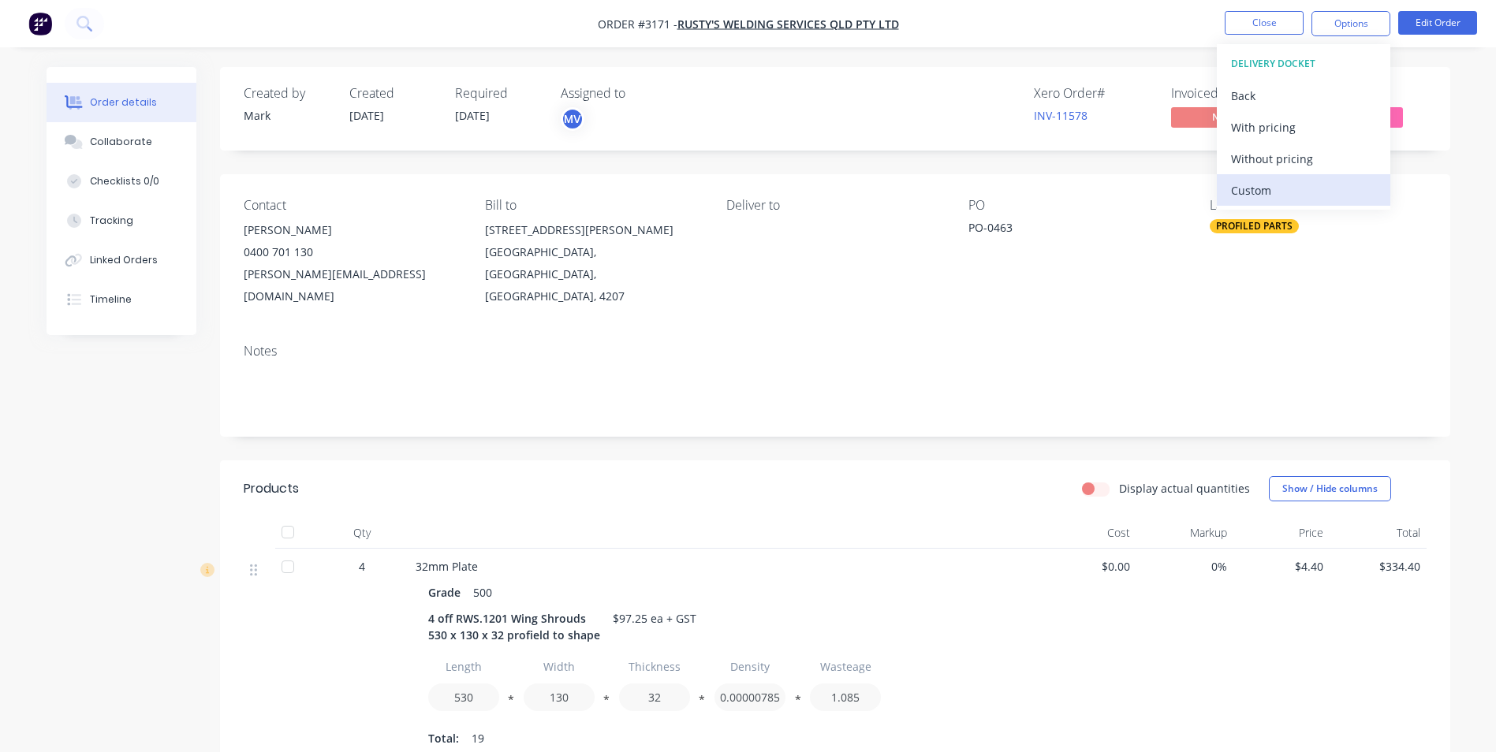
click at [1264, 185] on div "Custom" at bounding box center [1303, 190] width 145 height 23
click at [1269, 158] on div "Without pricing" at bounding box center [1303, 158] width 145 height 23
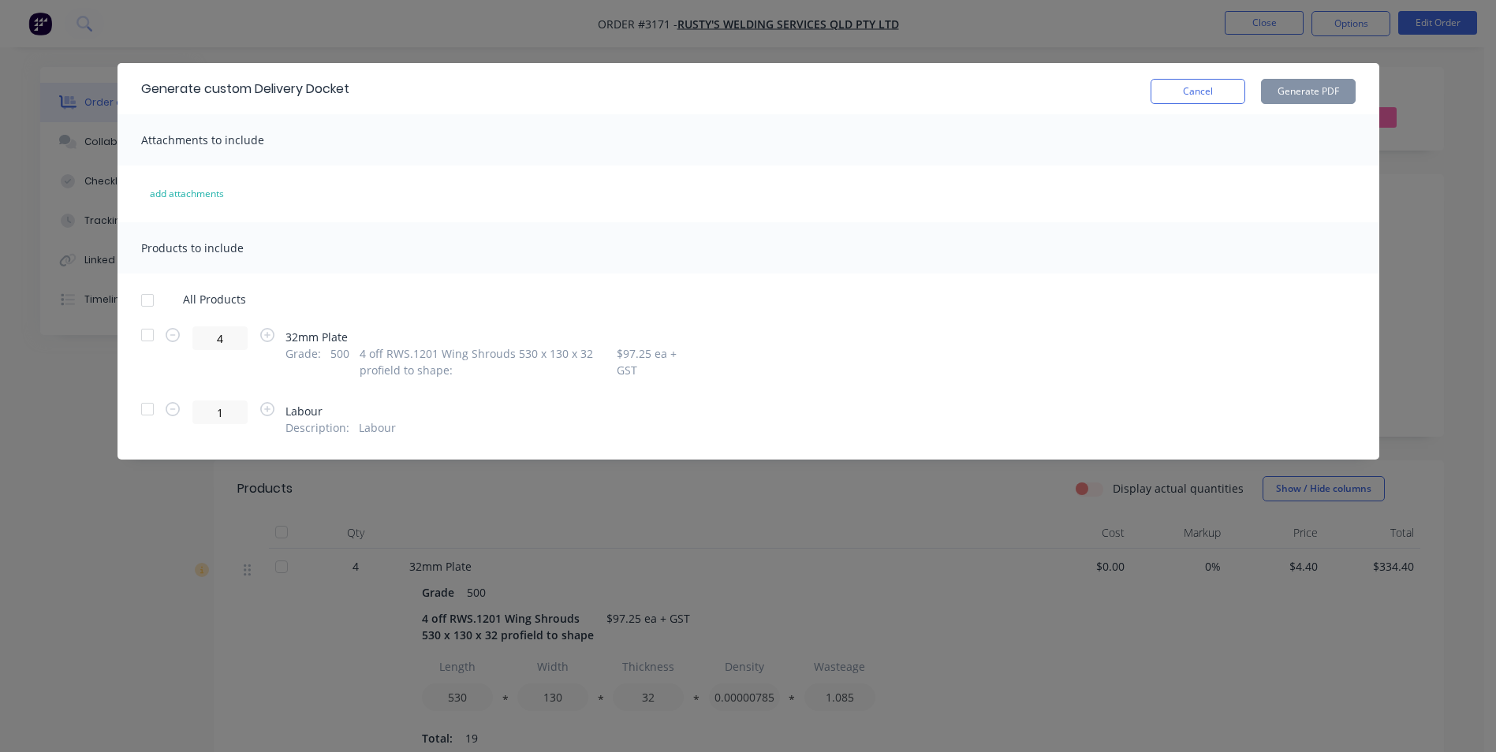
click at [147, 335] on div at bounding box center [148, 335] width 32 height 32
click at [1307, 86] on button "Generate PDF" at bounding box center [1308, 91] width 95 height 25
click at [1212, 90] on button "Cancel" at bounding box center [1198, 91] width 95 height 25
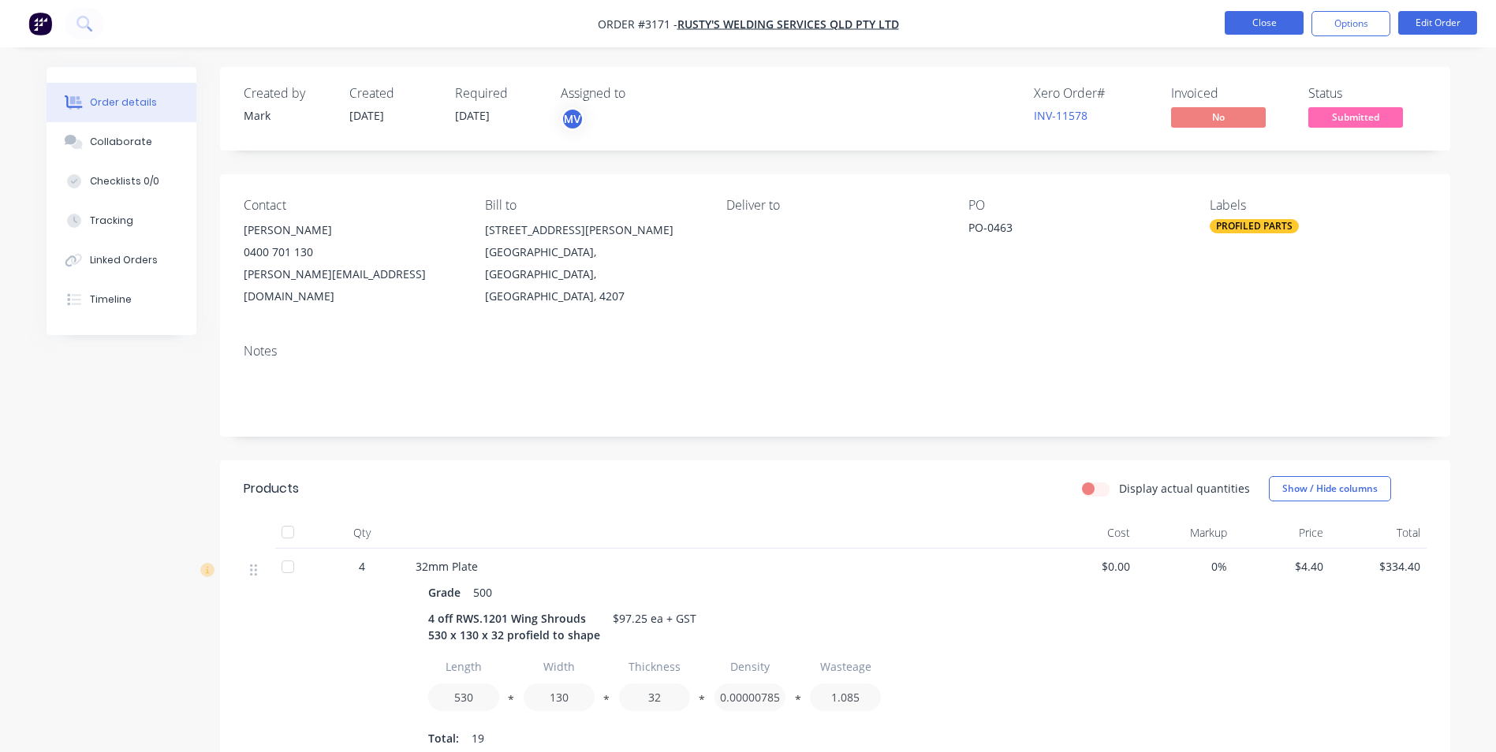
click at [1262, 21] on button "Close" at bounding box center [1264, 23] width 79 height 24
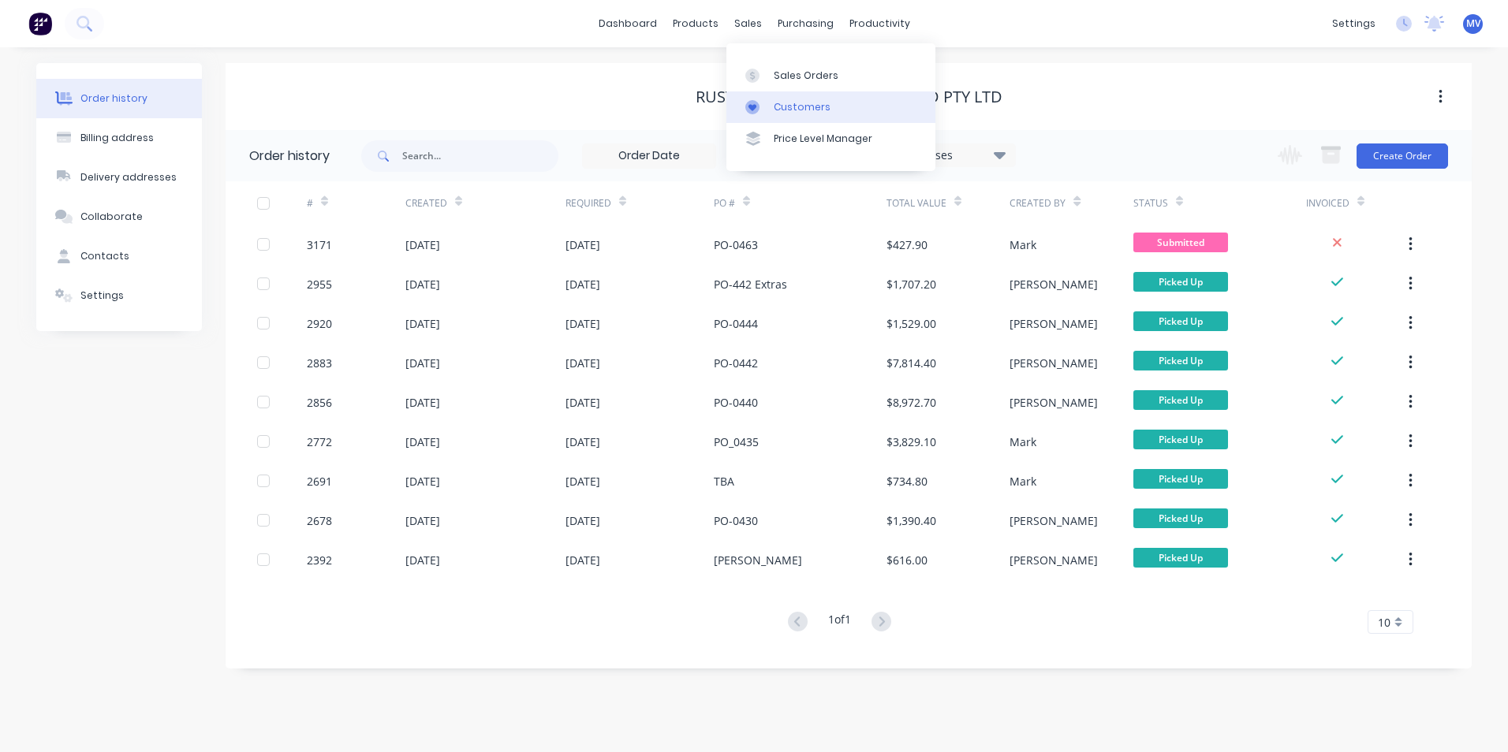
click at [804, 103] on div "Customers" at bounding box center [802, 107] width 57 height 14
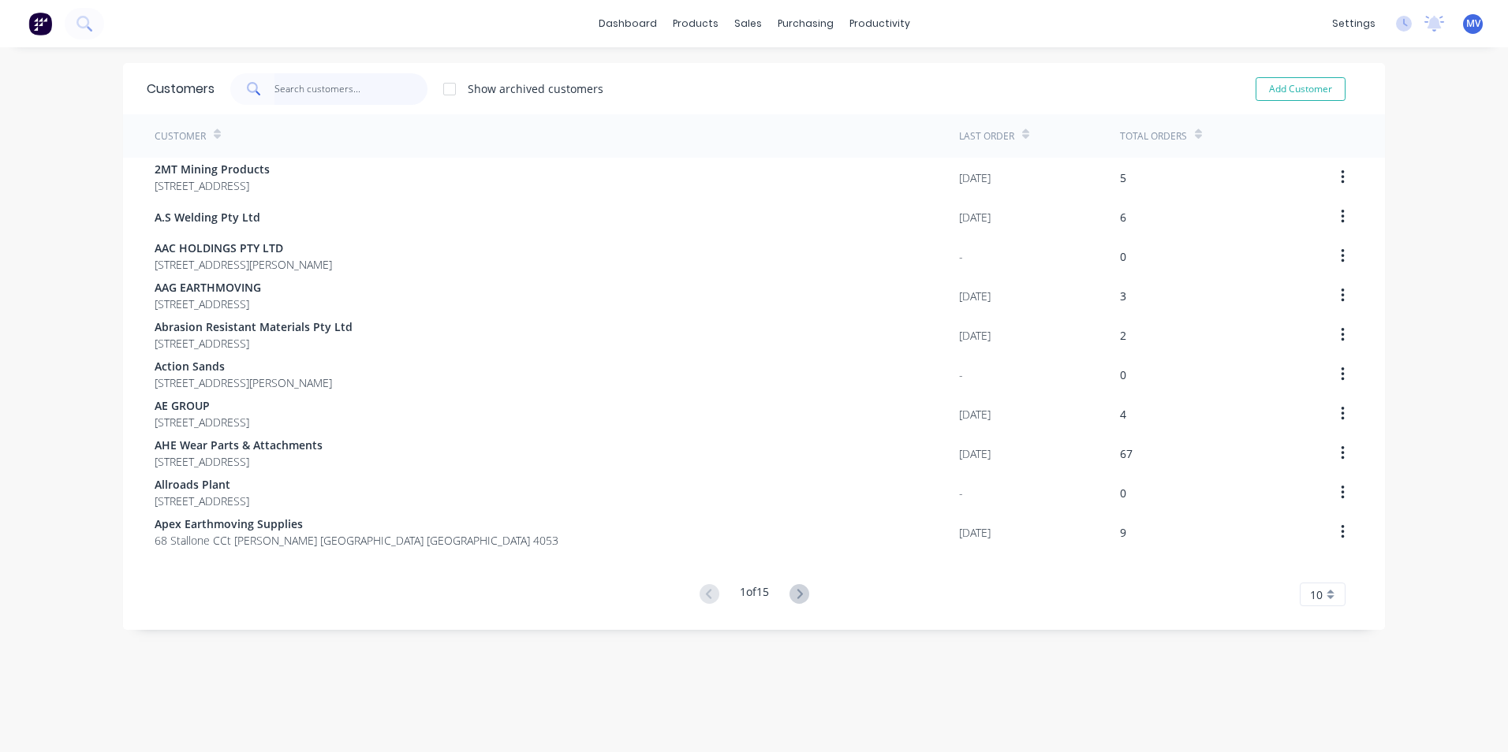
click at [326, 93] on input "text" at bounding box center [351, 89] width 154 height 32
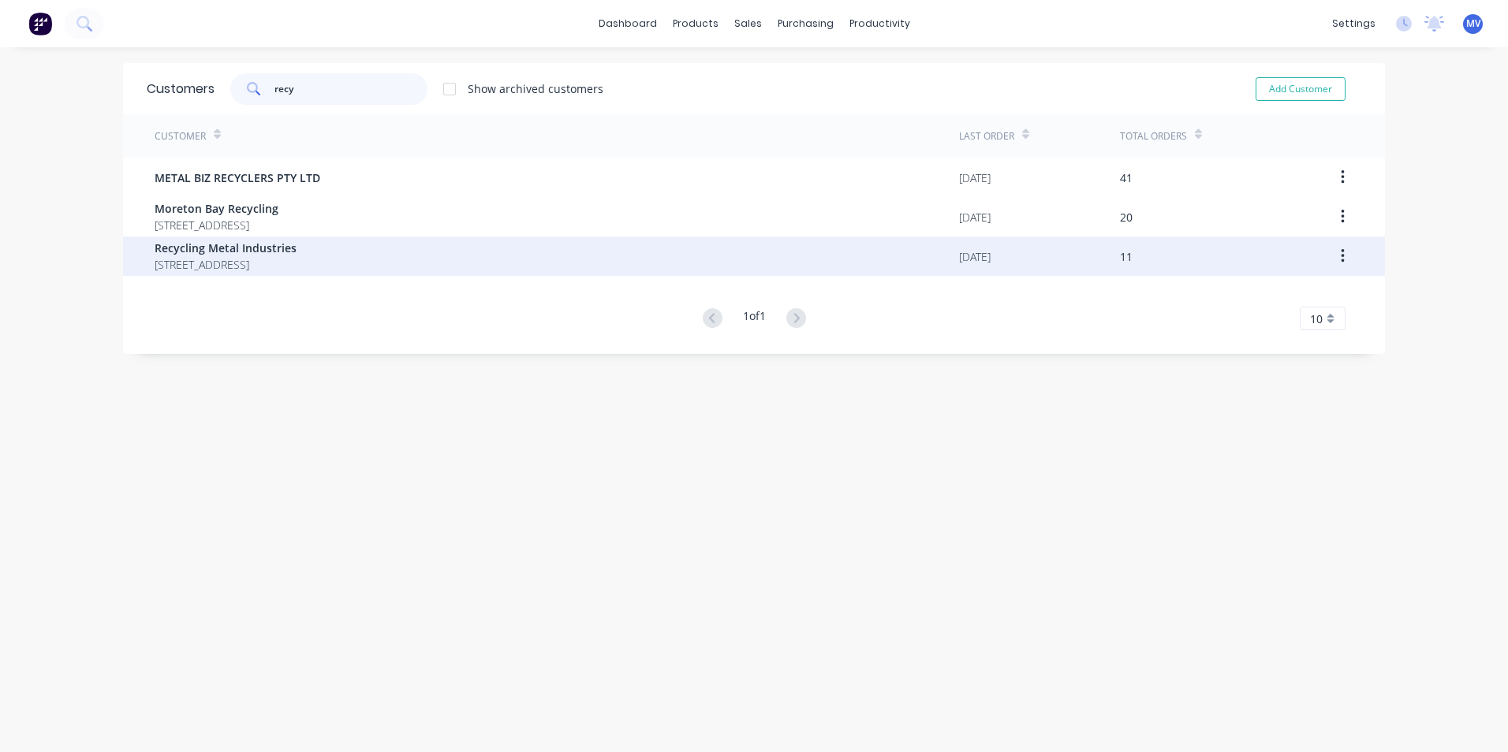
type input "recy"
click at [256, 251] on span "Recycling Metal Industries" at bounding box center [226, 248] width 142 height 17
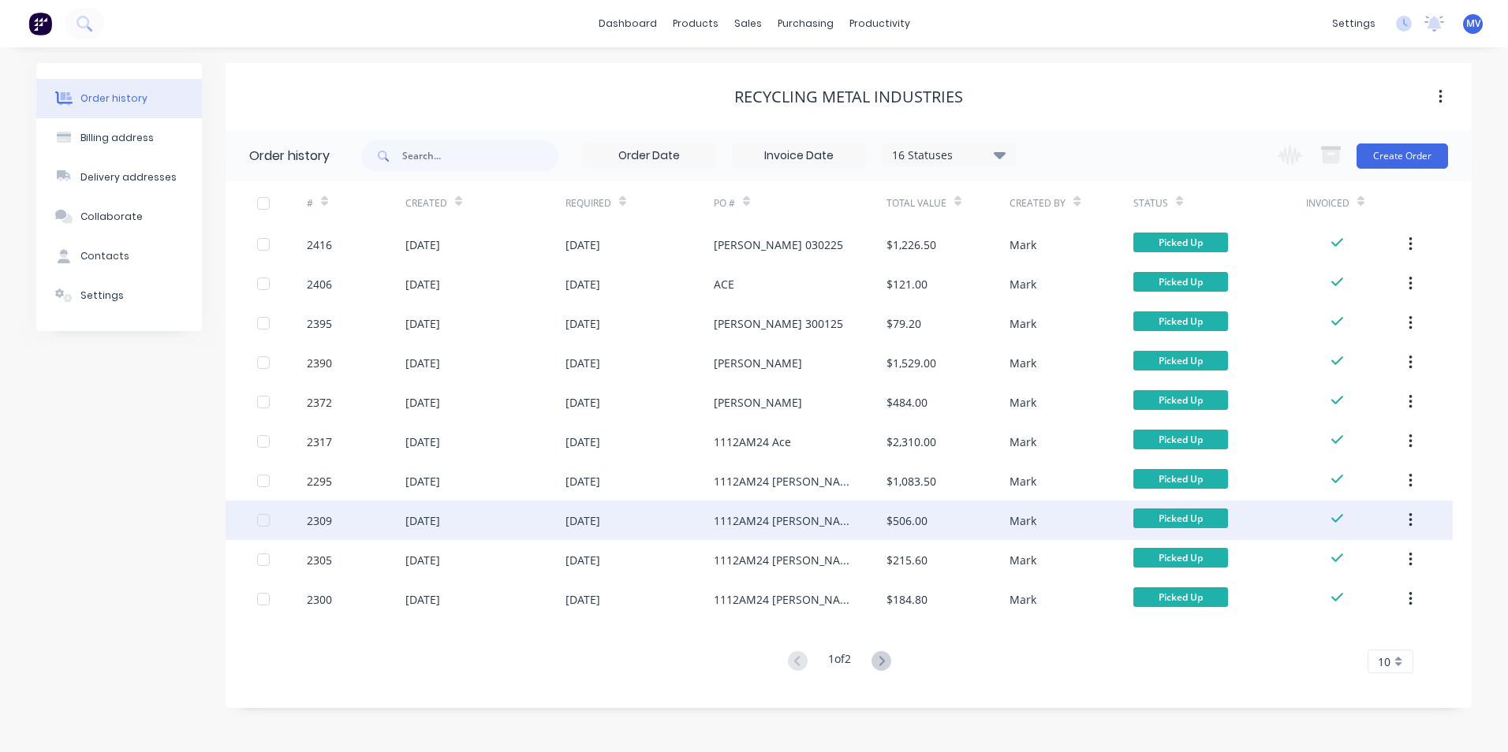
click at [440, 520] on div "[DATE]" at bounding box center [422, 521] width 35 height 17
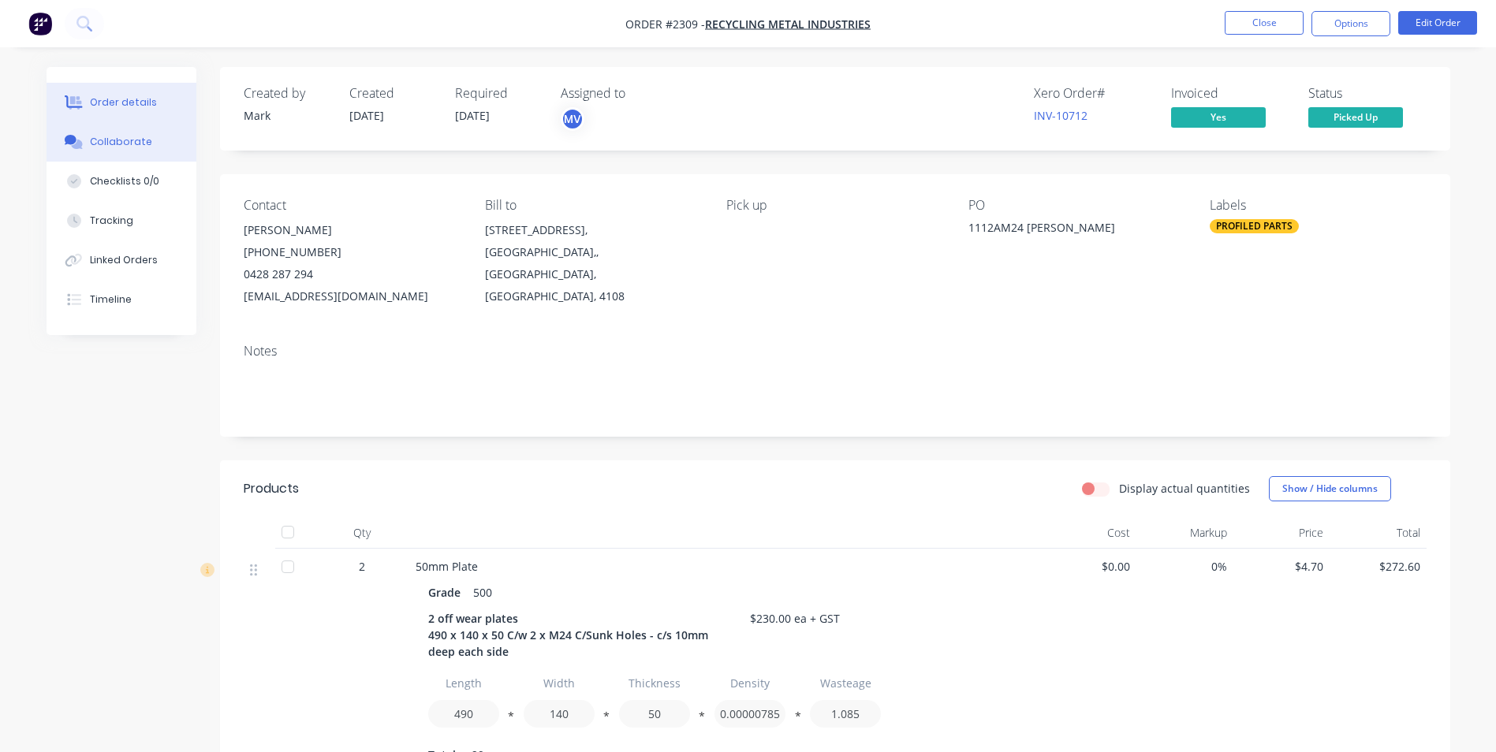
click at [125, 140] on div "Collaborate" at bounding box center [121, 142] width 62 height 14
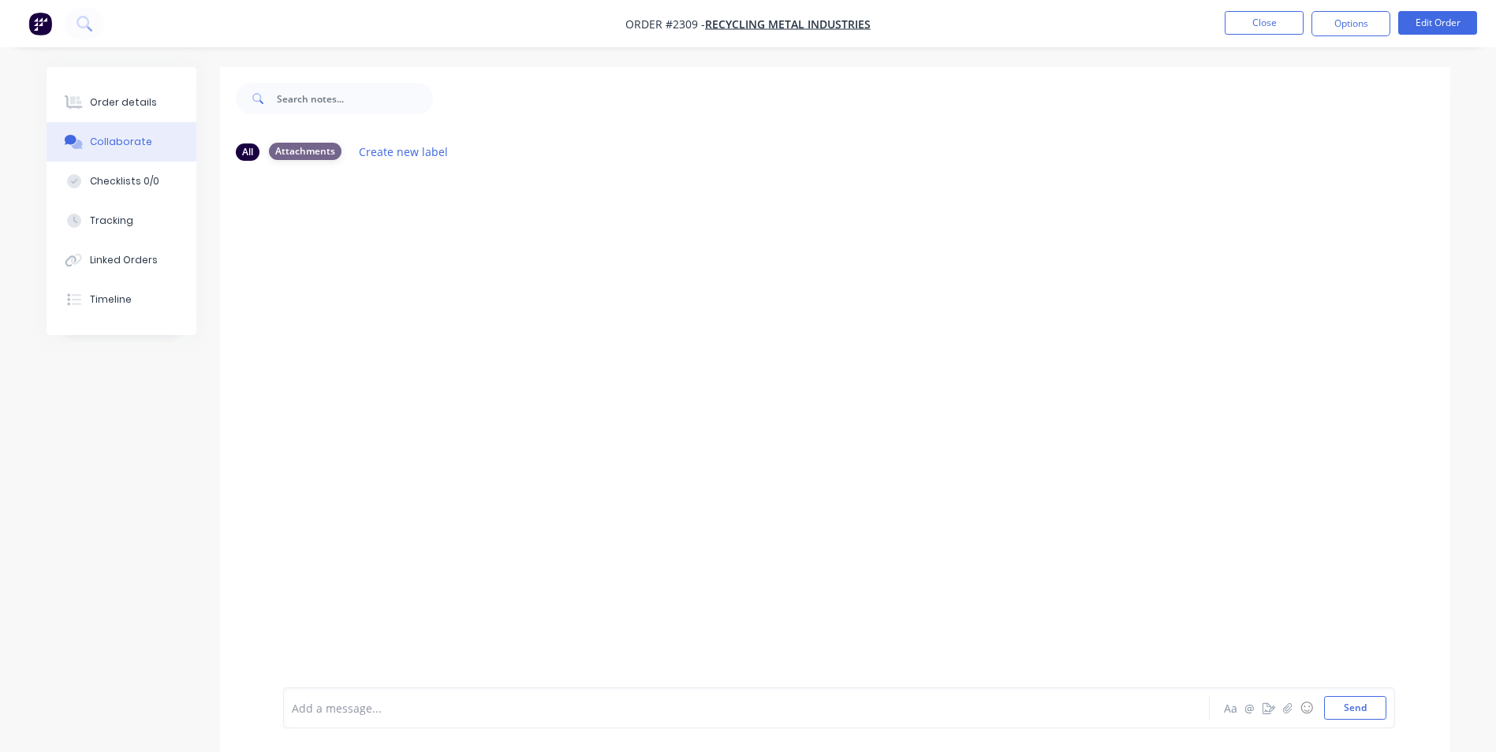
click at [293, 149] on div "Attachments" at bounding box center [305, 151] width 73 height 17
click at [248, 151] on div "All" at bounding box center [248, 151] width 24 height 17
click at [1244, 20] on button "Close" at bounding box center [1264, 23] width 79 height 24
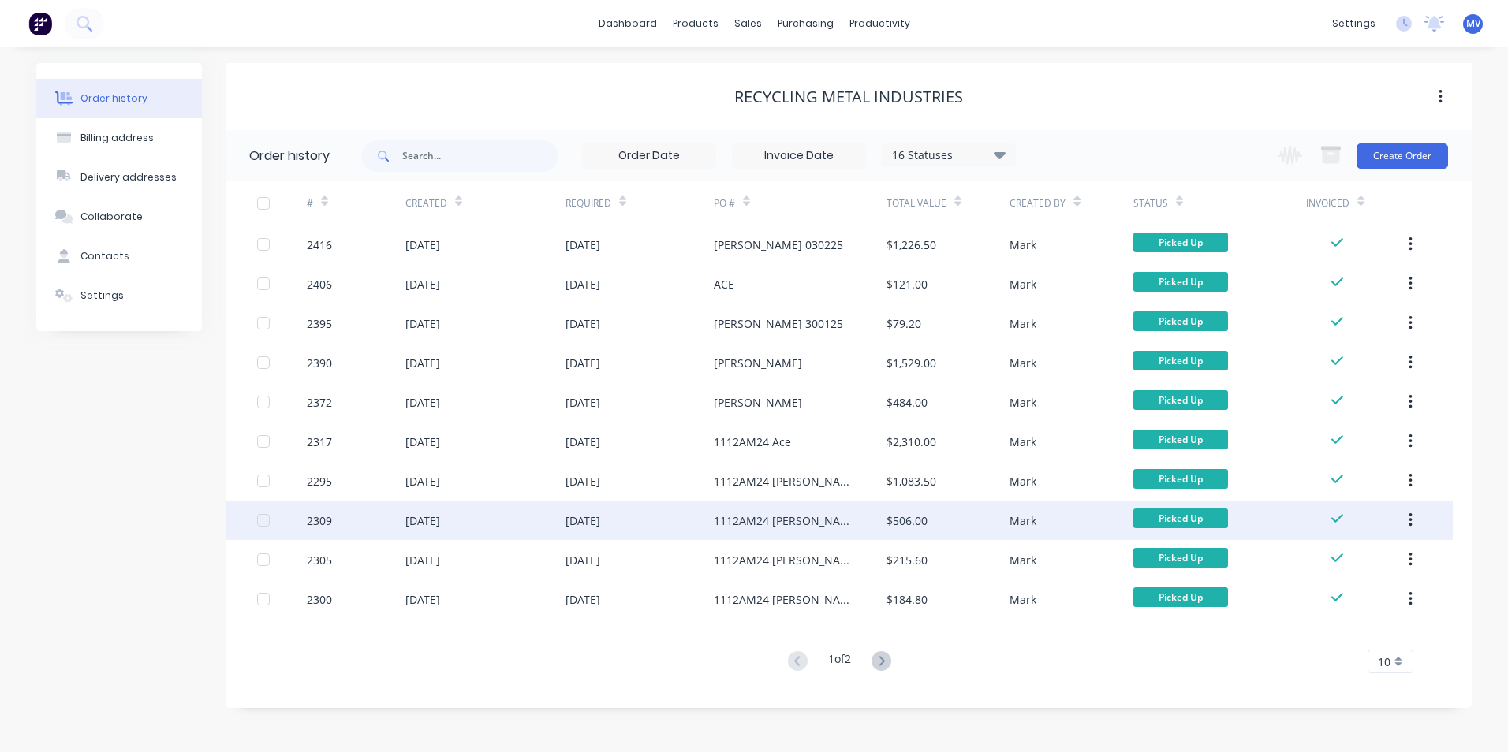
click at [425, 518] on div "[DATE]" at bounding box center [422, 521] width 35 height 17
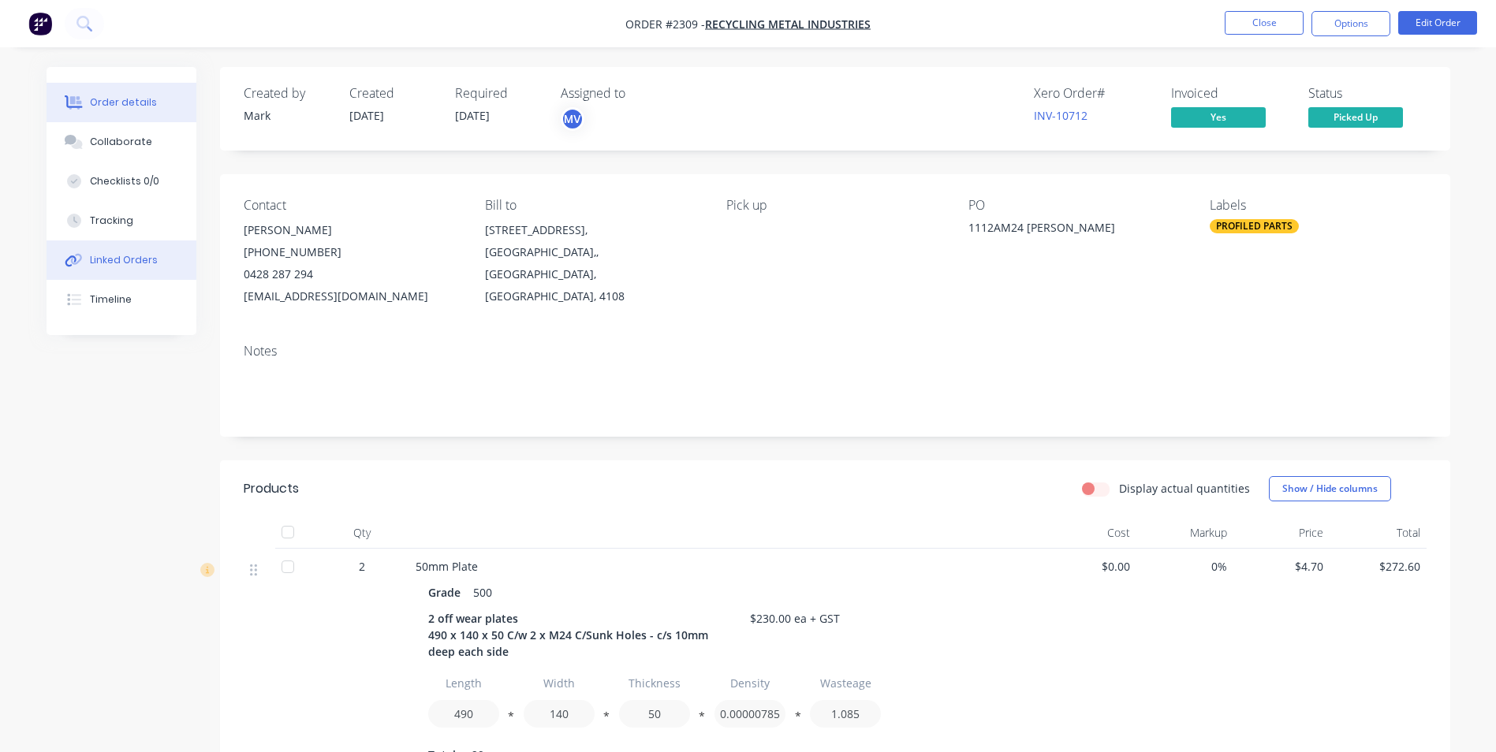
click at [129, 257] on div "Linked Orders" at bounding box center [124, 260] width 68 height 14
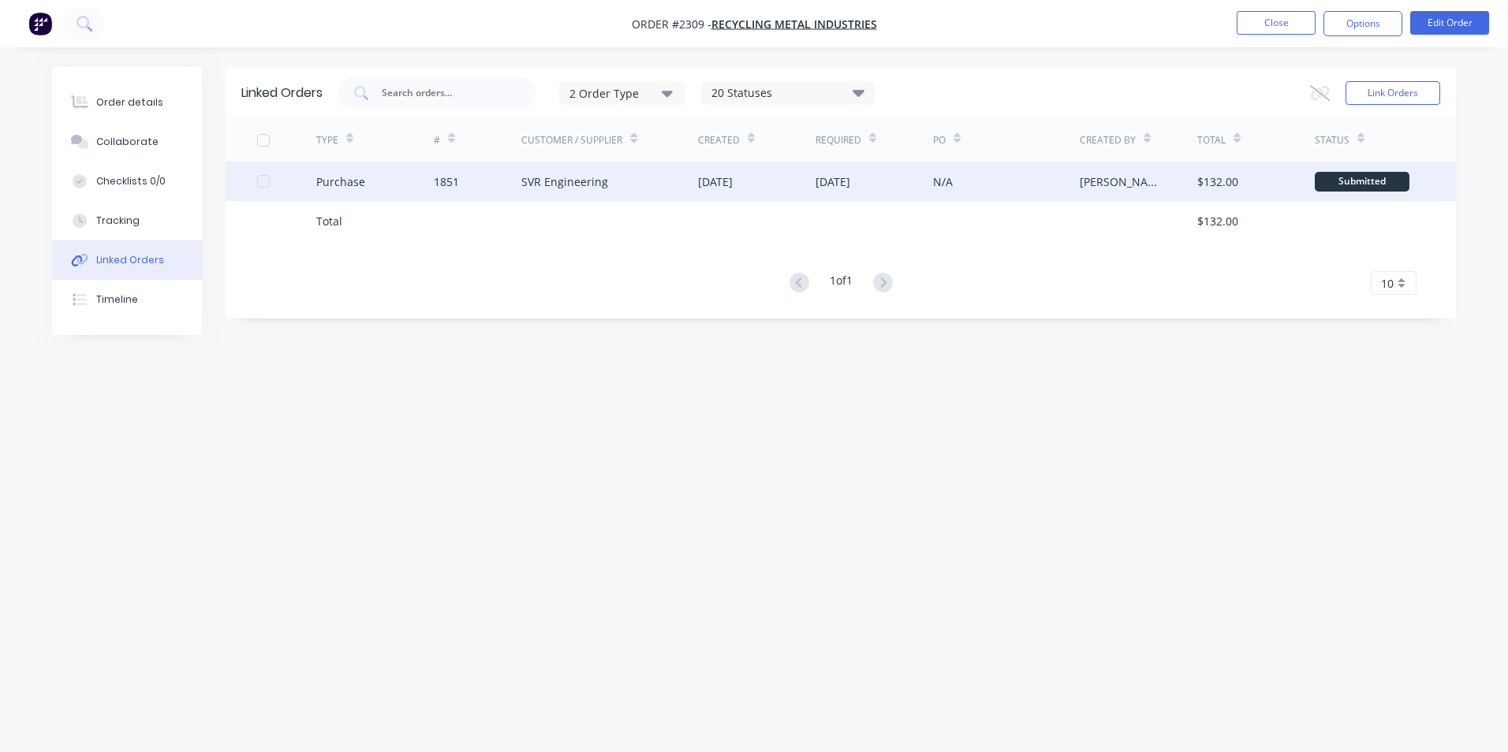
click at [565, 181] on div "SVR Engineering" at bounding box center [564, 181] width 87 height 17
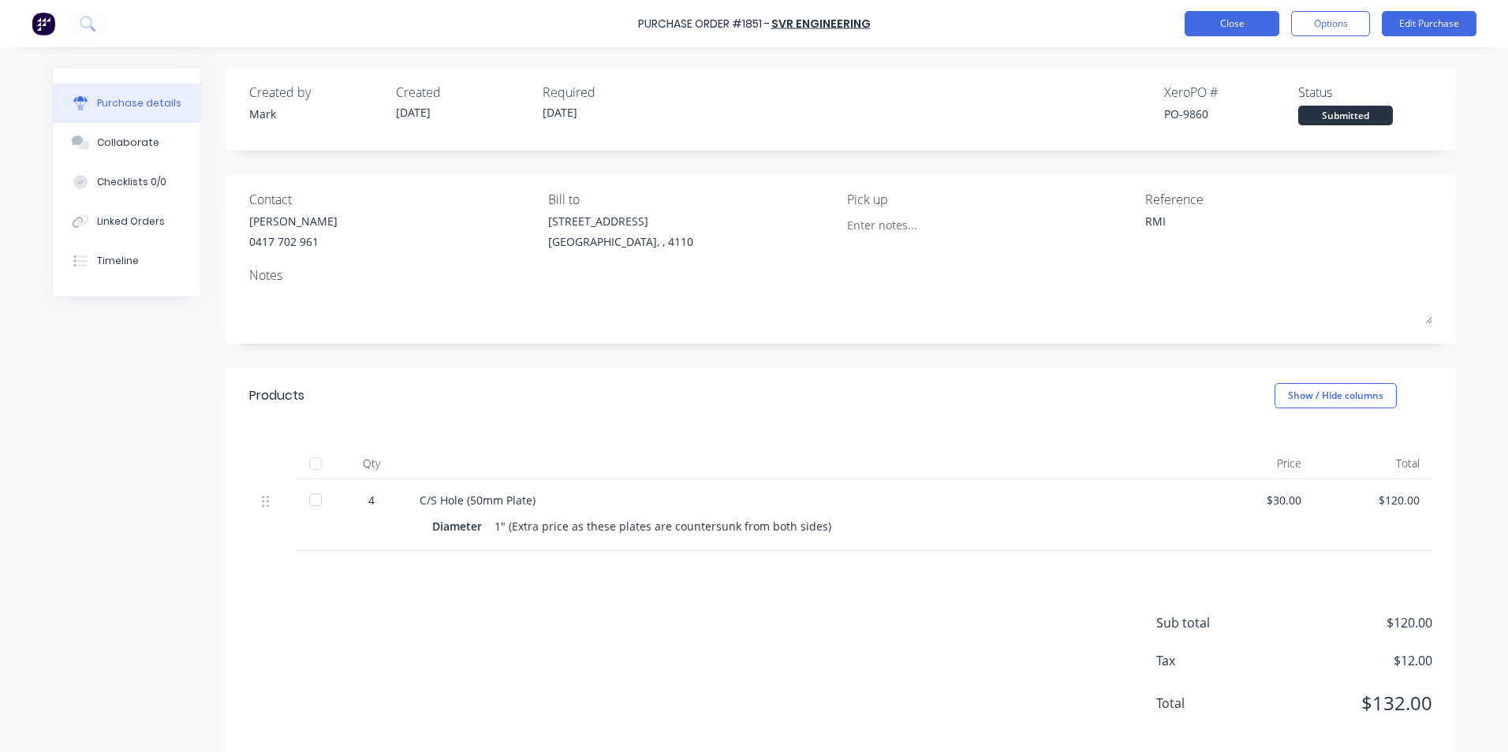
click at [1233, 24] on button "Close" at bounding box center [1232, 23] width 95 height 25
click at [118, 144] on div "Collaborate" at bounding box center [128, 143] width 62 height 14
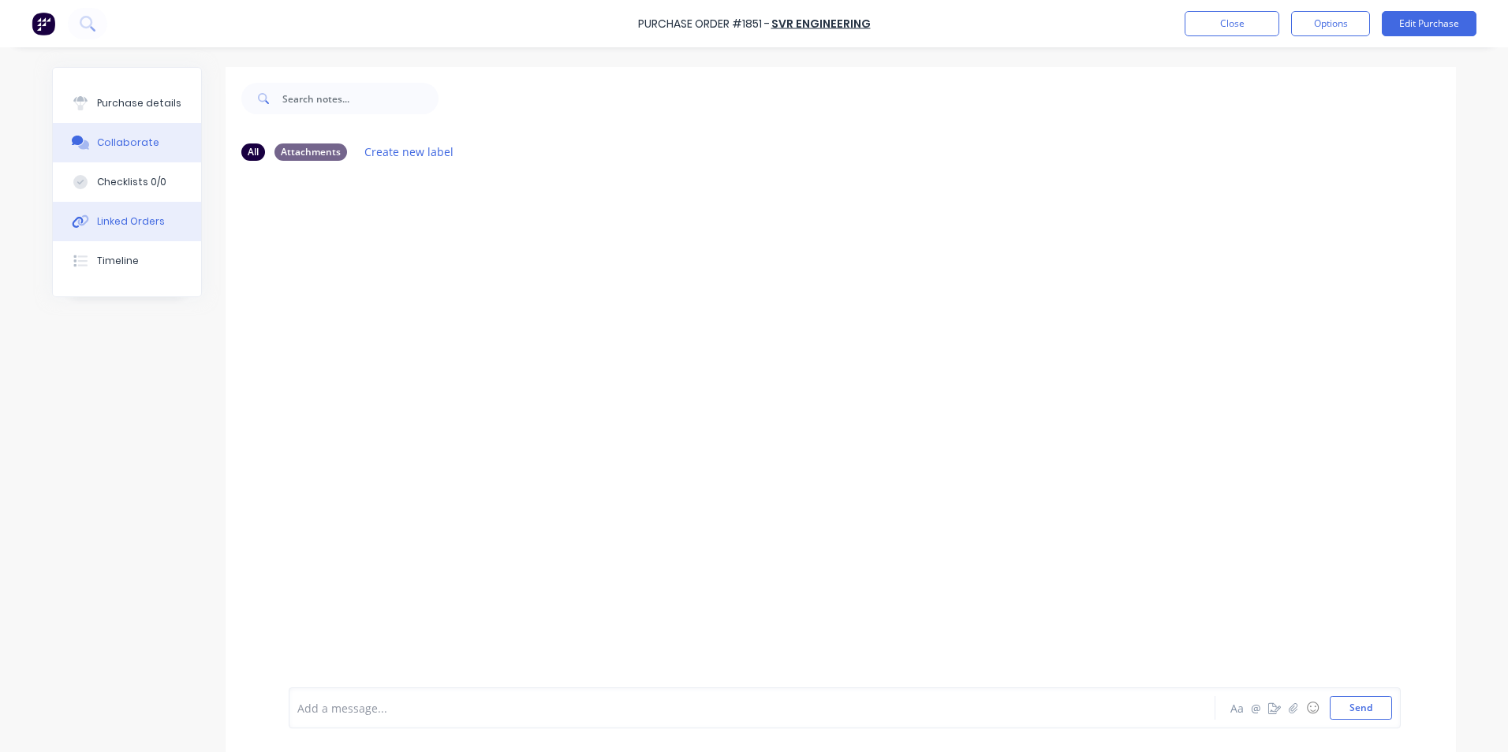
click at [110, 212] on button "Linked Orders" at bounding box center [127, 221] width 148 height 39
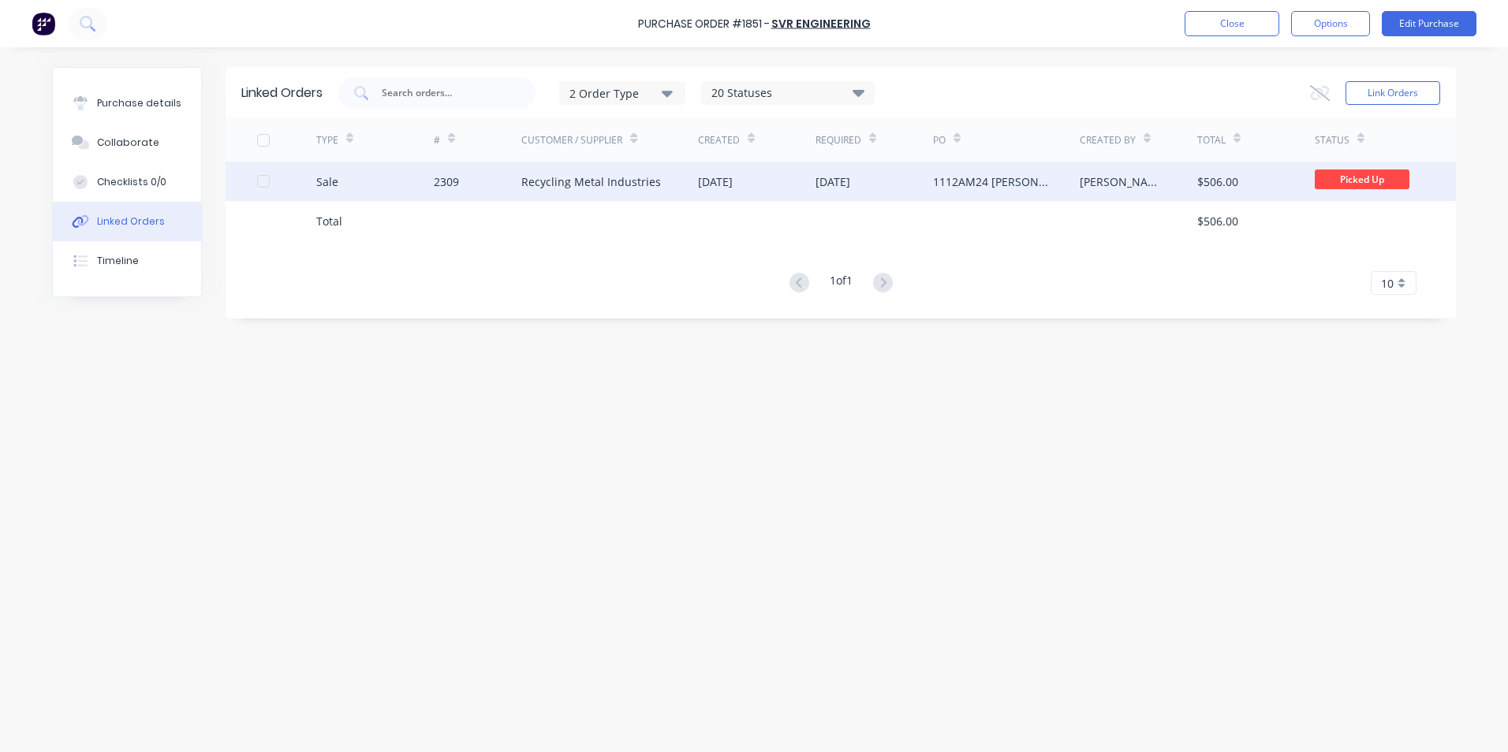
click at [550, 181] on div "Recycling Metal Industries" at bounding box center [591, 181] width 140 height 17
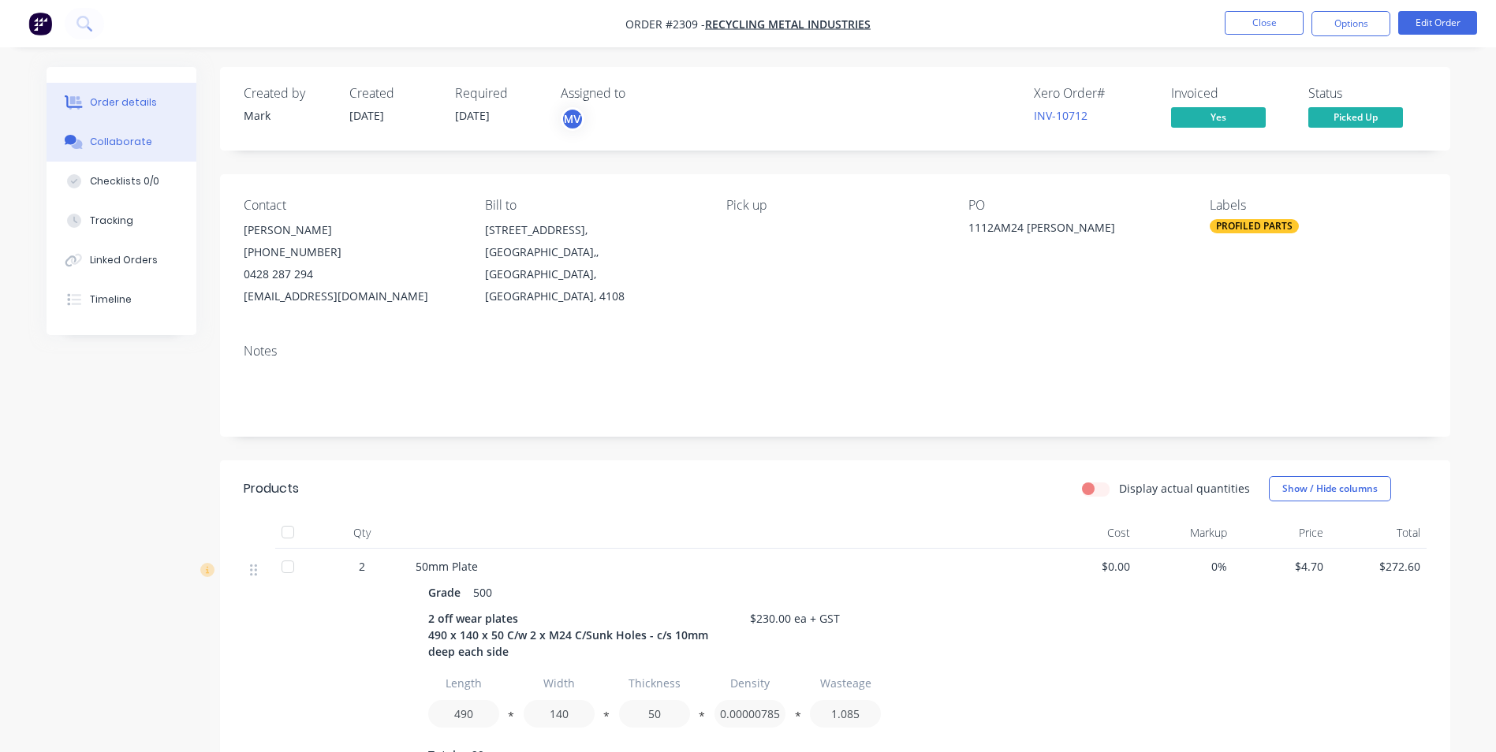
click at [112, 137] on div "Collaborate" at bounding box center [121, 142] width 62 height 14
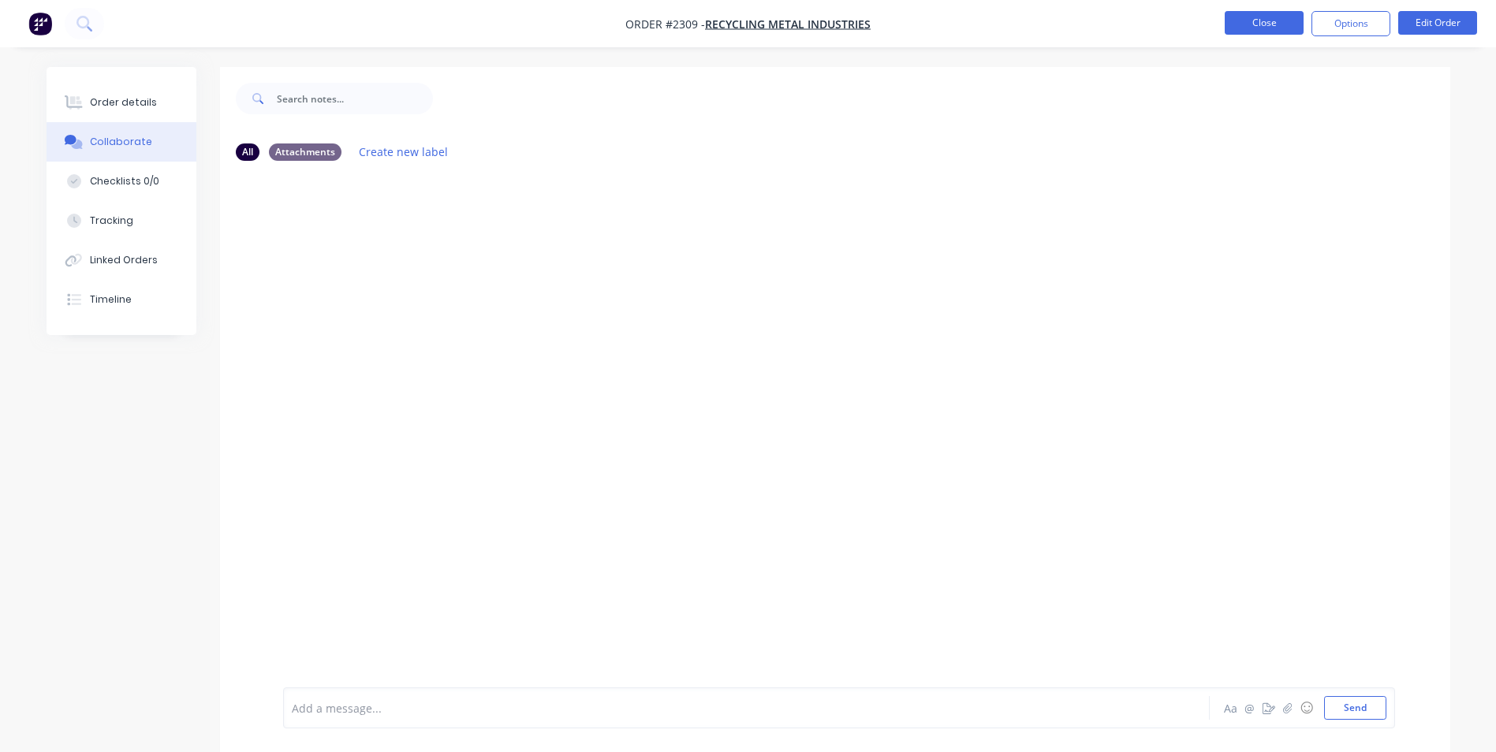
click at [1275, 32] on button "Close" at bounding box center [1264, 23] width 79 height 24
